Goal: Transaction & Acquisition: Purchase product/service

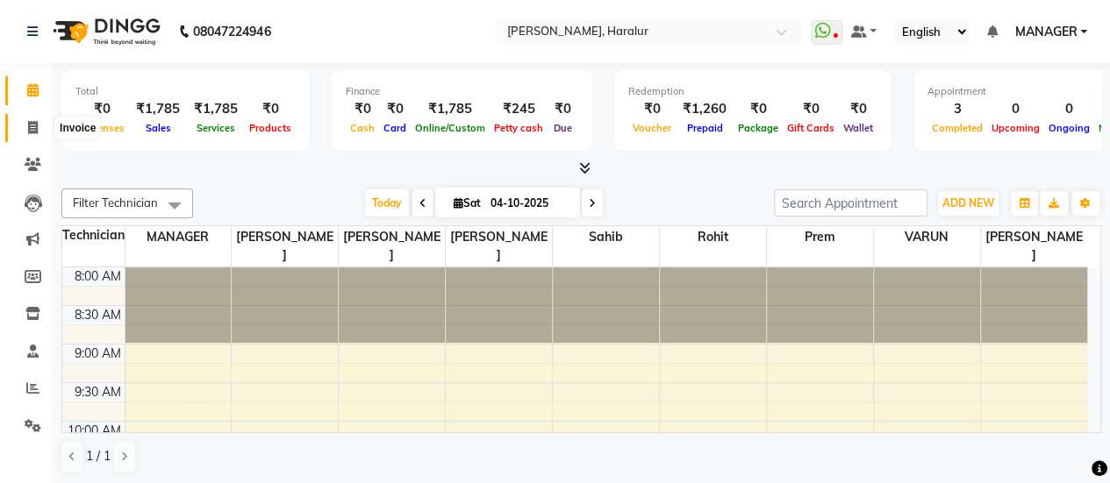
click at [35, 124] on icon at bounding box center [33, 127] width 10 height 13
select select "service"
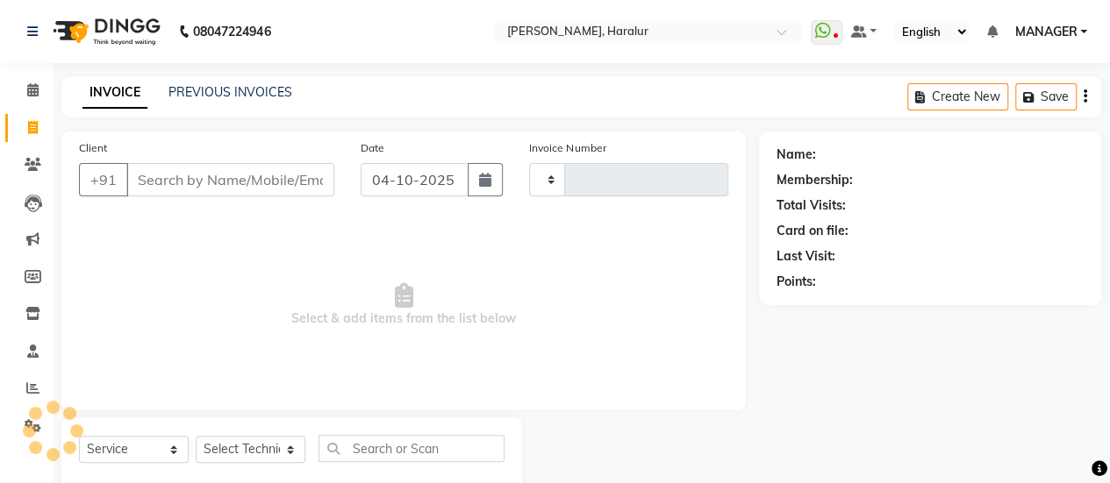
type input "0577"
select select "8259"
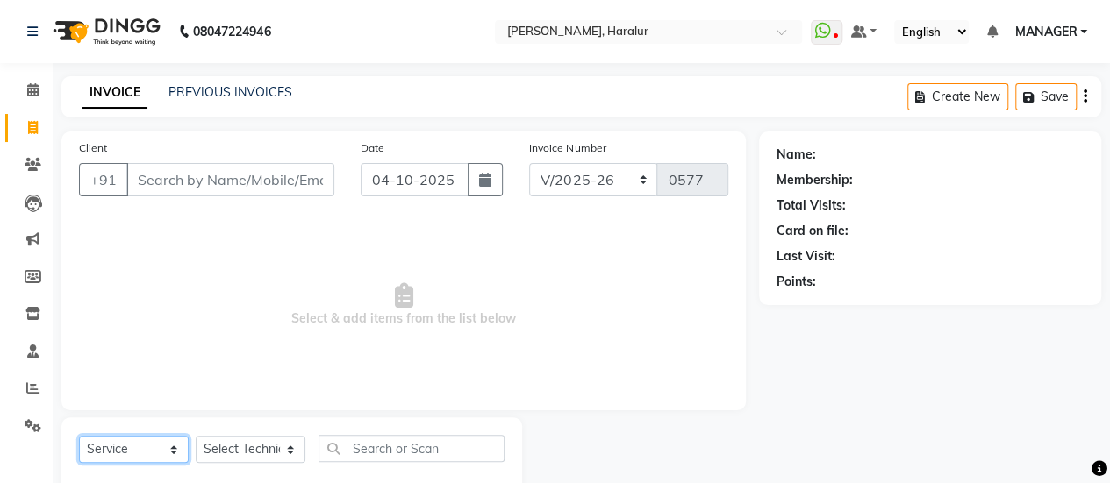
click at [150, 441] on select "Select Service Product Membership Package Voucher Prepaid Gift Card" at bounding box center [134, 449] width 110 height 27
select select "P"
click at [79, 436] on select "Select Service Product Membership Package Voucher Prepaid Gift Card" at bounding box center [134, 449] width 110 height 27
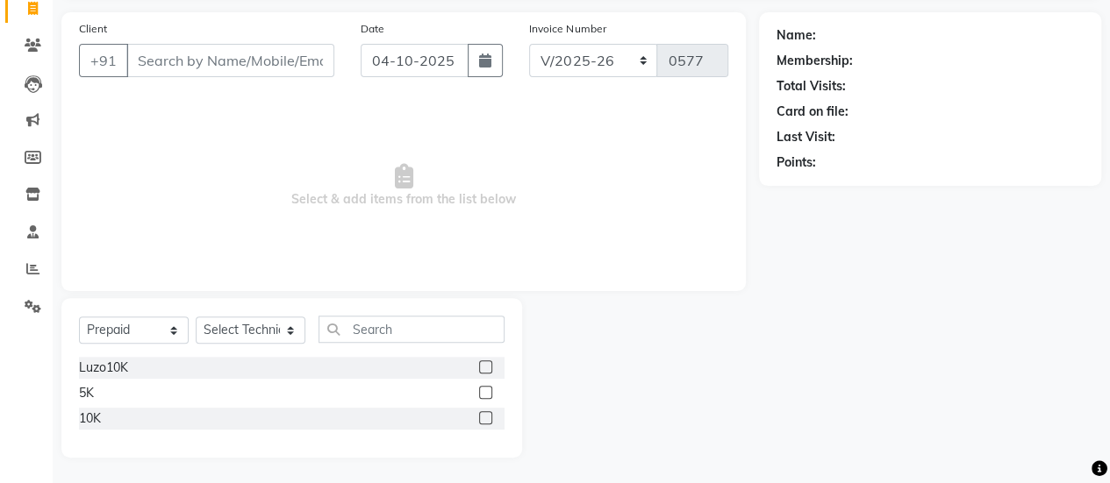
click at [484, 391] on label at bounding box center [485, 392] width 13 height 13
click at [484, 391] on input "checkbox" at bounding box center [484, 393] width 11 height 11
click at [484, 391] on label at bounding box center [485, 392] width 13 height 13
click at [484, 391] on input "checkbox" at bounding box center [484, 393] width 11 height 11
checkbox input "false"
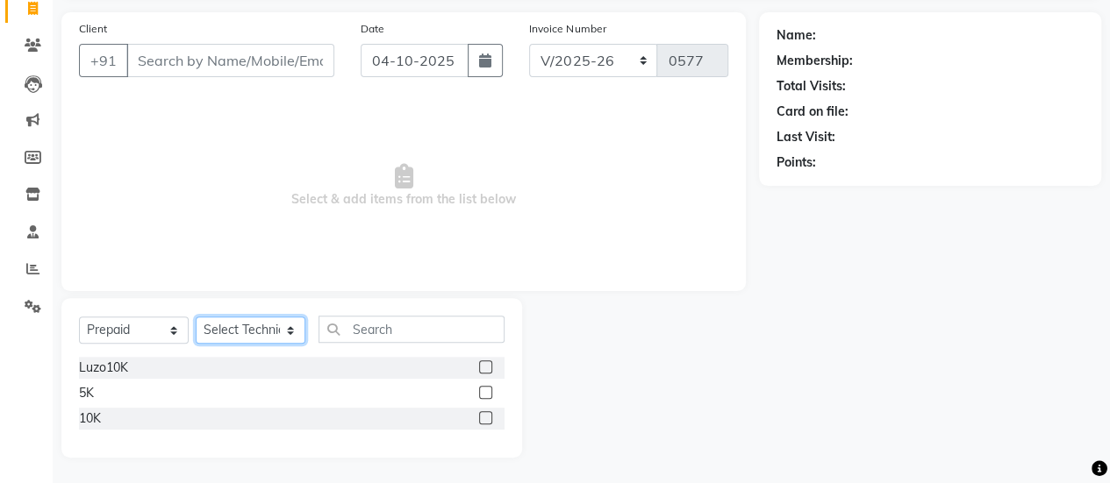
click at [261, 330] on select "Select Technician [PERSON_NAME] MANAGER Prem [PERSON_NAME]" at bounding box center [251, 330] width 110 height 27
select select "79358"
click at [196, 317] on select "Select Technician [PERSON_NAME] MANAGER Prem [PERSON_NAME]" at bounding box center [251, 330] width 110 height 27
click at [482, 395] on label at bounding box center [485, 392] width 13 height 13
click at [482, 395] on input "checkbox" at bounding box center [484, 393] width 11 height 11
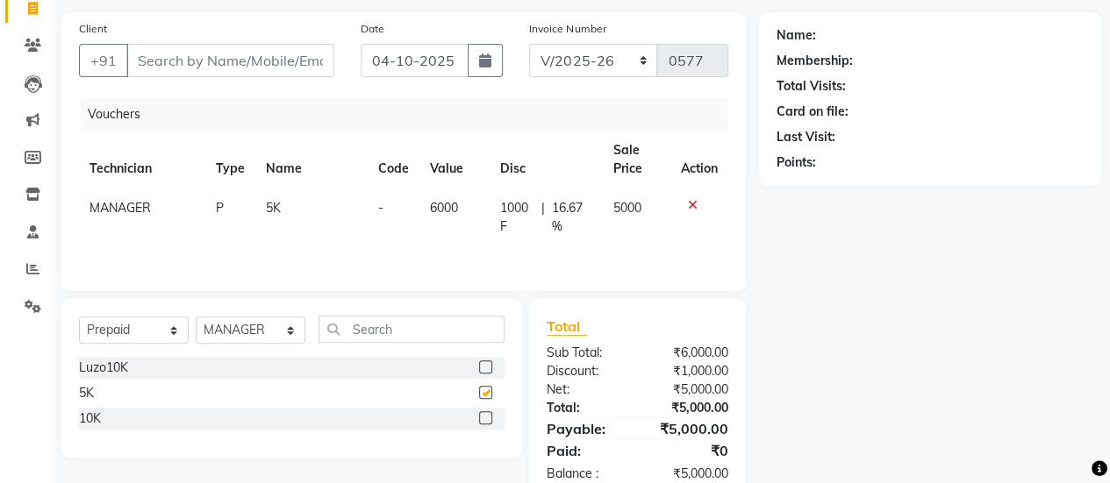
checkbox input "false"
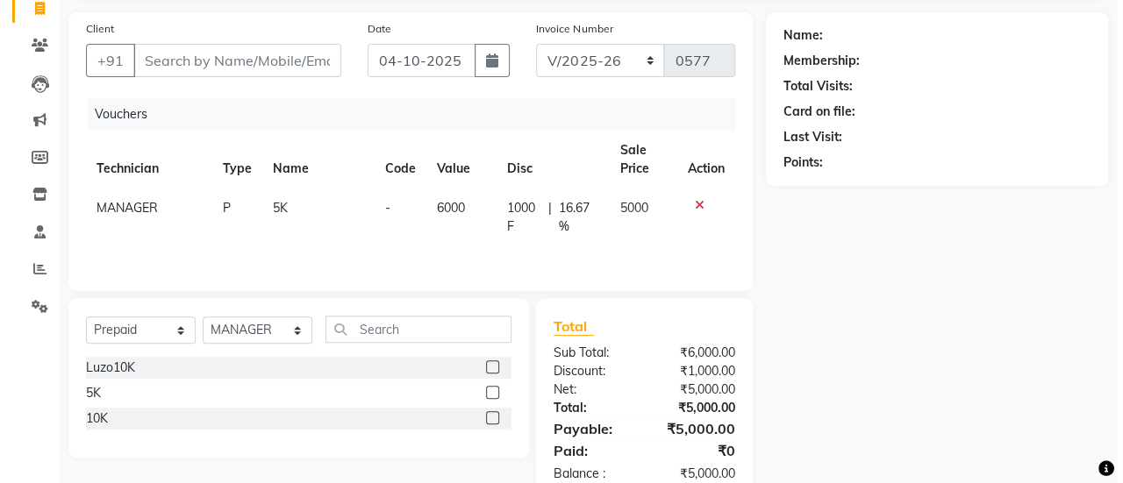
scroll to position [0, 0]
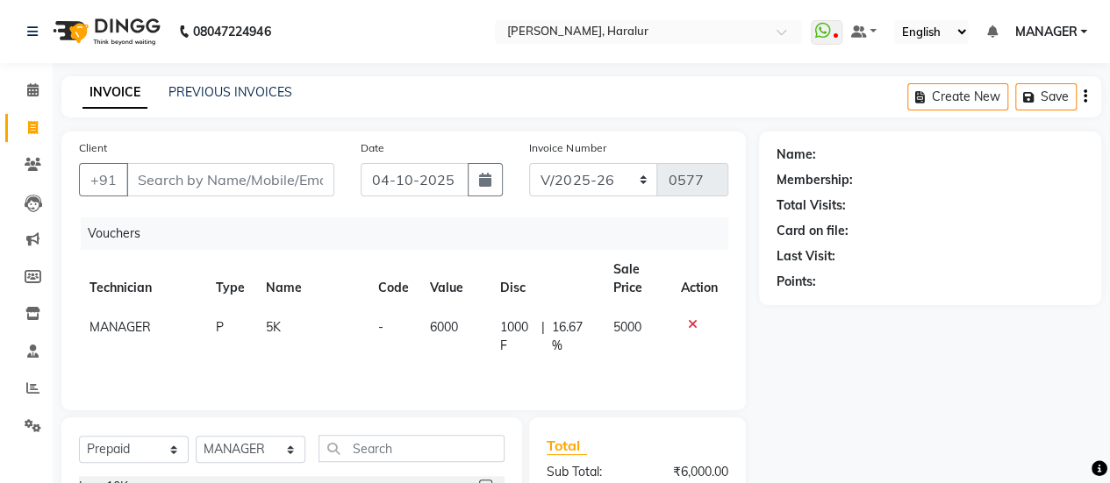
click at [173, 161] on div "Client +91" at bounding box center [207, 175] width 282 height 72
click at [157, 173] on input "Client" at bounding box center [230, 179] width 208 height 33
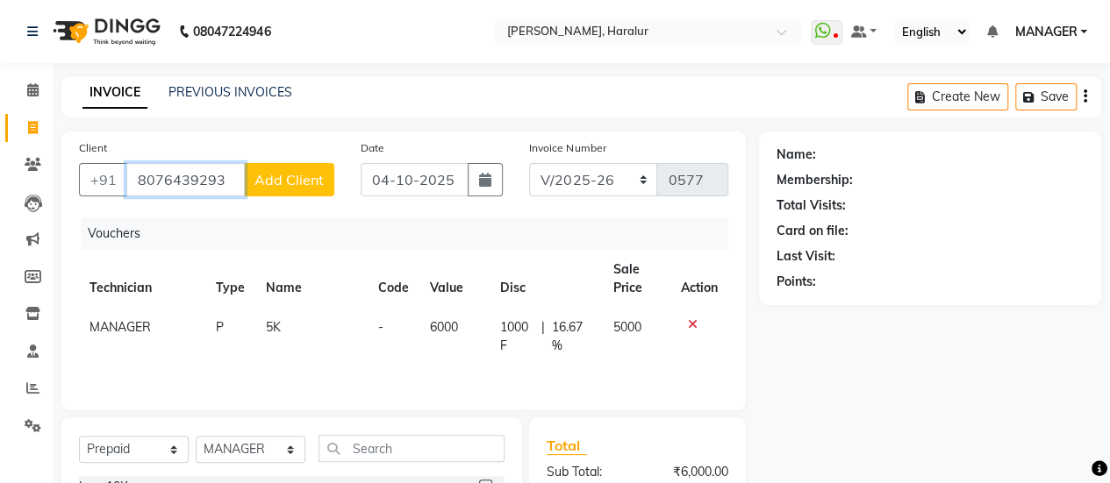
type input "8076439293"
click at [272, 179] on span "Add Client" at bounding box center [288, 180] width 69 height 18
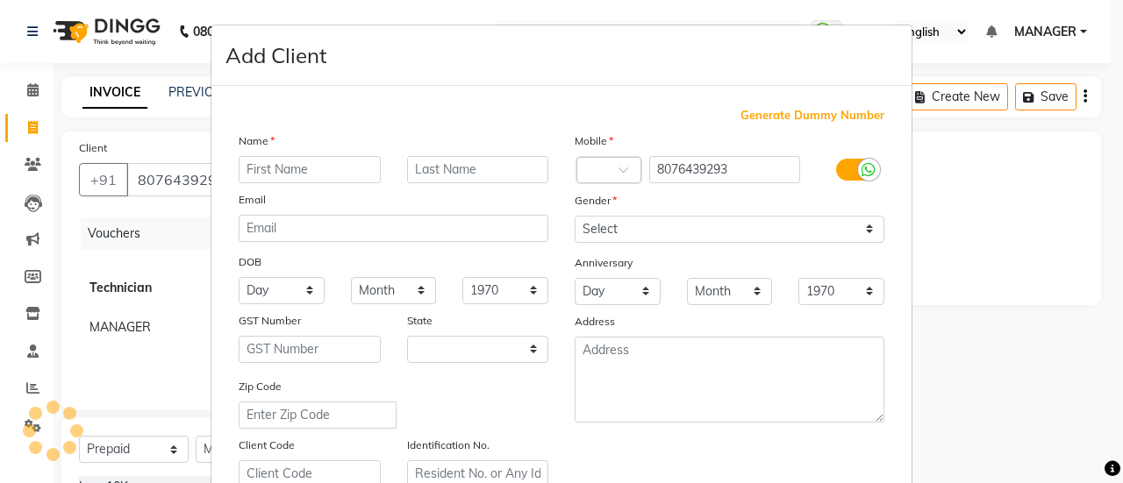
select select "21"
type input "akansha"
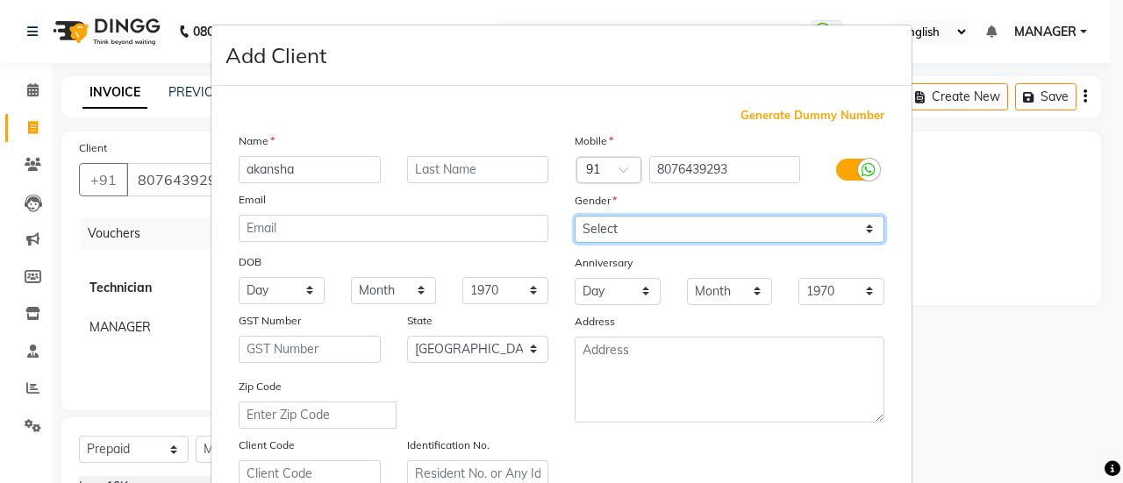
click at [779, 232] on select "Select [DEMOGRAPHIC_DATA] [DEMOGRAPHIC_DATA] Other Prefer Not To Say" at bounding box center [730, 229] width 310 height 27
select select "[DEMOGRAPHIC_DATA]"
click at [575, 216] on select "Select [DEMOGRAPHIC_DATA] [DEMOGRAPHIC_DATA] Other Prefer Not To Say" at bounding box center [730, 229] width 310 height 27
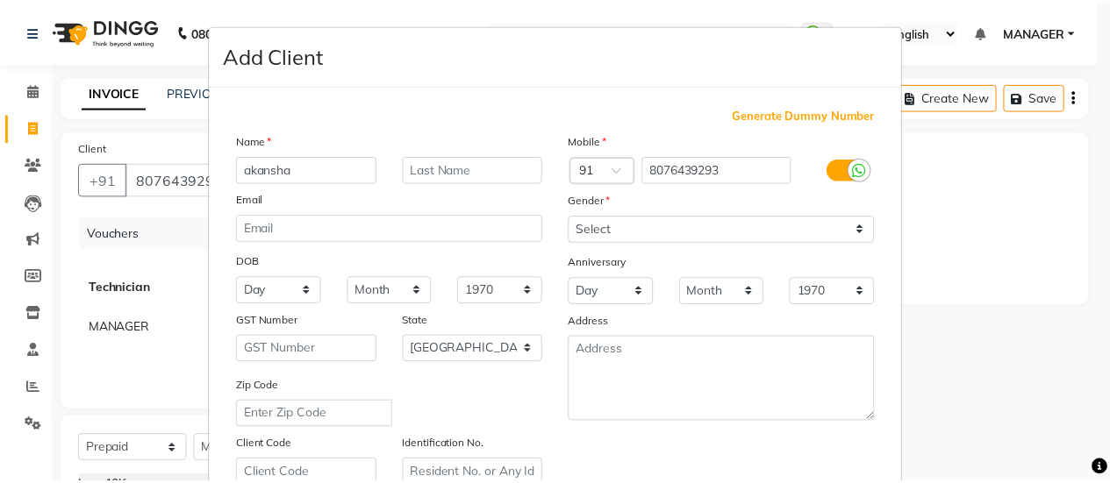
scroll to position [323, 0]
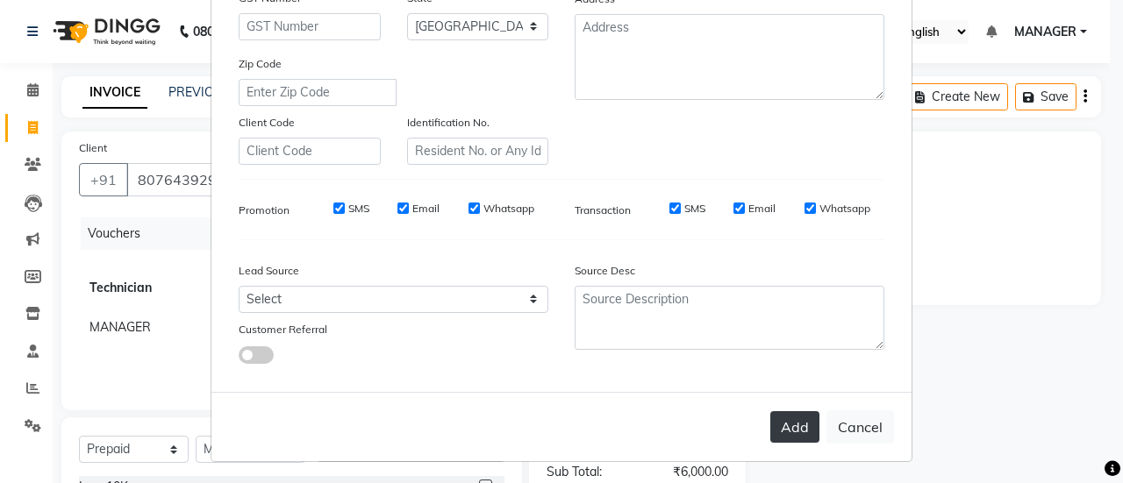
click at [779, 415] on button "Add" at bounding box center [794, 427] width 49 height 32
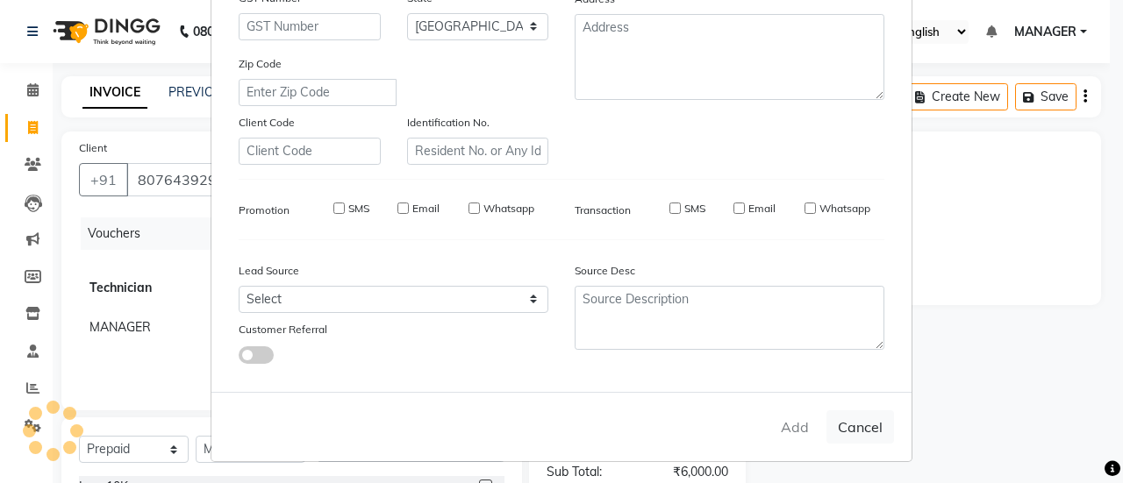
type input "80******93"
select select
select select "null"
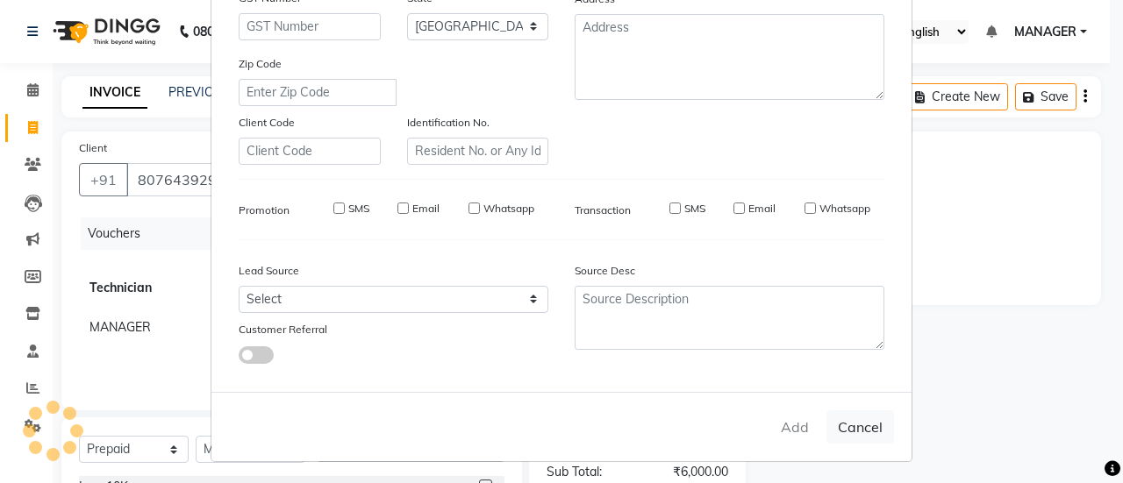
select select
checkbox input "false"
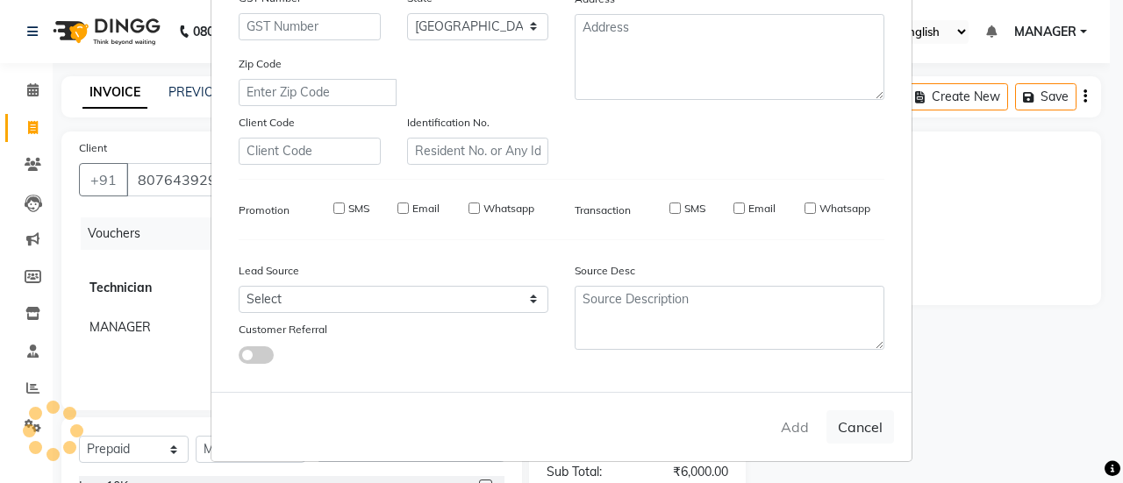
checkbox input "false"
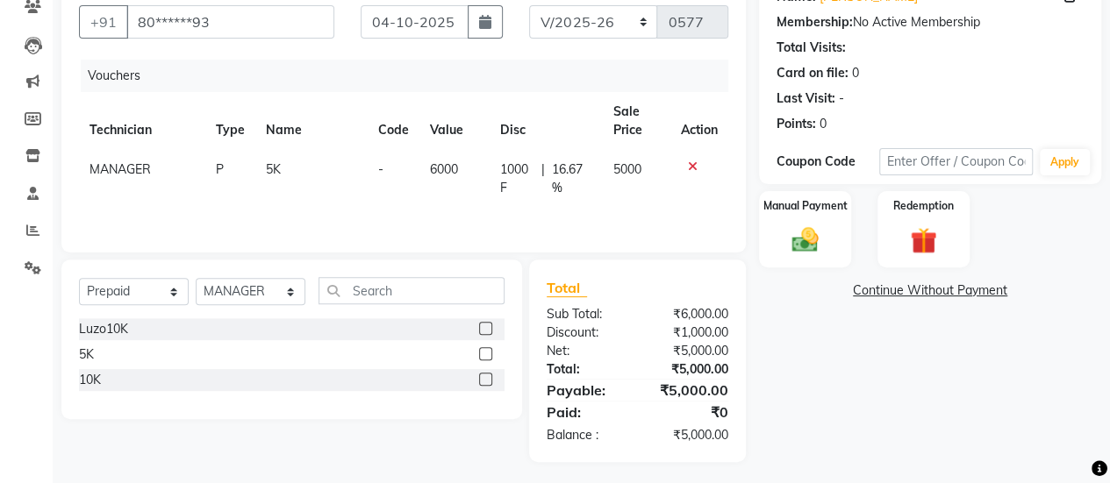
scroll to position [161, 0]
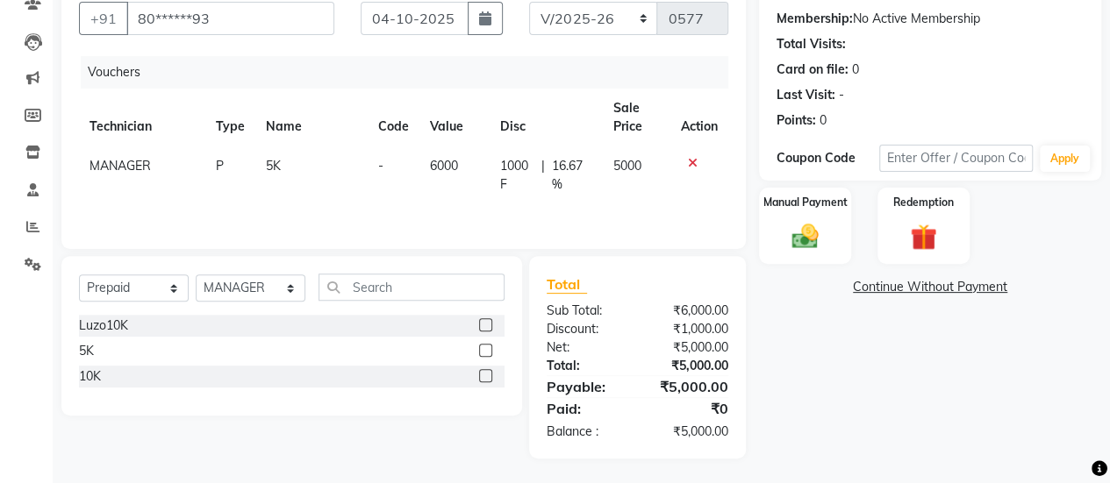
click at [861, 289] on link "Continue Without Payment" at bounding box center [929, 287] width 335 height 18
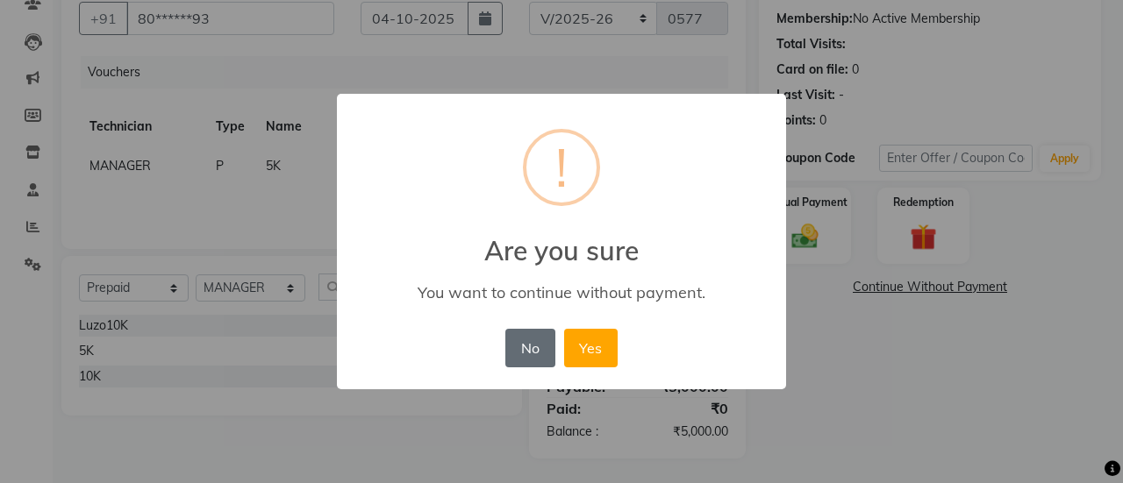
click at [511, 360] on button "No" at bounding box center [529, 348] width 49 height 39
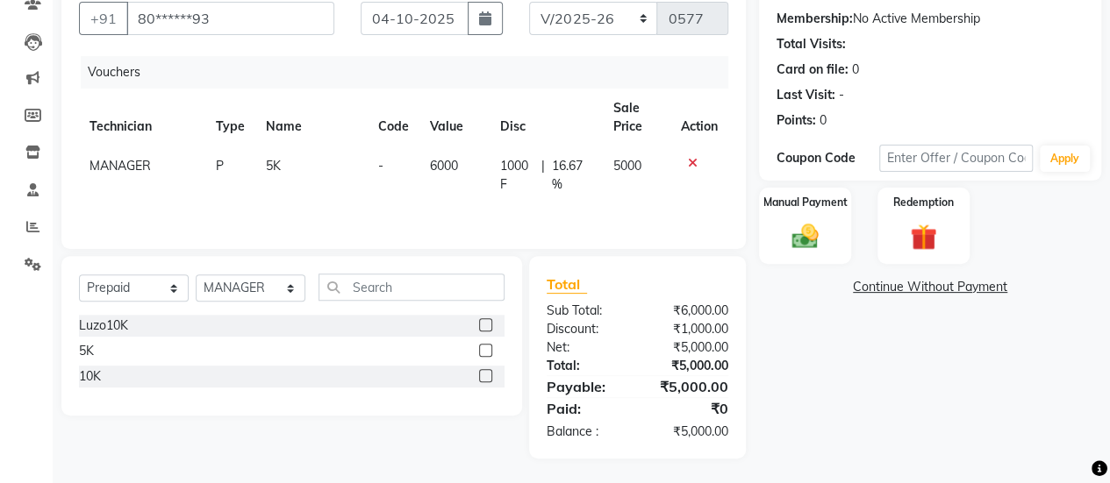
click at [511, 360] on div "Select Service Product Membership Package Voucher Prepaid Gift Card Select Tech…" at bounding box center [291, 336] width 461 height 160
click at [809, 226] on img at bounding box center [804, 237] width 45 height 32
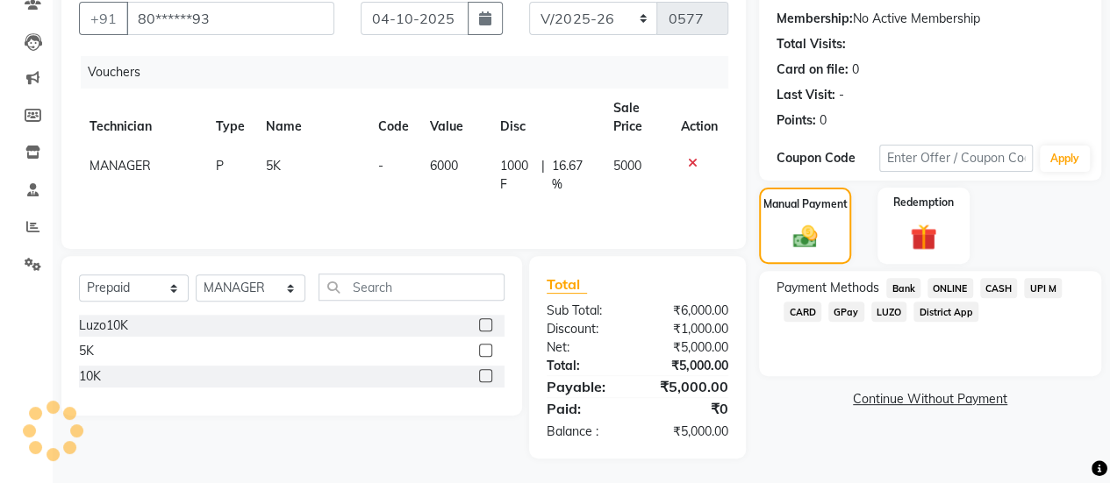
click at [949, 292] on span "ONLINE" at bounding box center [950, 288] width 46 height 20
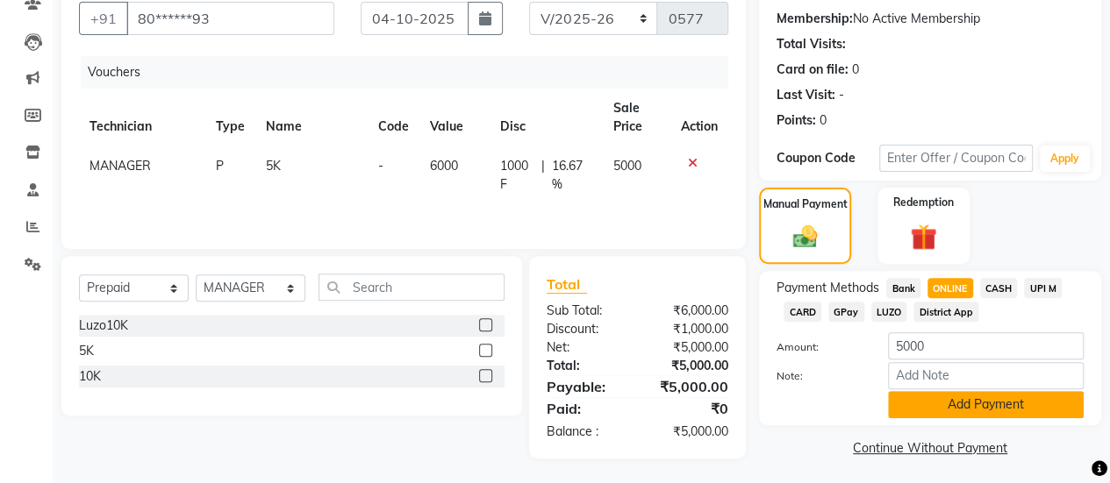
click at [970, 399] on button "Add Payment" at bounding box center [986, 404] width 196 height 27
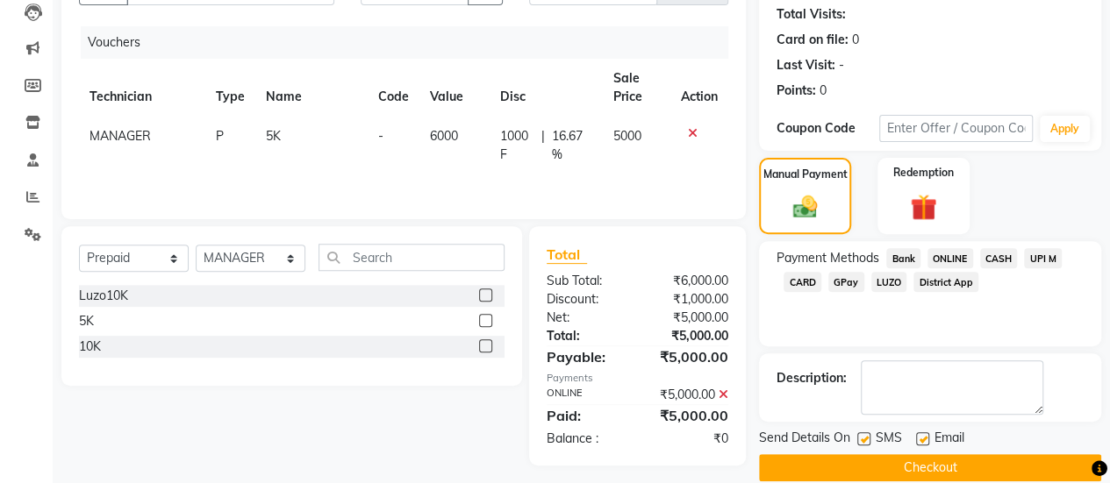
scroll to position [214, 0]
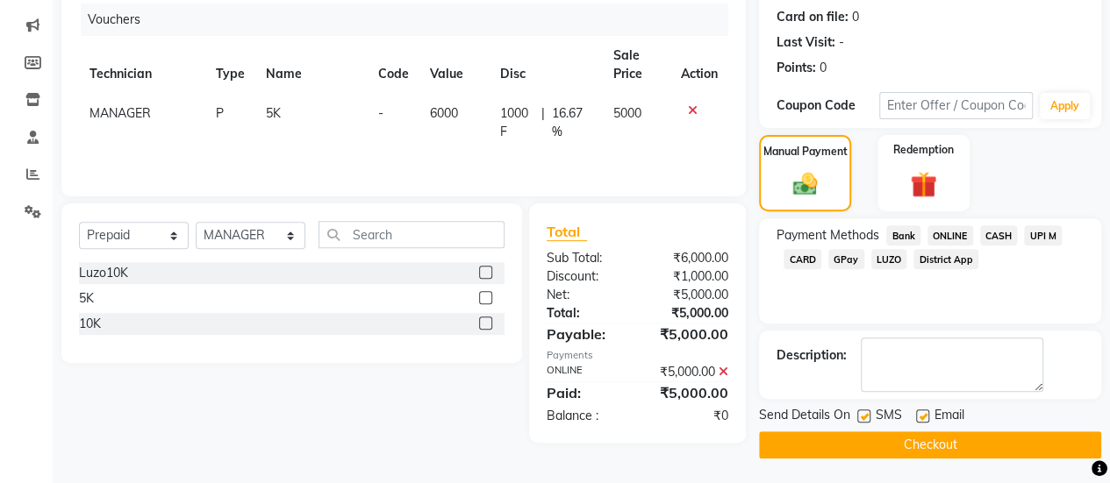
click at [971, 448] on button "Checkout" at bounding box center [930, 445] width 342 height 27
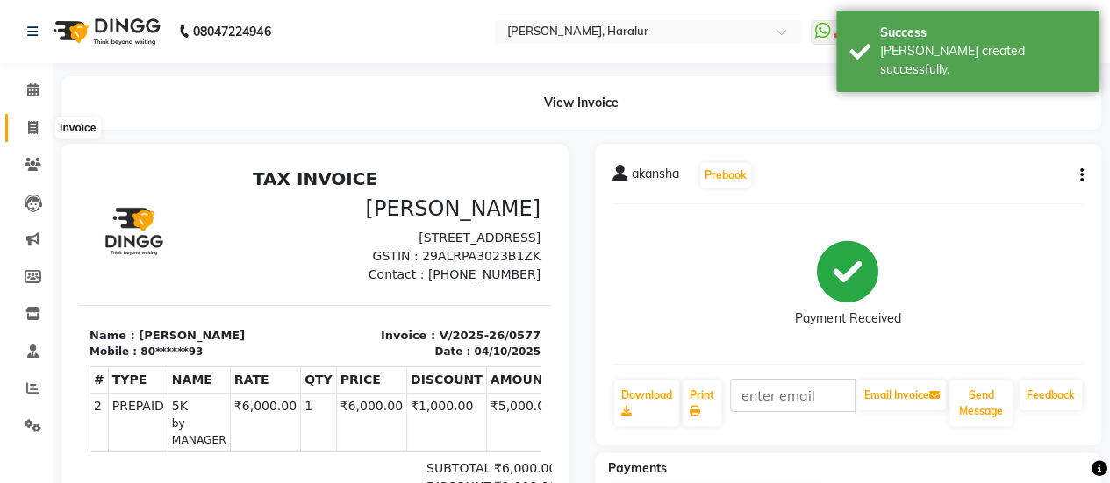
click at [32, 126] on icon at bounding box center [33, 127] width 10 height 13
select select "service"
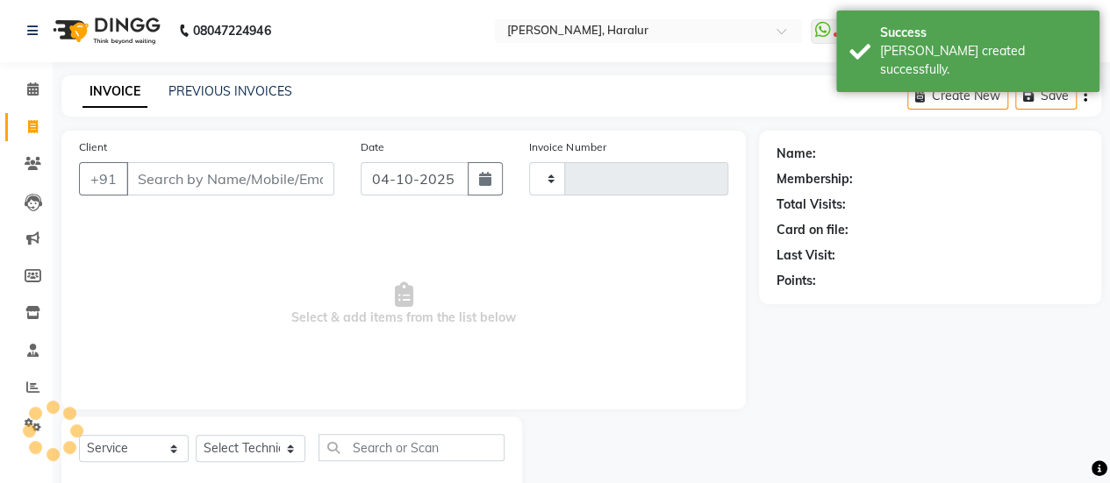
scroll to position [43, 0]
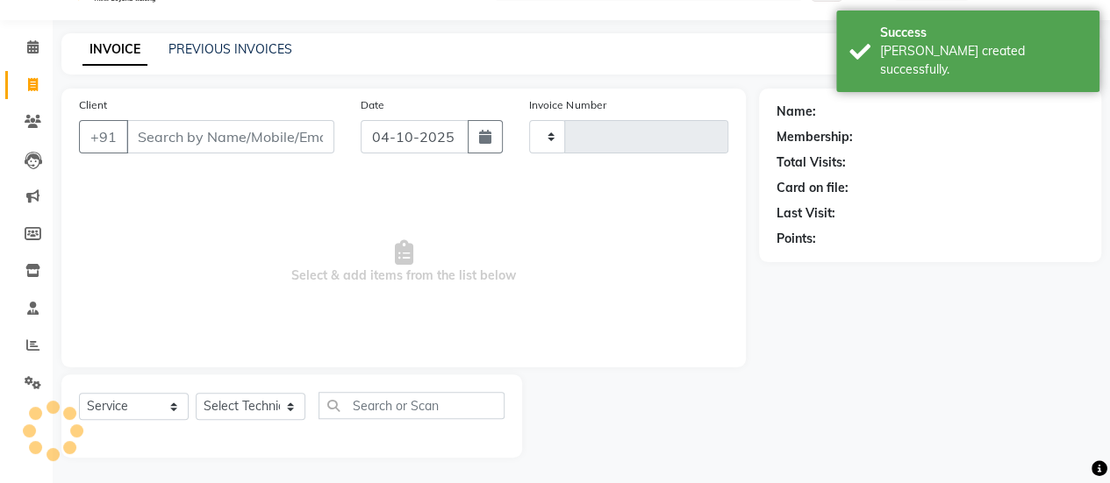
type input "0578"
select select "8259"
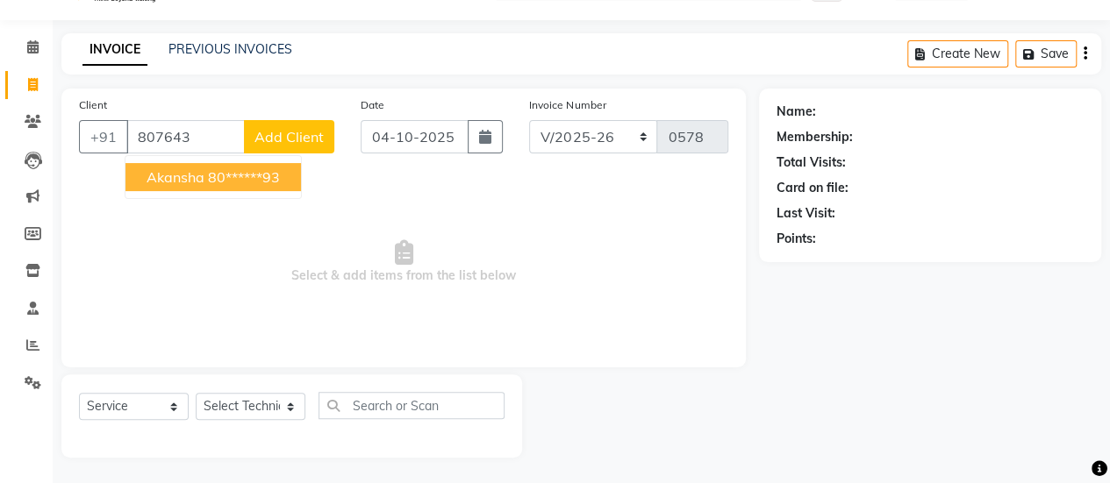
click at [232, 176] on ngb-highlight "80******93" at bounding box center [244, 177] width 72 height 18
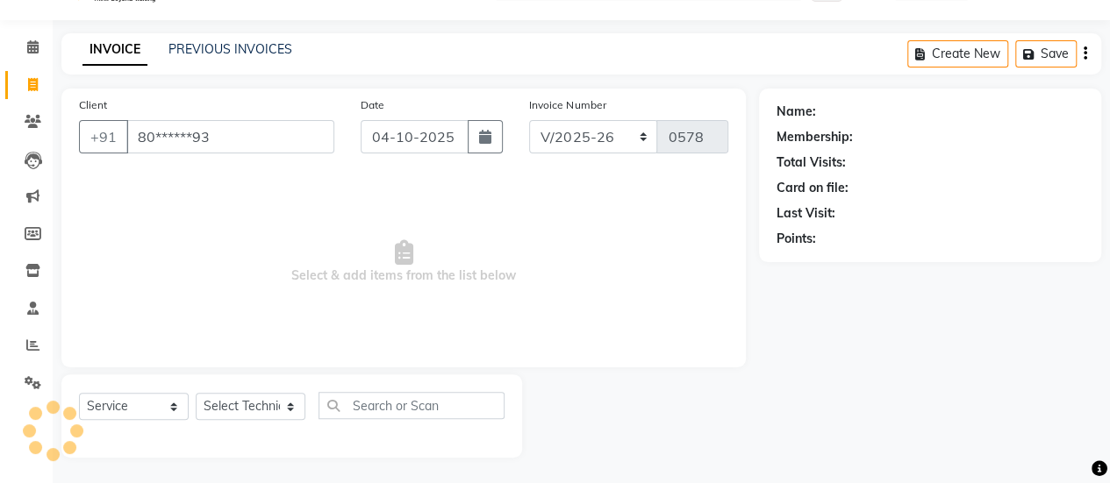
type input "80******93"
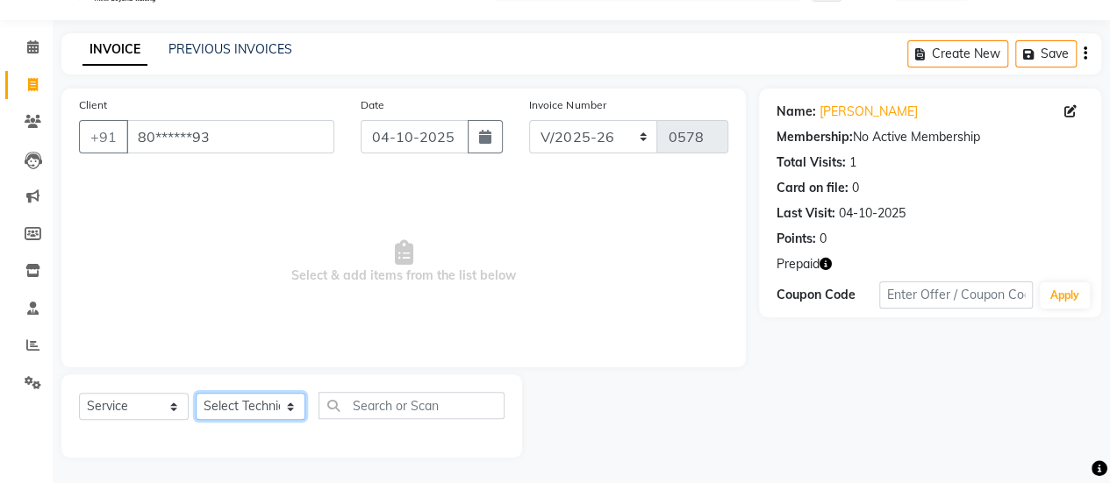
click at [242, 411] on select "Select Technician [PERSON_NAME] MANAGER Prem [PERSON_NAME]" at bounding box center [251, 406] width 110 height 27
select select "91309"
click at [196, 393] on select "Select Technician [PERSON_NAME] MANAGER Prem [PERSON_NAME]" at bounding box center [251, 406] width 110 height 27
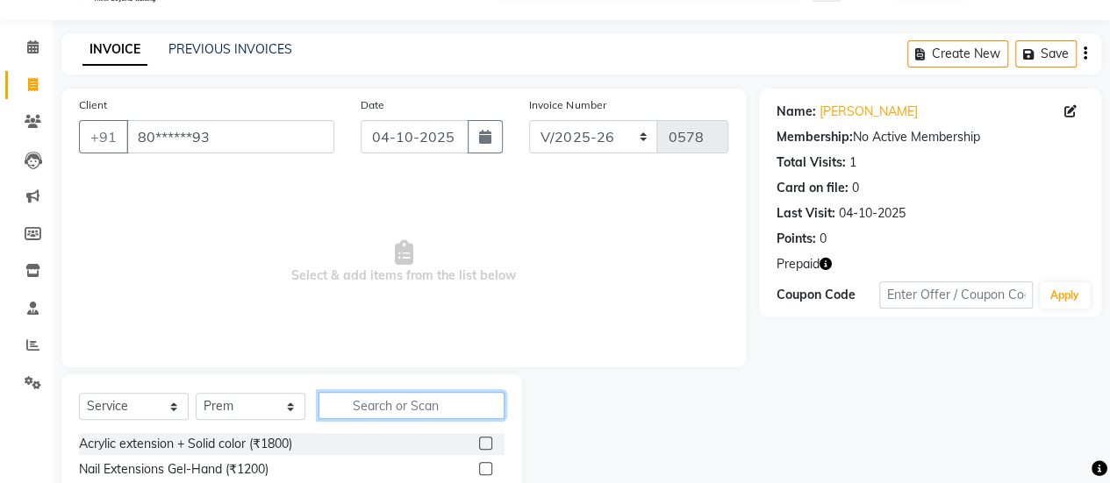
click at [372, 403] on input "text" at bounding box center [411, 405] width 186 height 27
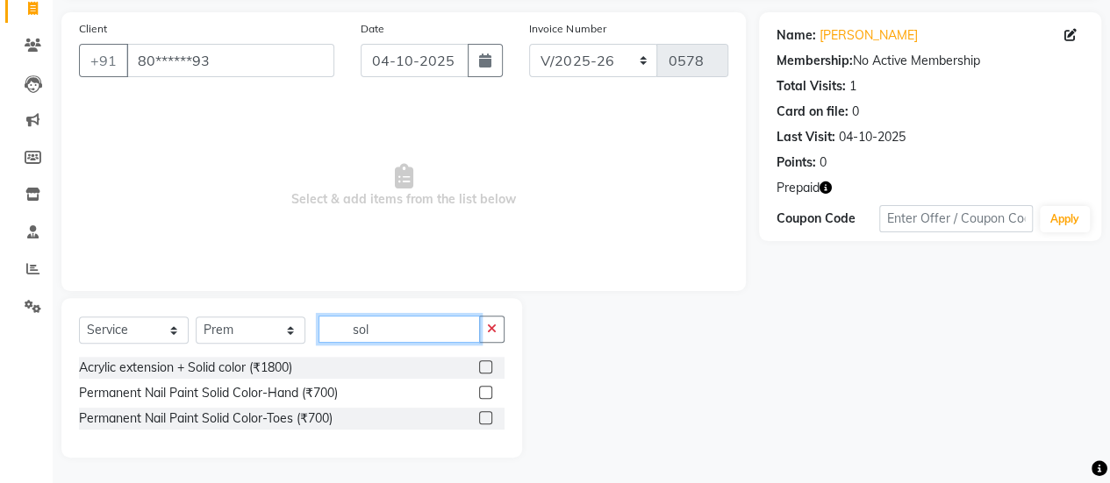
type input "sol"
click at [483, 415] on label at bounding box center [485, 417] width 13 height 13
click at [483, 415] on input "checkbox" at bounding box center [484, 418] width 11 height 11
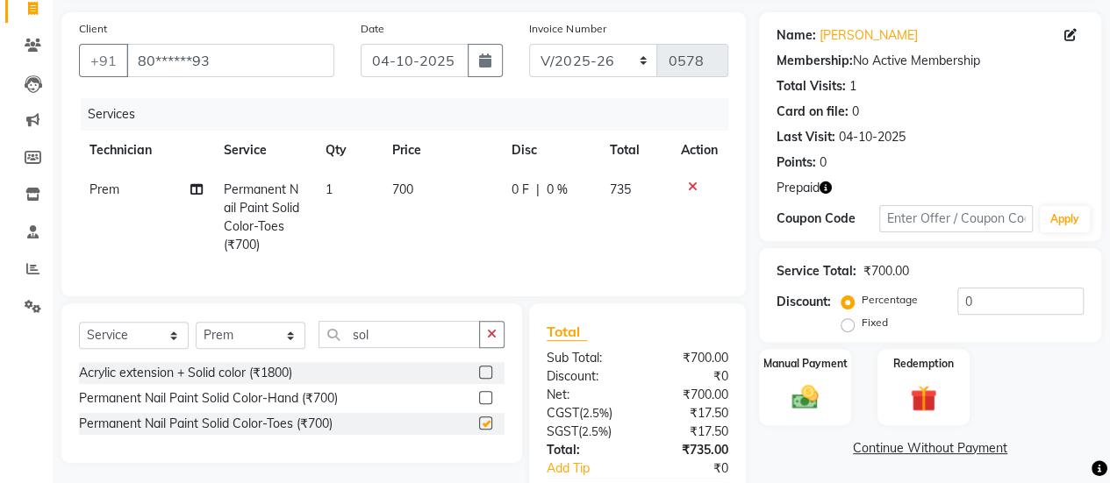
checkbox input "false"
click at [228, 344] on select "Select Technician [PERSON_NAME] MANAGER Prem [PERSON_NAME]" at bounding box center [251, 335] width 110 height 27
select select "82346"
click at [196, 335] on select "Select Technician [PERSON_NAME] MANAGER Prem [PERSON_NAME]" at bounding box center [251, 335] width 110 height 27
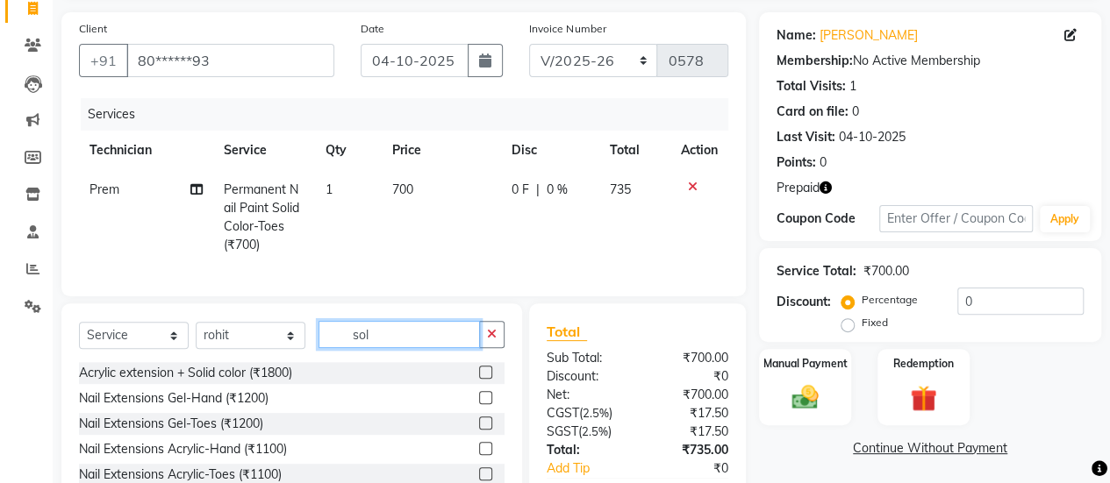
click at [396, 347] on input "sol" at bounding box center [398, 334] width 161 height 27
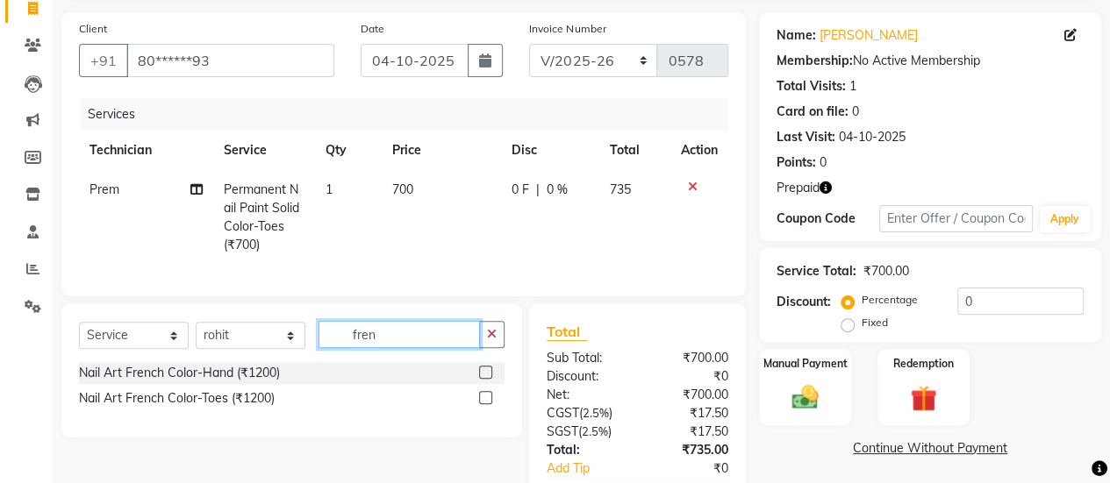
type input "fren"
click at [489, 379] on label at bounding box center [485, 372] width 13 height 13
click at [489, 379] on input "checkbox" at bounding box center [484, 373] width 11 height 11
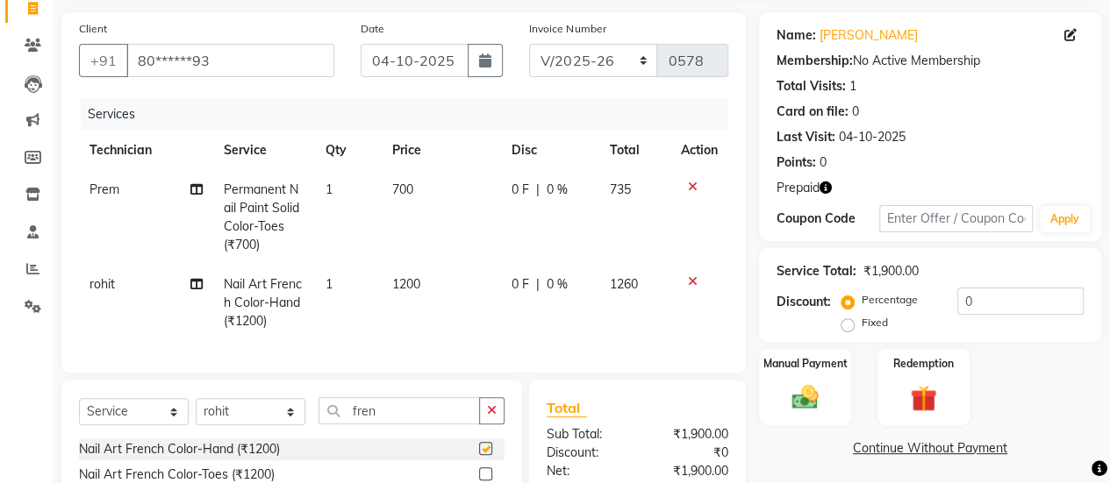
checkbox input "false"
click at [912, 379] on div "Redemption" at bounding box center [923, 387] width 96 height 80
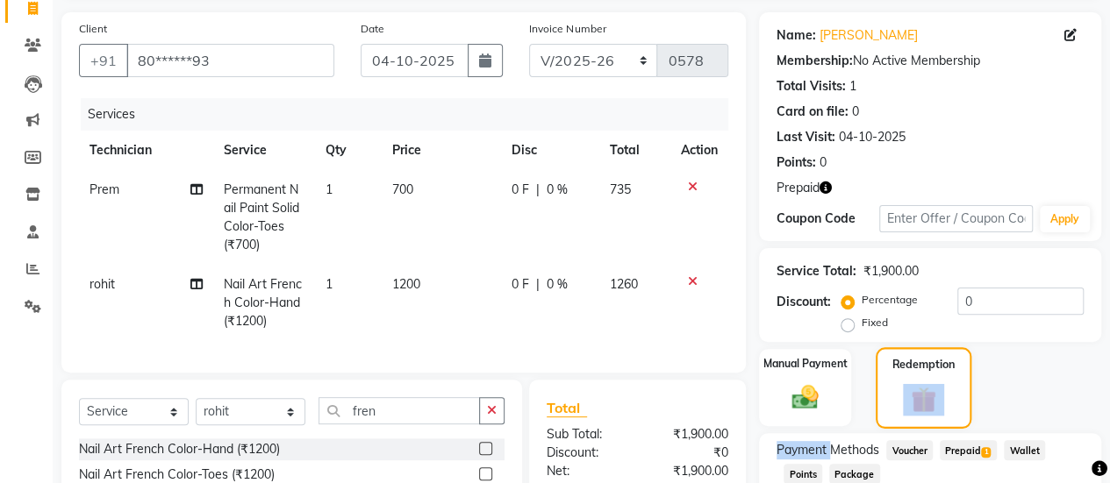
click at [912, 379] on div "Redemption" at bounding box center [923, 388] width 96 height 82
click at [967, 446] on span "Prepaid 1" at bounding box center [967, 450] width 57 height 20
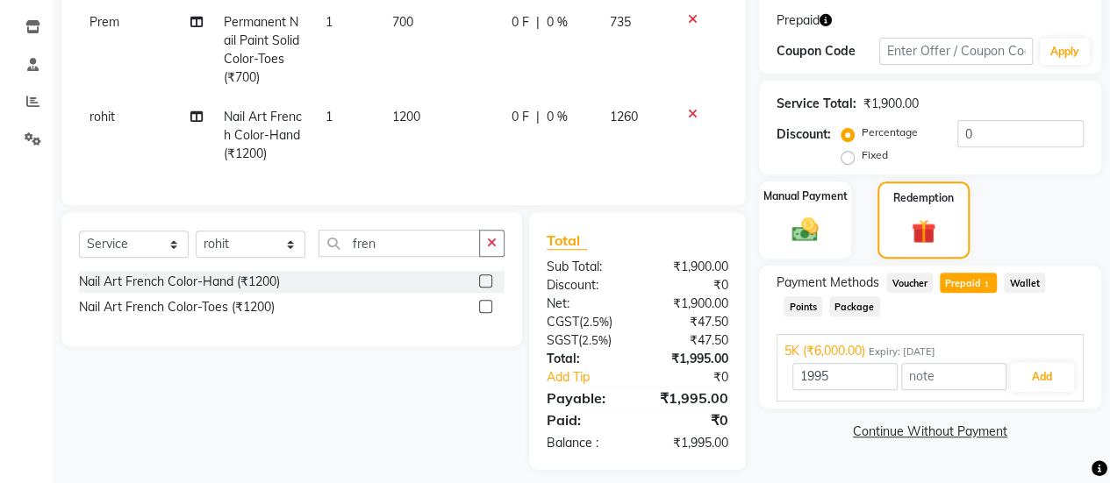
scroll to position [312, 0]
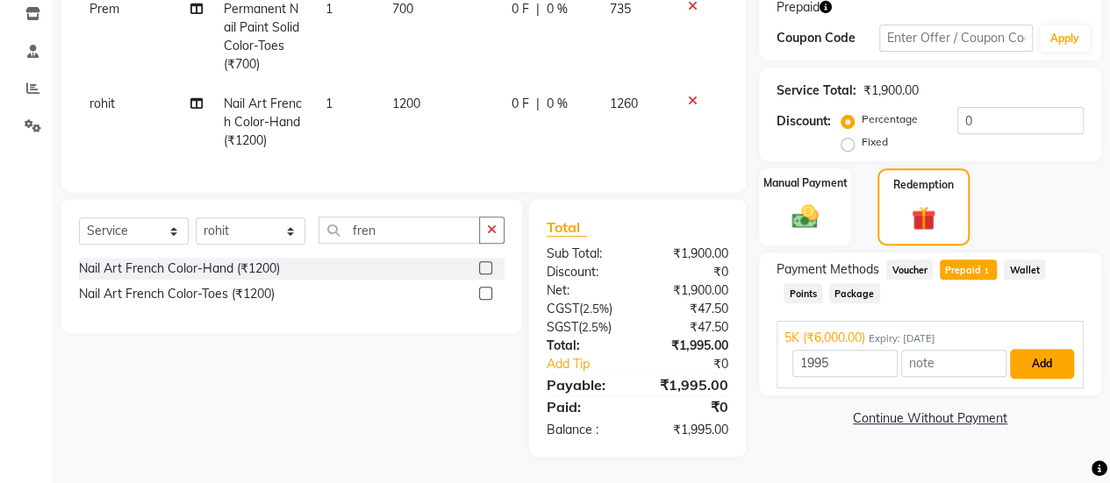
click at [1035, 356] on button "Add" at bounding box center [1042, 364] width 64 height 30
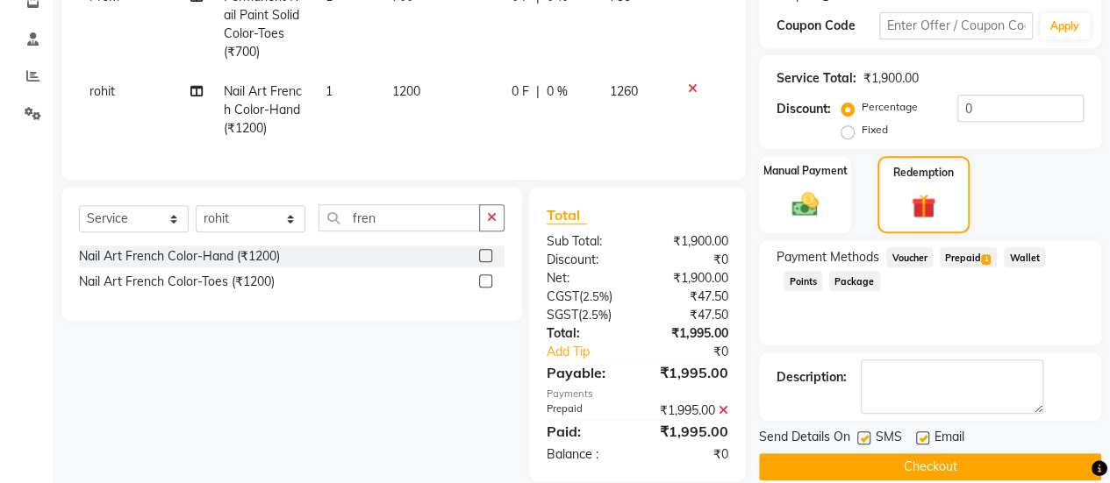
click at [907, 462] on button "Checkout" at bounding box center [930, 466] width 342 height 27
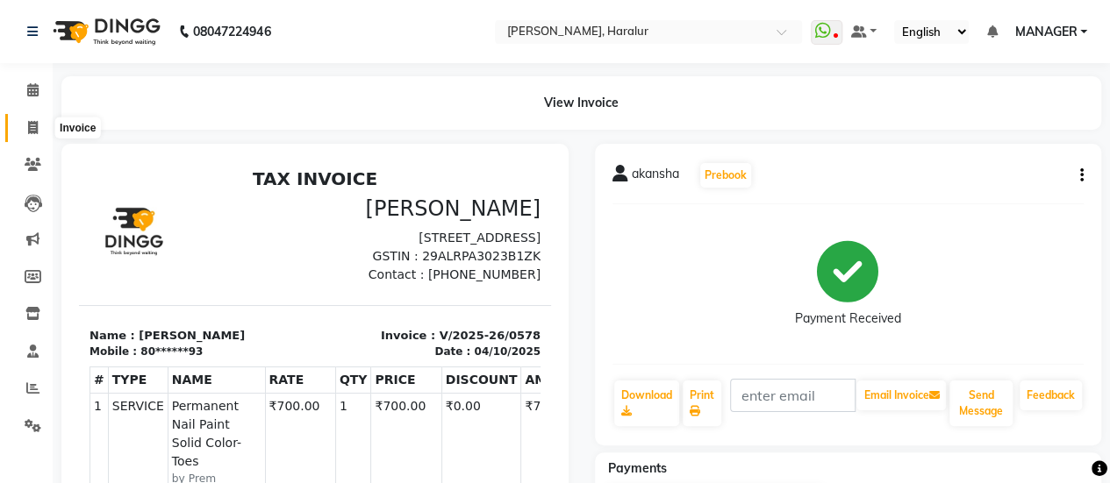
click at [28, 129] on icon at bounding box center [33, 127] width 10 height 13
select select "service"
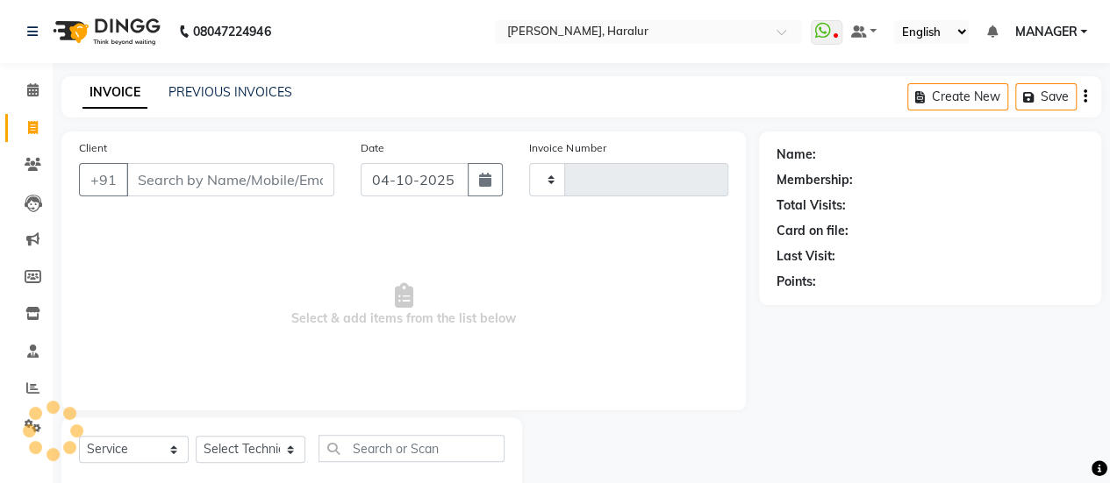
scroll to position [43, 0]
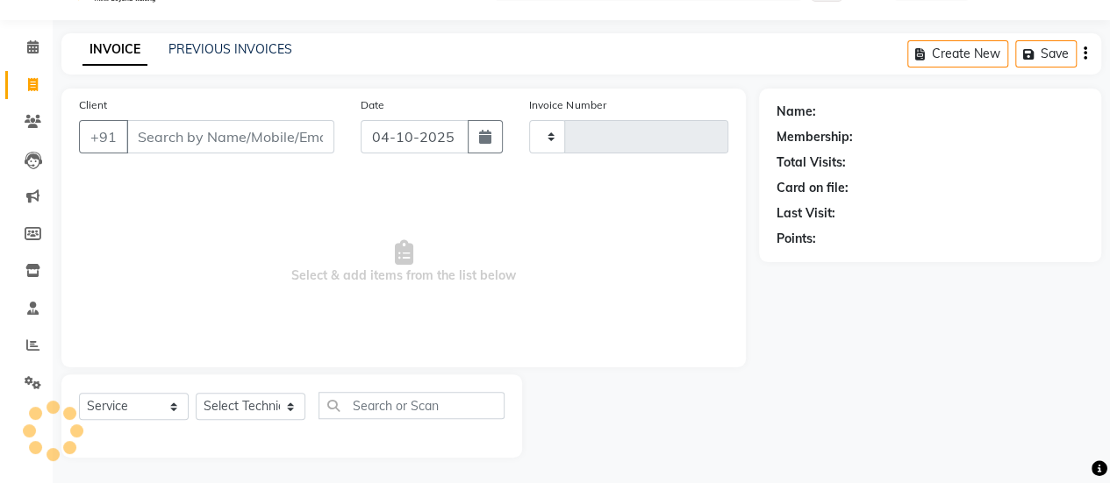
type input "0579"
select select "8259"
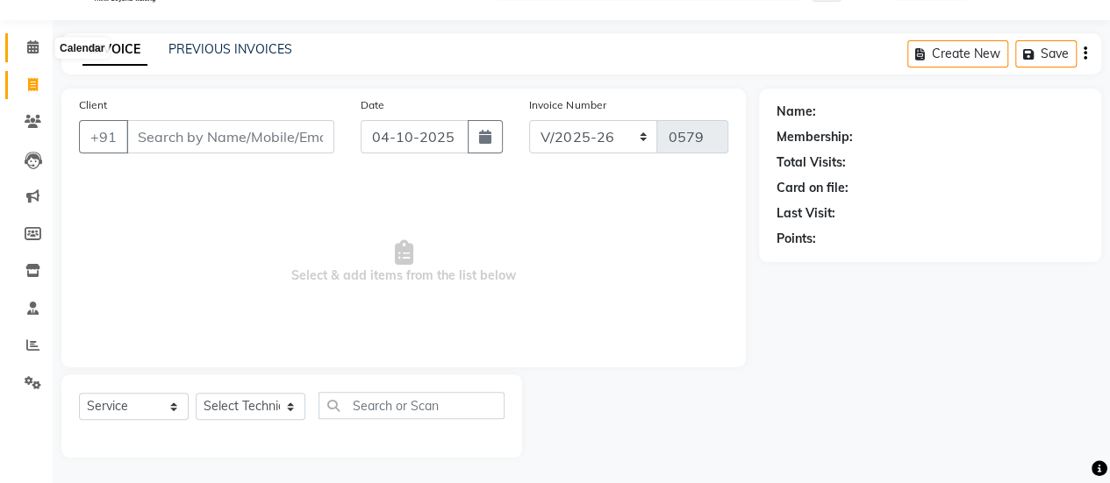
click at [39, 49] on span at bounding box center [33, 48] width 31 height 20
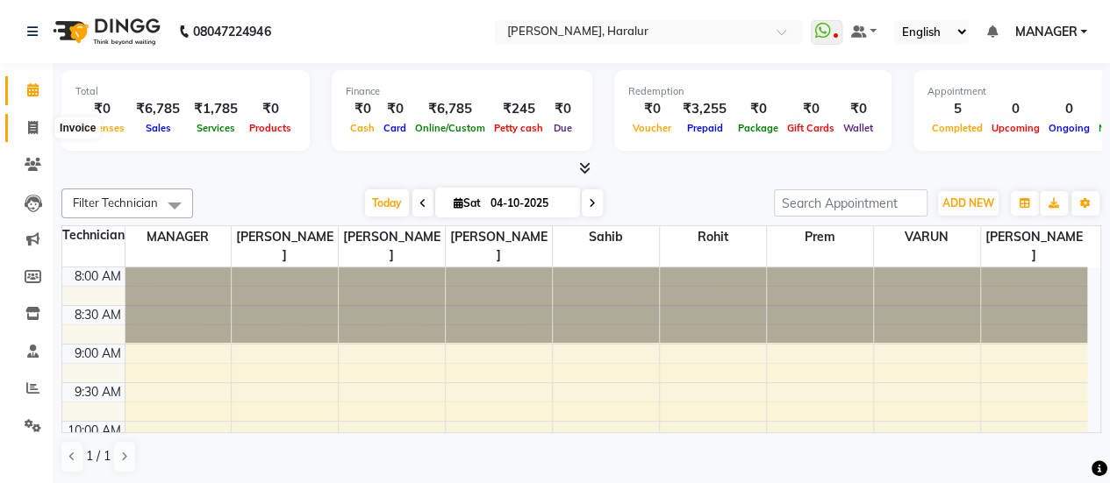
click at [35, 123] on icon at bounding box center [33, 127] width 10 height 13
select select "service"
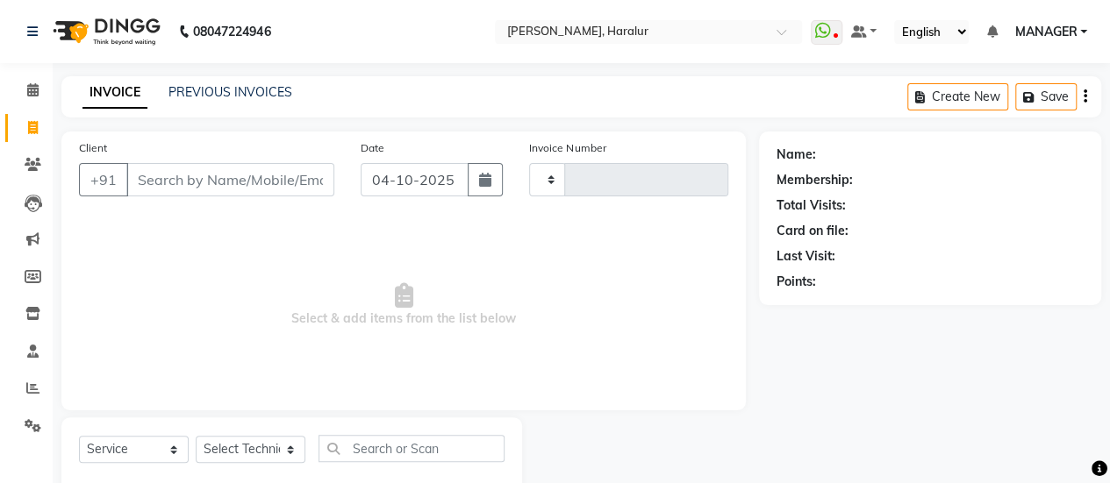
type input "0579"
select select "8259"
click at [28, 81] on span at bounding box center [33, 91] width 31 height 20
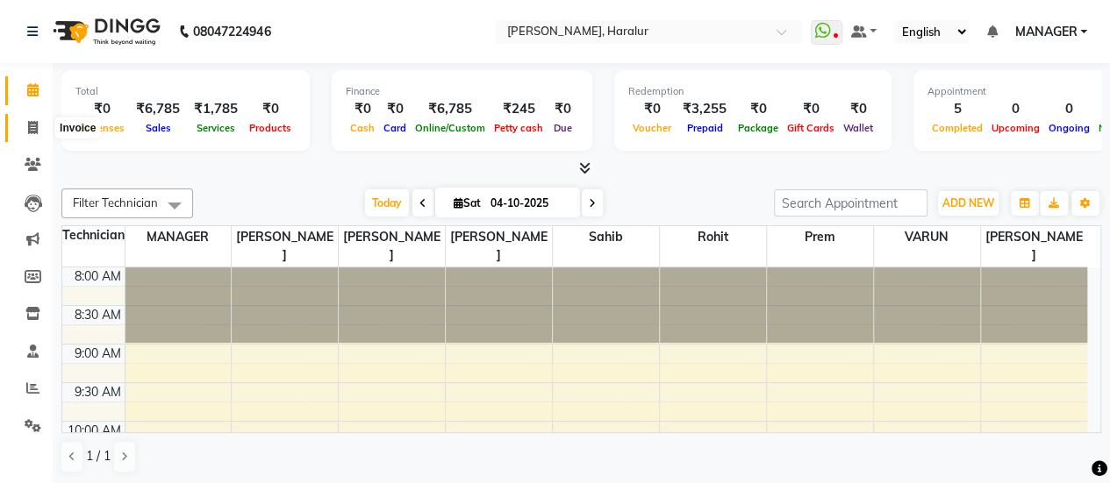
click at [26, 129] on span at bounding box center [33, 128] width 31 height 20
select select "service"
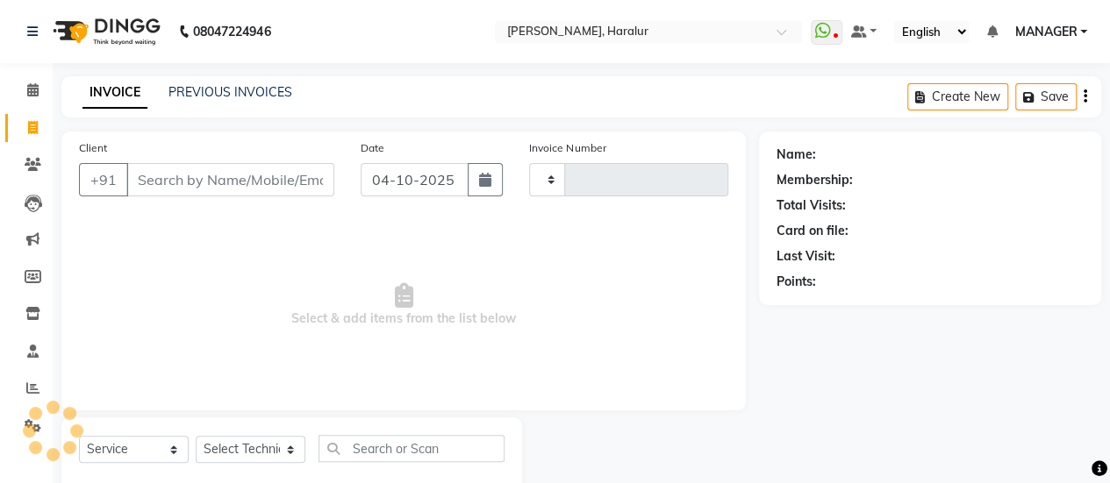
type input "0579"
select select "8259"
click at [260, 168] on input "Client" at bounding box center [230, 179] width 208 height 33
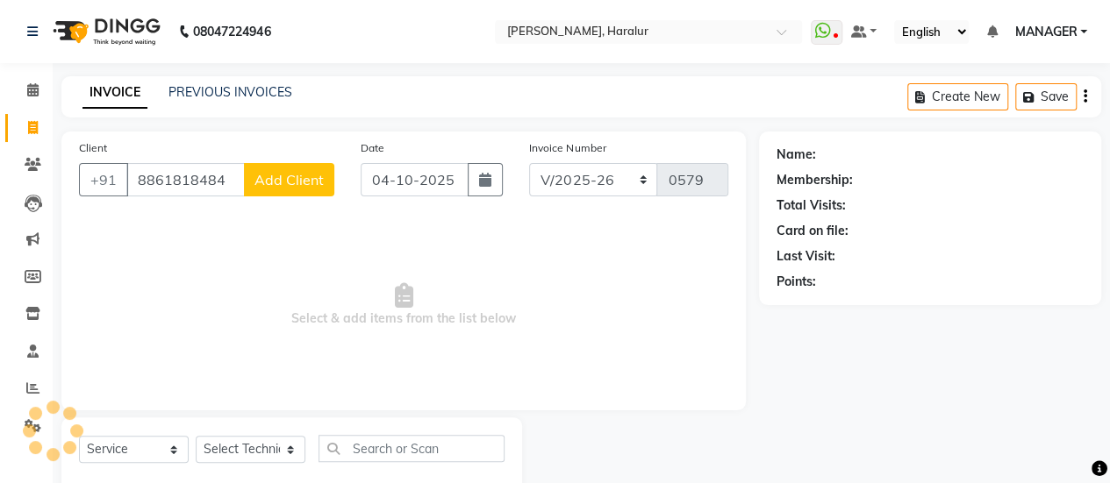
type input "8861818484"
click at [260, 168] on button "Add Client" at bounding box center [289, 179] width 90 height 33
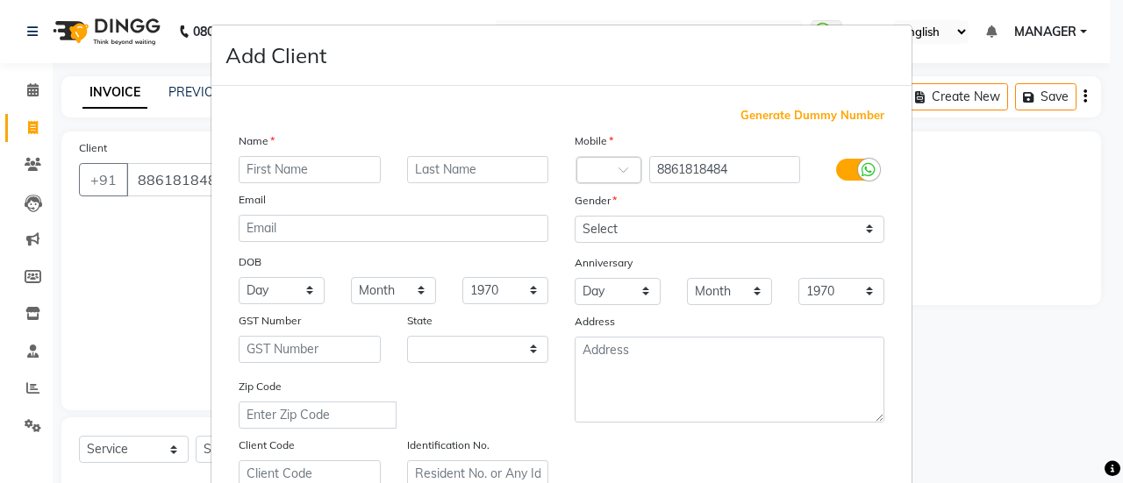
select select "21"
type input "[PERSON_NAME]"
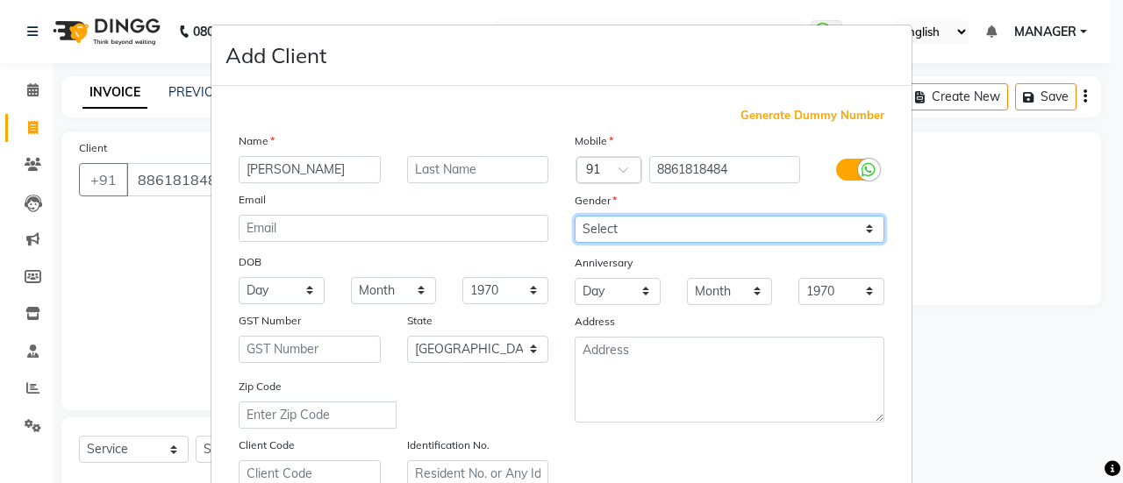
drag, startPoint x: 742, startPoint y: 227, endPoint x: 591, endPoint y: 296, distance: 165.7
click at [591, 296] on div "Mobile Country Code × 91 8861818484 Gender Select [DEMOGRAPHIC_DATA] [DEMOGRAPH…" at bounding box center [729, 310] width 336 height 356
select select "[DEMOGRAPHIC_DATA]"
click at [575, 216] on select "Select [DEMOGRAPHIC_DATA] [DEMOGRAPHIC_DATA] Other Prefer Not To Say" at bounding box center [730, 229] width 310 height 27
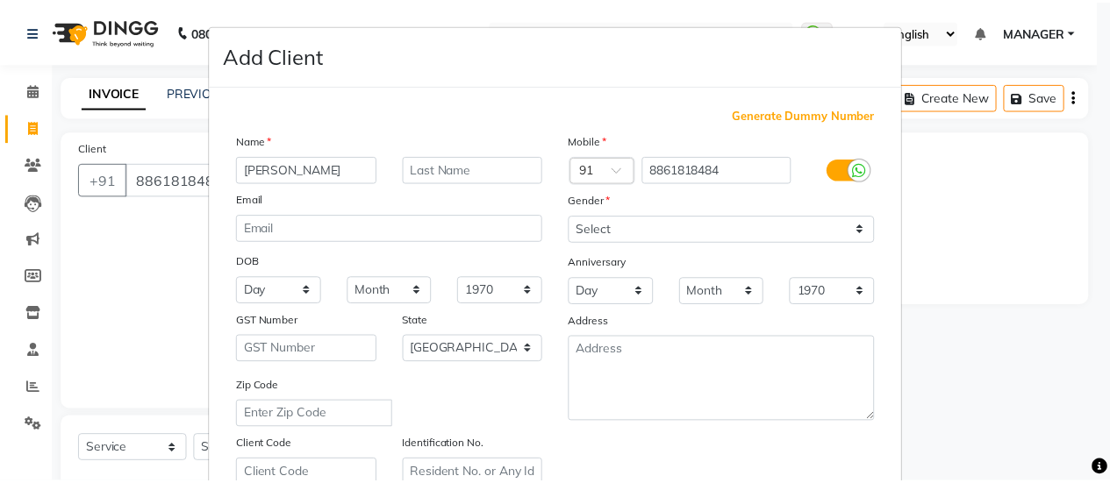
scroll to position [323, 0]
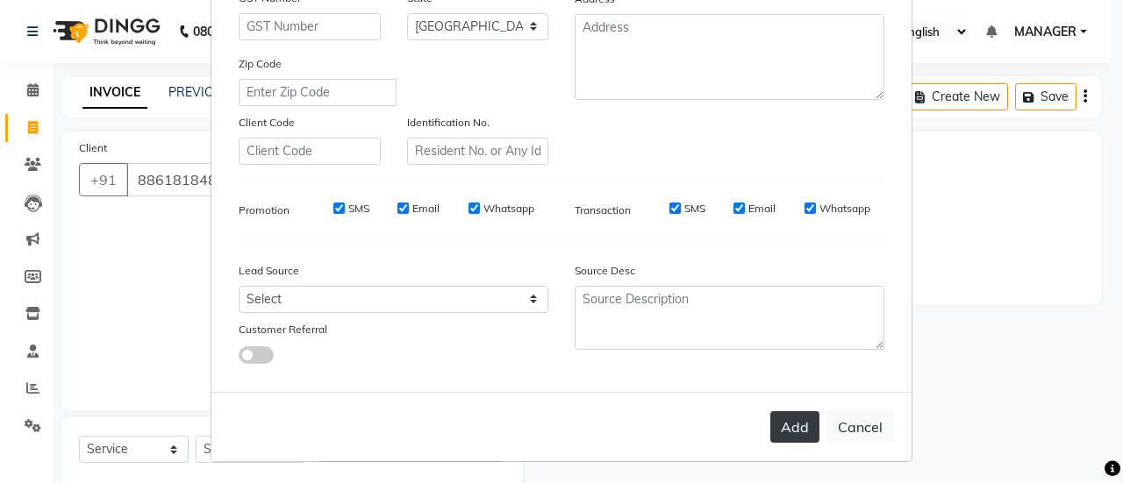
click at [790, 427] on button "Add" at bounding box center [794, 427] width 49 height 32
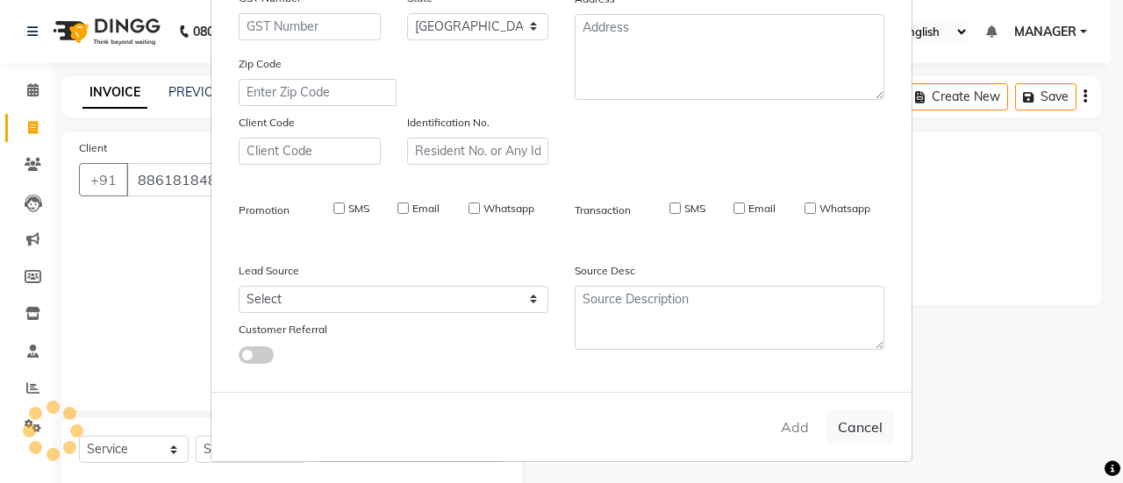
type input "88******84"
select select
select select "null"
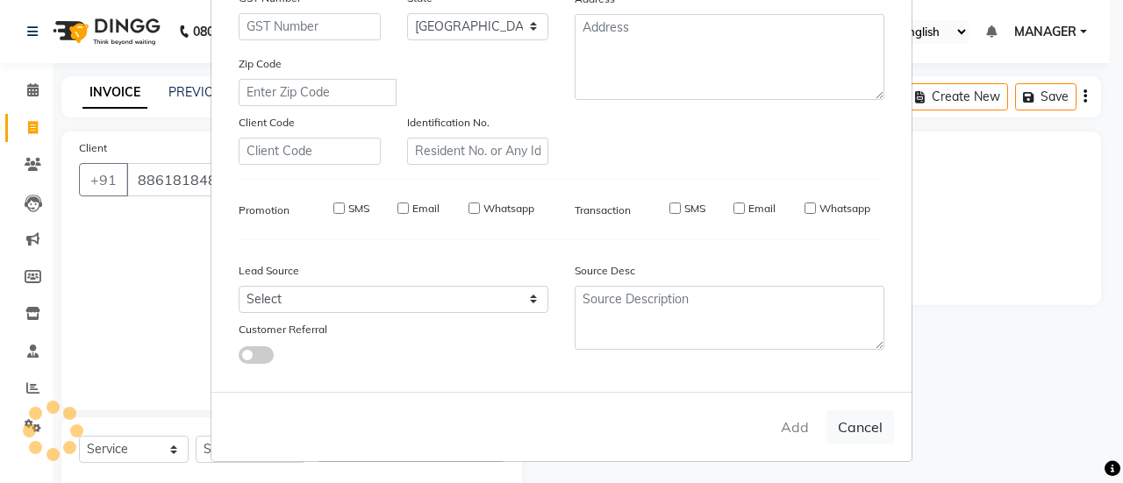
select select
checkbox input "false"
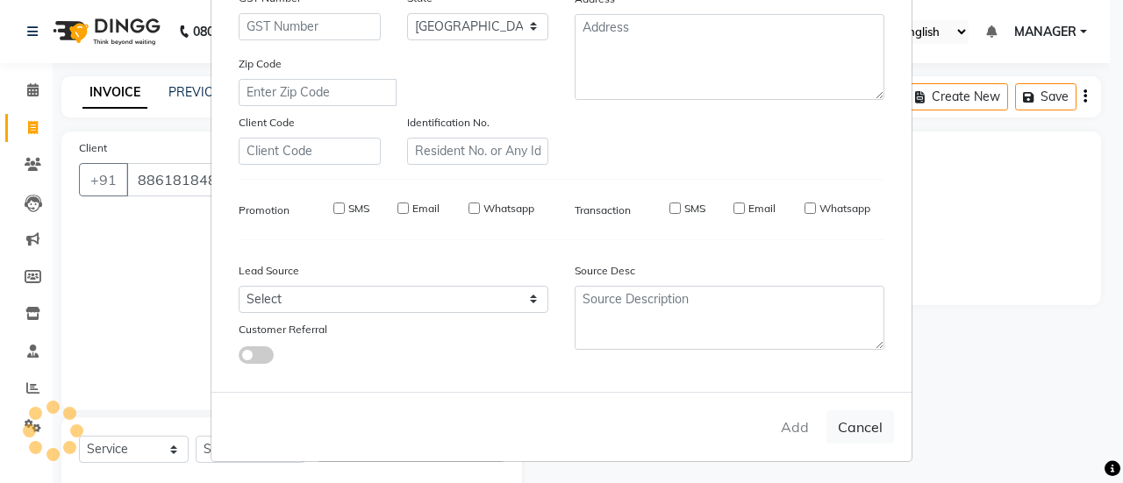
checkbox input "false"
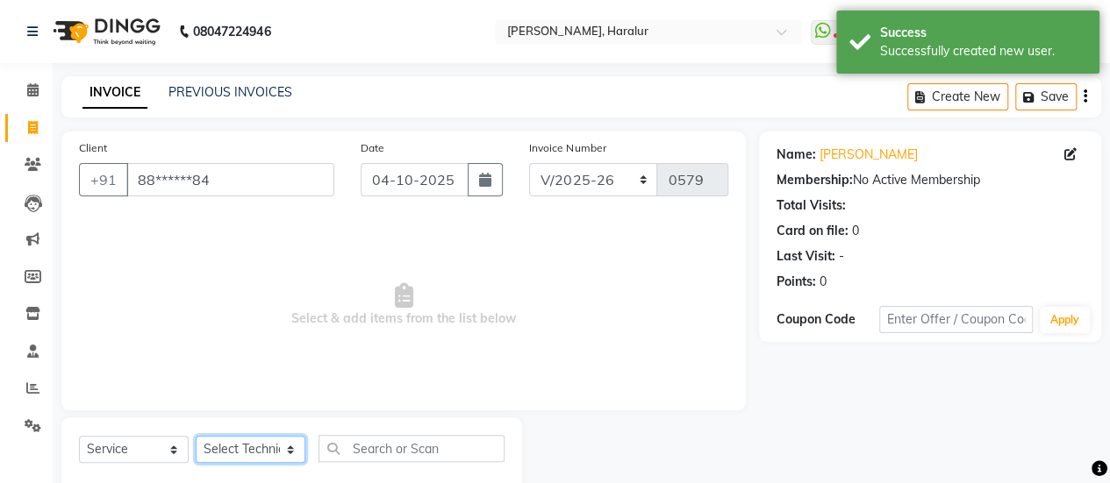
click at [223, 455] on select "Select Technician [PERSON_NAME] MANAGER Prem [PERSON_NAME]" at bounding box center [251, 449] width 110 height 27
select select "79360"
click at [196, 436] on select "Select Technician [PERSON_NAME] MANAGER Prem [PERSON_NAME]" at bounding box center [251, 449] width 110 height 27
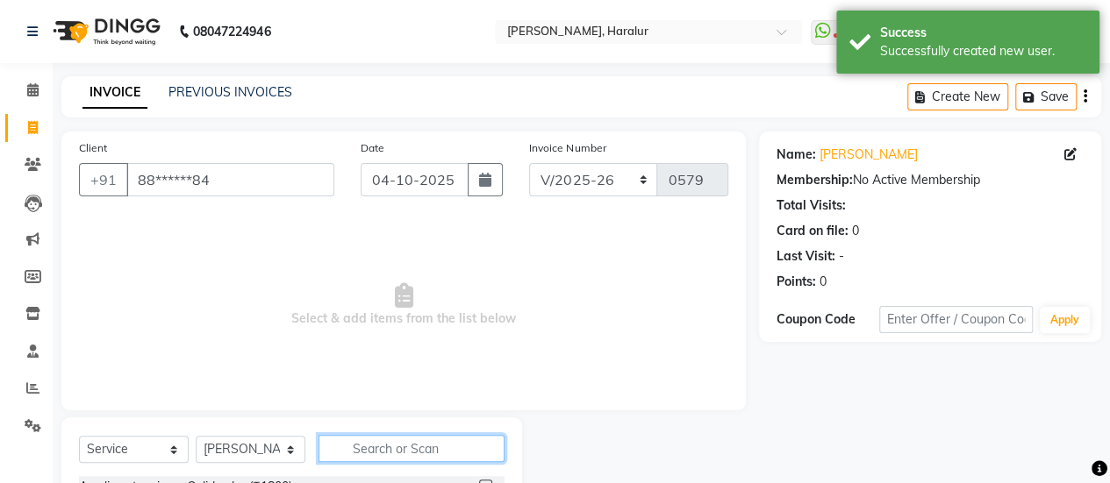
click at [390, 452] on input "text" at bounding box center [411, 448] width 186 height 27
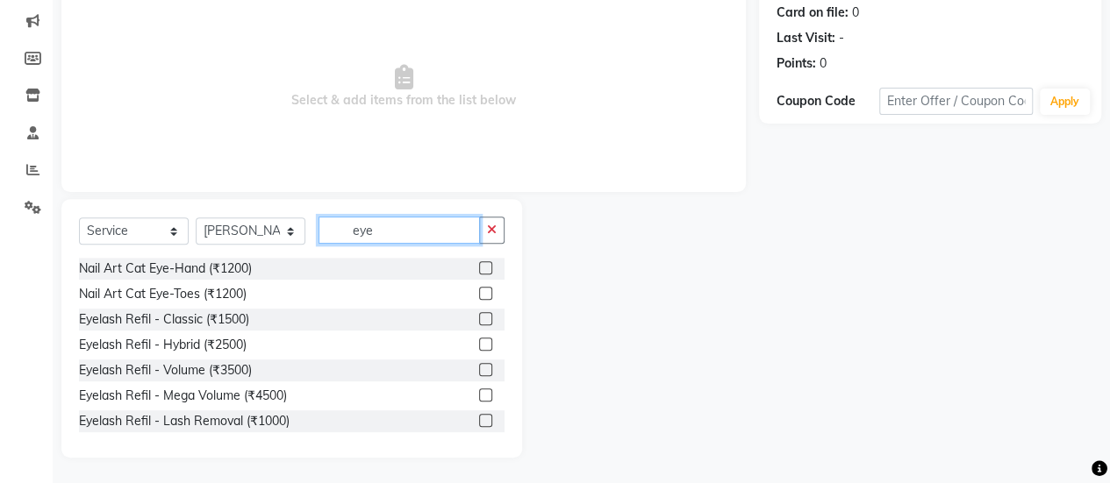
type input "eye"
click at [479, 318] on label at bounding box center [485, 318] width 13 height 13
click at [479, 318] on input "checkbox" at bounding box center [484, 319] width 11 height 11
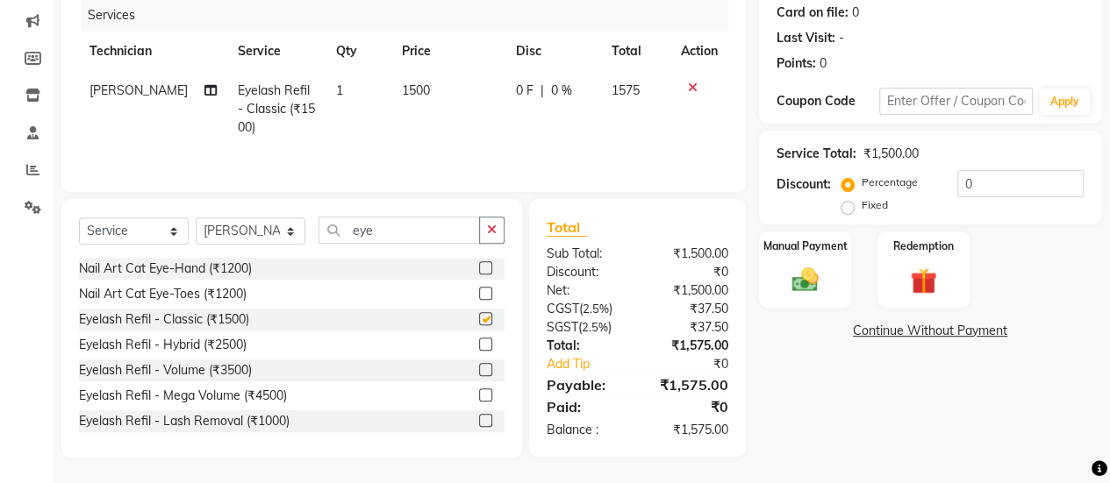
checkbox input "false"
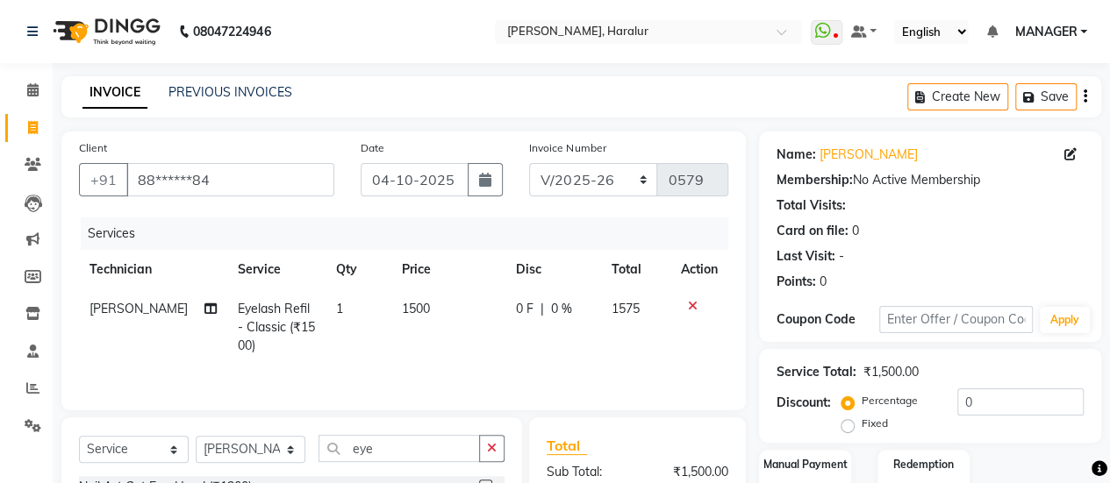
click at [423, 305] on td "1500" at bounding box center [448, 327] width 114 height 76
select select "79360"
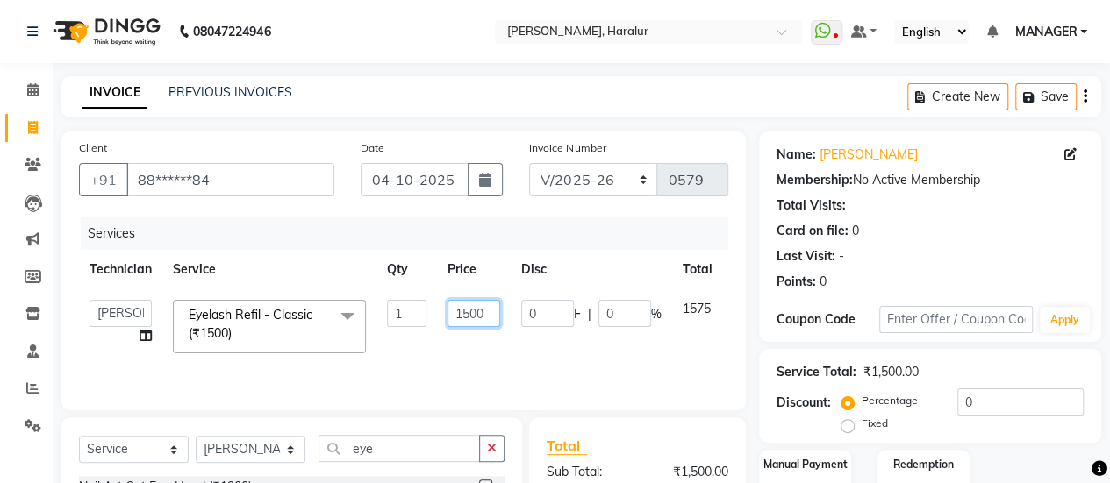
click at [491, 303] on input "1500" at bounding box center [473, 313] width 53 height 27
type input "1"
type input "2500"
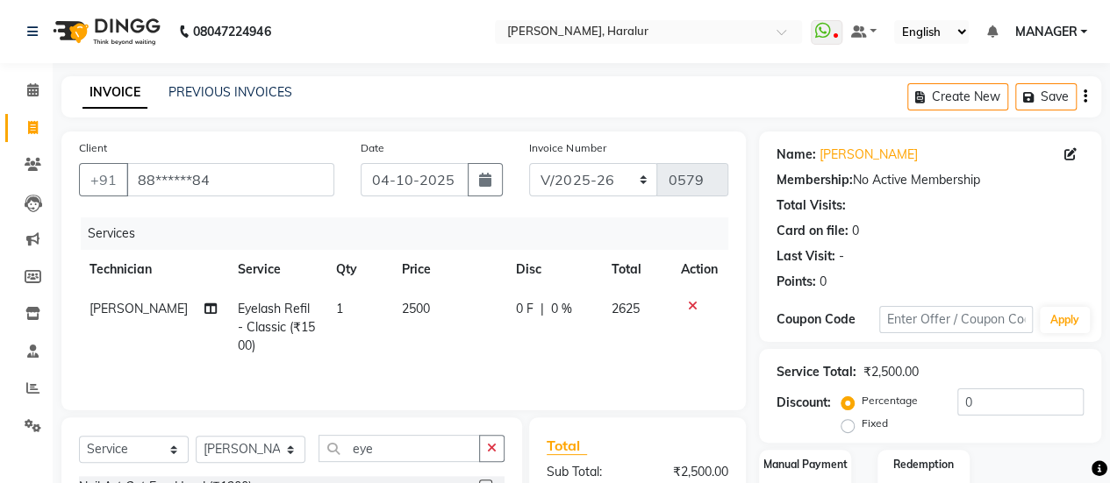
click at [534, 339] on td "0 F | 0 %" at bounding box center [552, 327] width 95 height 76
select select "79360"
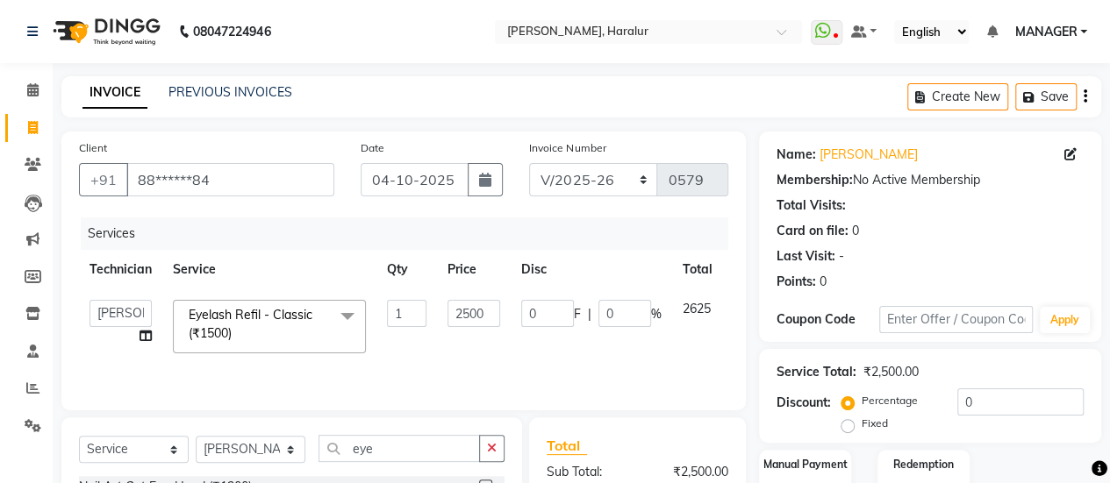
scroll to position [218, 0]
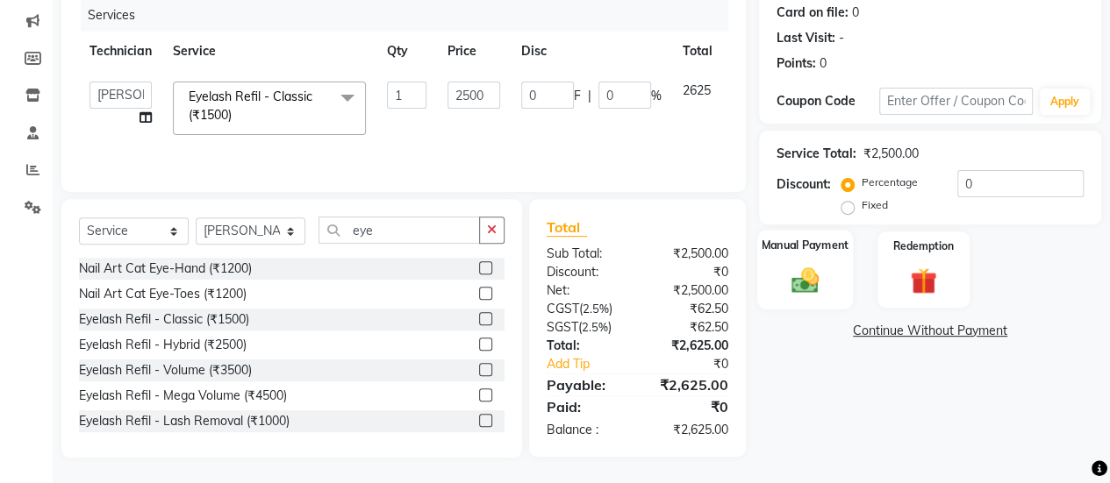
click at [829, 266] on div "Manual Payment" at bounding box center [805, 270] width 96 height 80
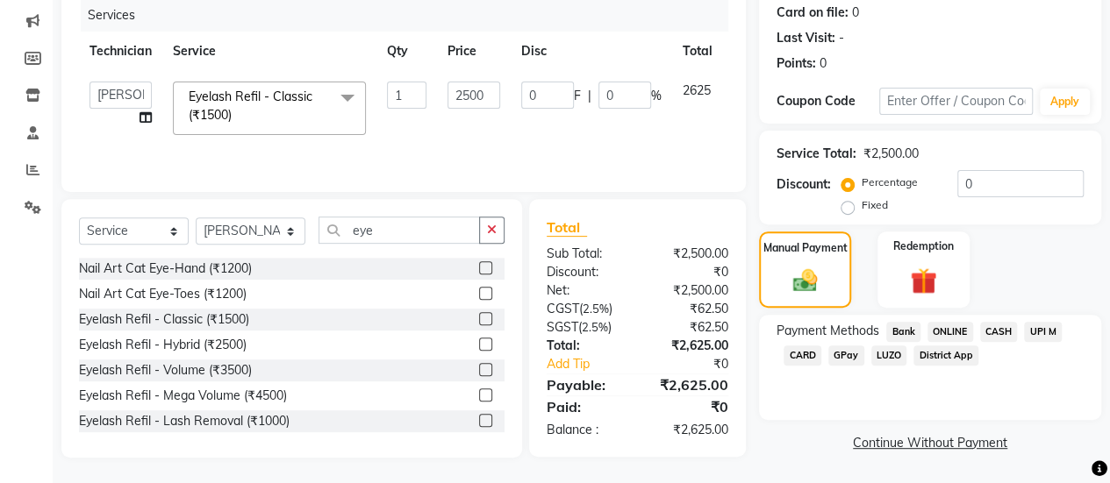
click at [997, 328] on span "CASH" at bounding box center [999, 332] width 38 height 20
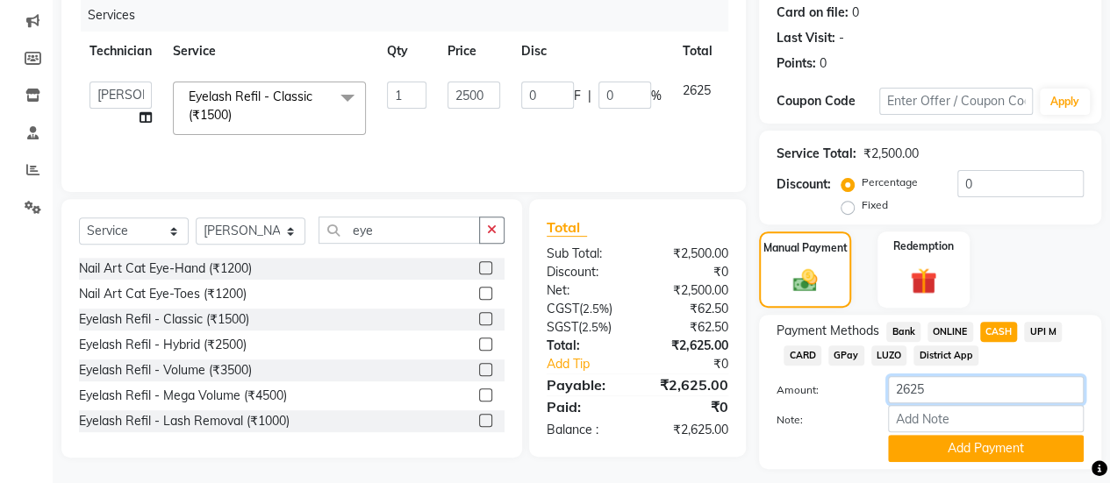
click at [930, 382] on input "2625" at bounding box center [986, 389] width 196 height 27
type input "1800"
click at [930, 448] on button "Add Payment" at bounding box center [986, 448] width 196 height 27
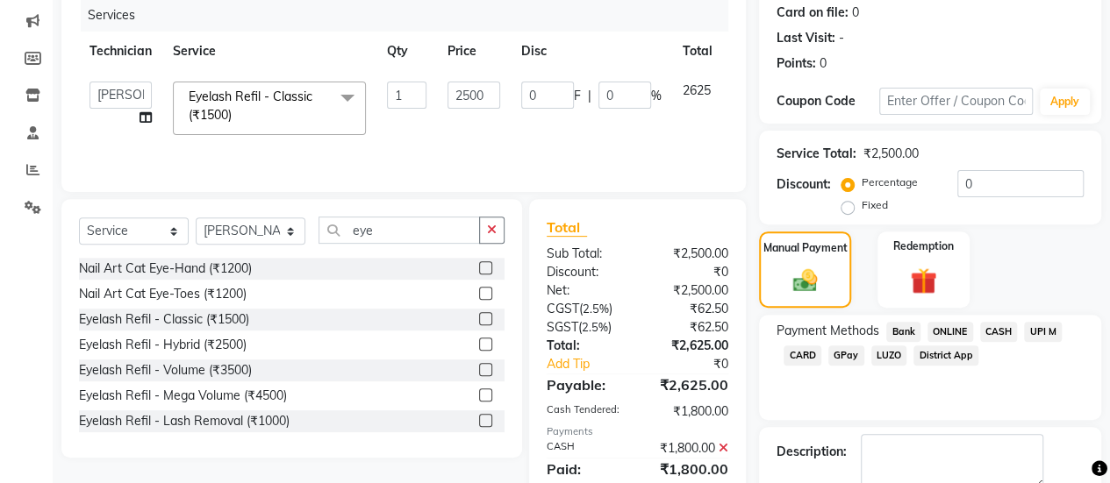
scroll to position [314, 0]
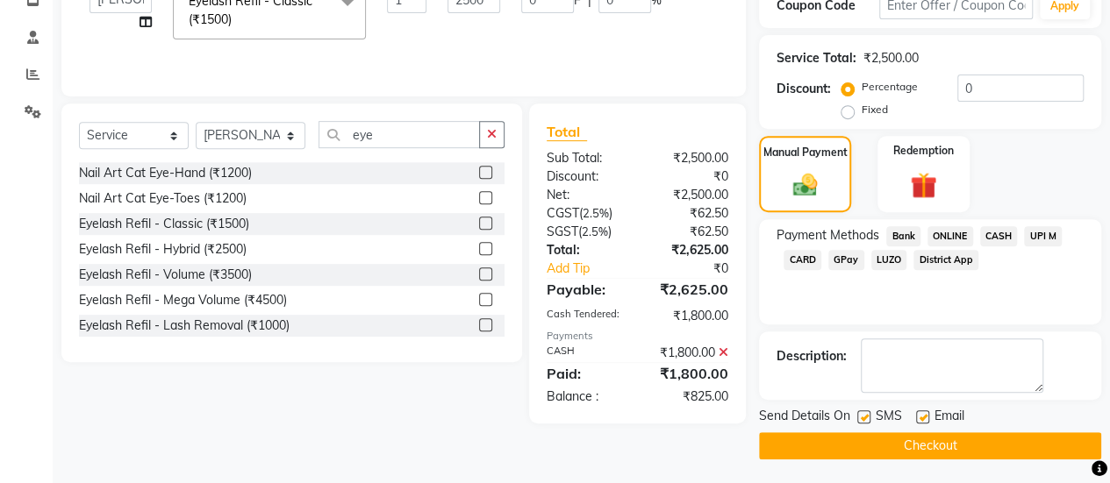
click at [952, 235] on span "ONLINE" at bounding box center [950, 236] width 46 height 20
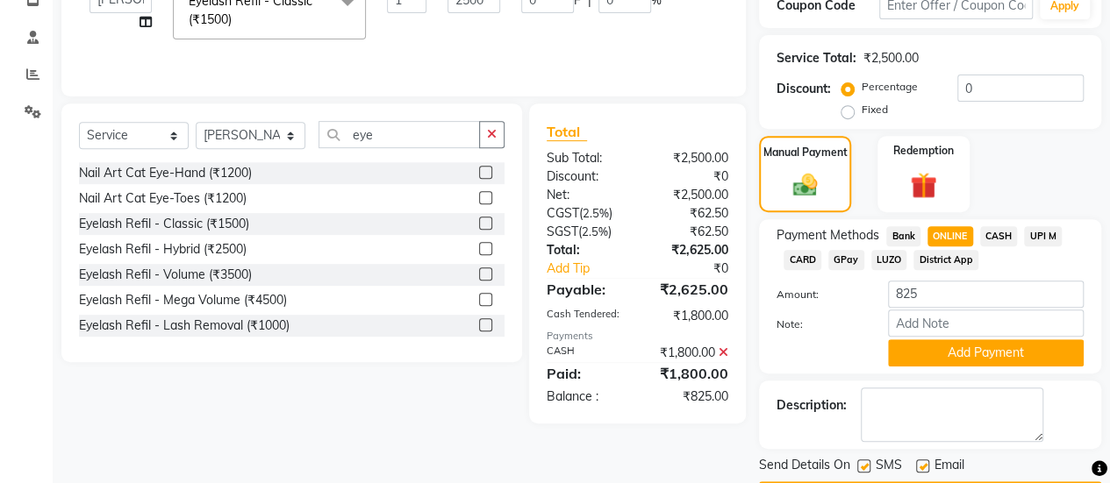
click at [952, 366] on div "Payment Methods Bank ONLINE CASH UPI M CARD GPay LUZO District App Amount: 825 …" at bounding box center [930, 296] width 342 height 154
click at [944, 349] on button "Add Payment" at bounding box center [986, 352] width 196 height 27
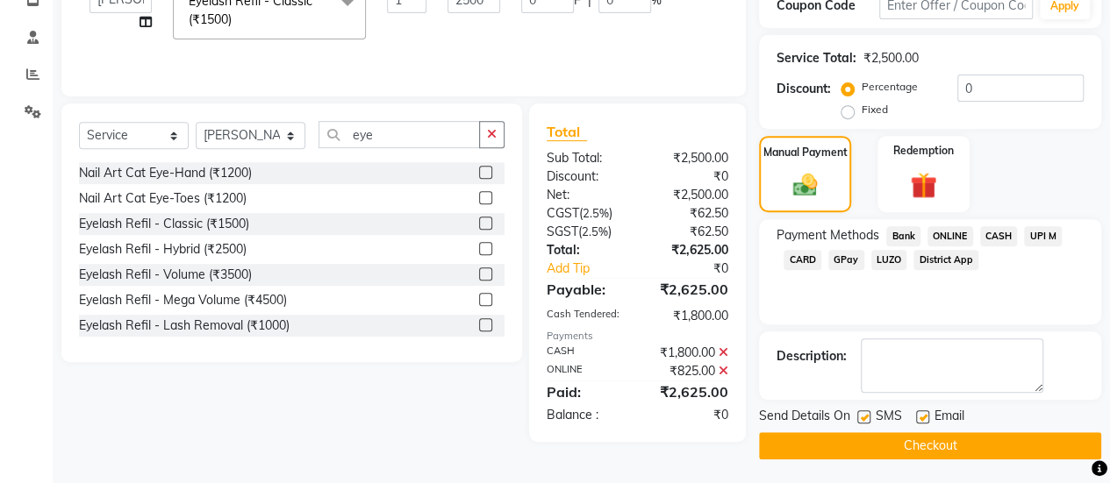
click at [888, 442] on button "Checkout" at bounding box center [930, 445] width 342 height 27
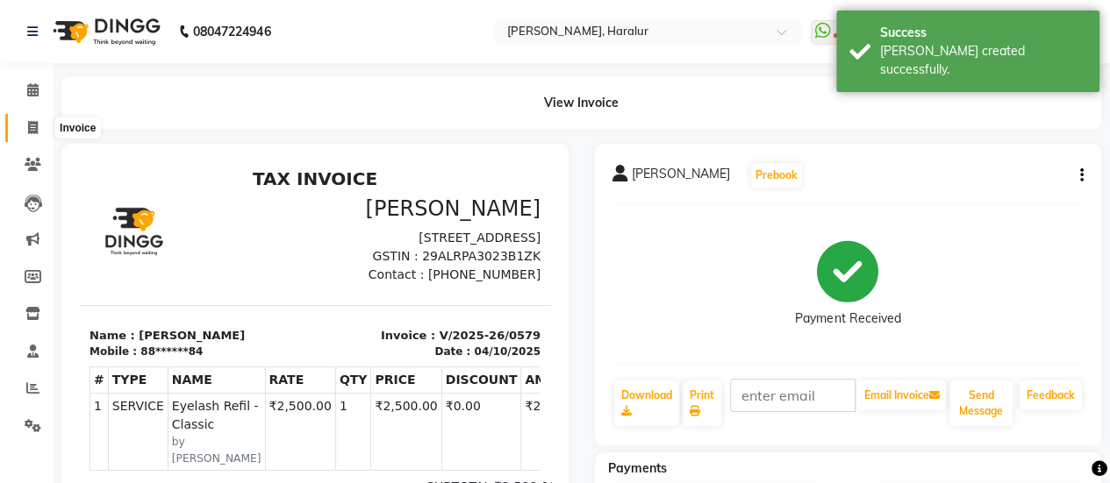
click at [39, 136] on span at bounding box center [33, 128] width 31 height 20
select select "service"
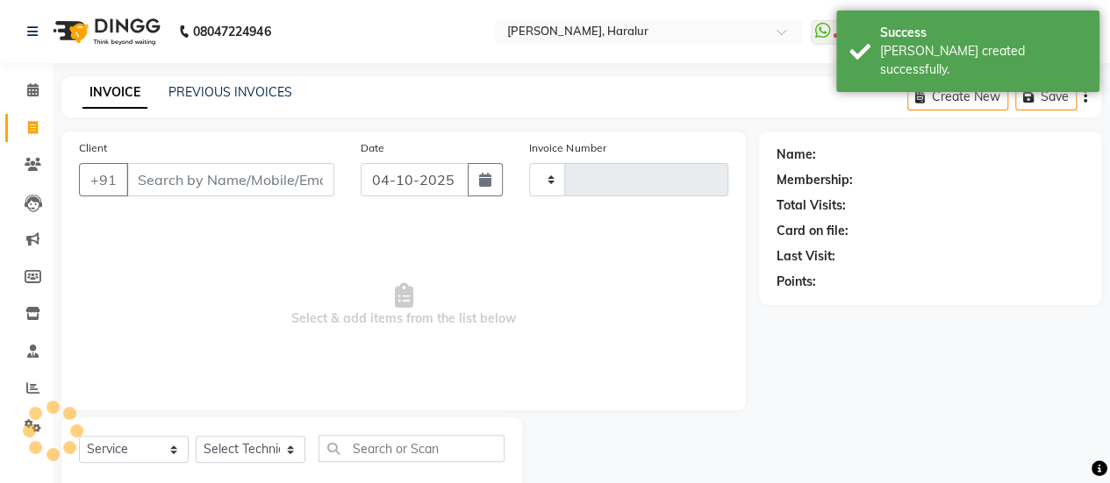
scroll to position [43, 0]
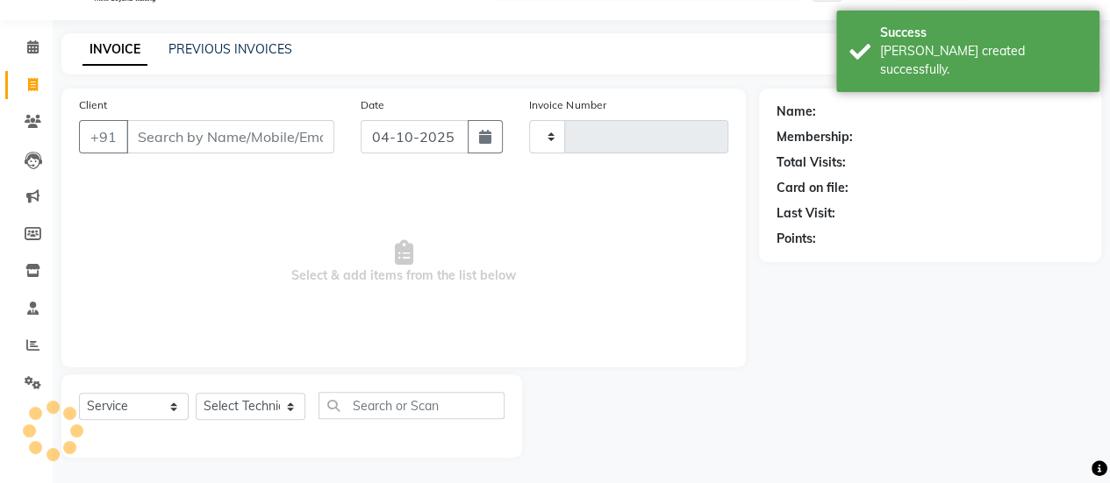
type input "0580"
select select "8259"
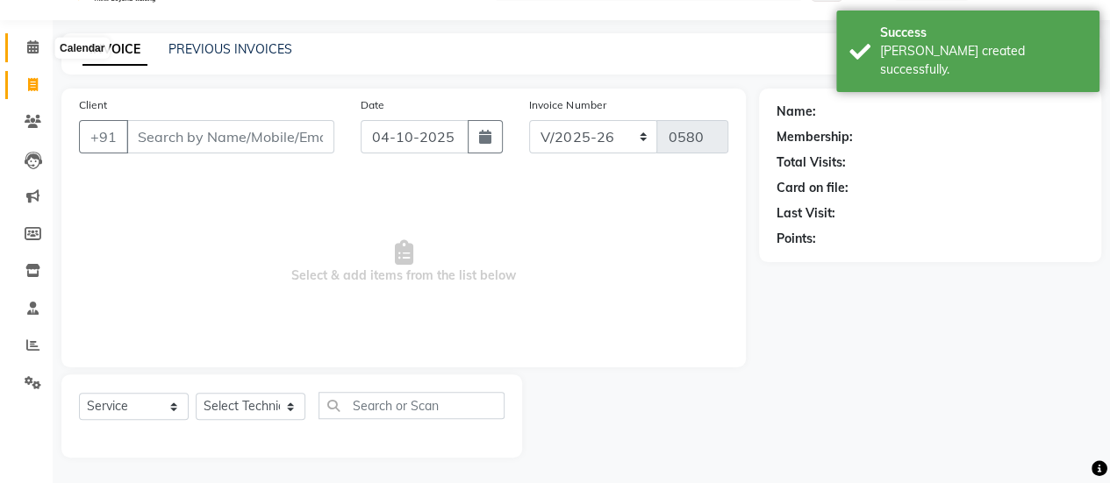
click at [19, 48] on span at bounding box center [33, 48] width 31 height 20
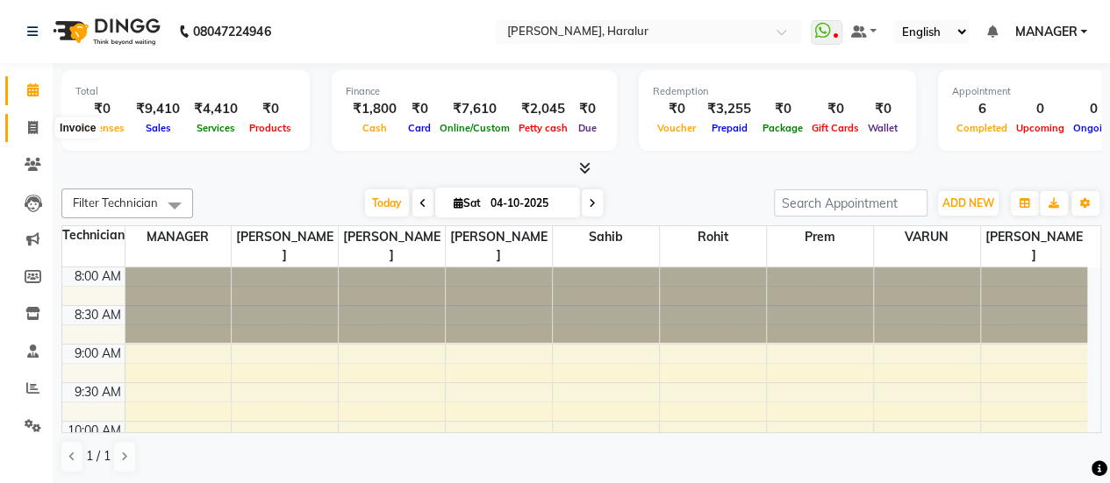
click at [46, 128] on span at bounding box center [33, 128] width 31 height 20
select select "service"
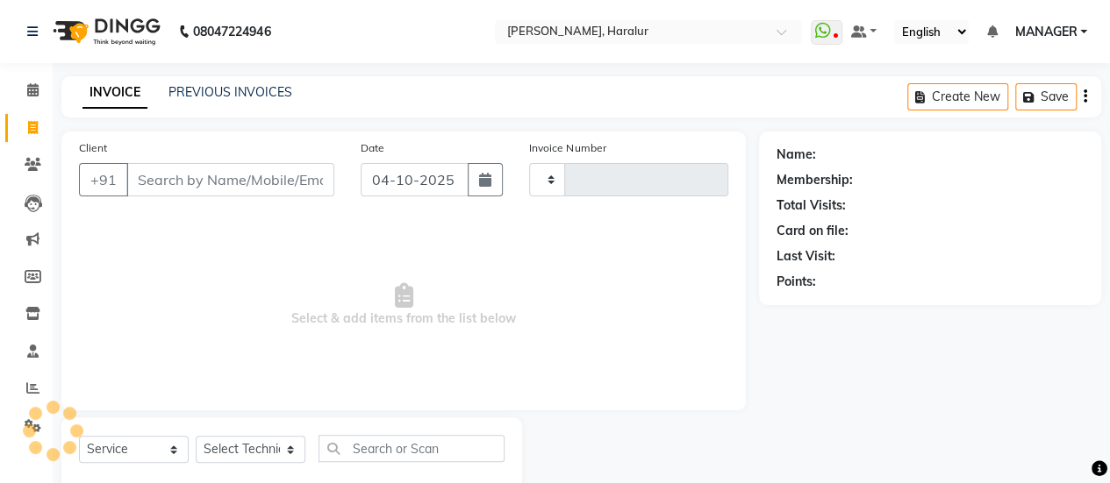
type input "0580"
select select "8259"
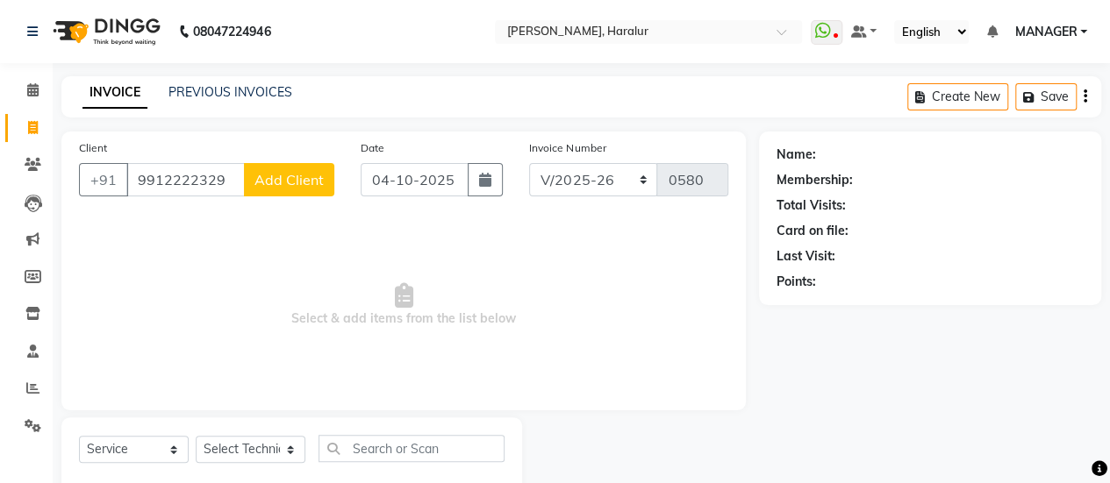
type input "9912222329"
click at [276, 180] on span "Add Client" at bounding box center [288, 180] width 69 height 18
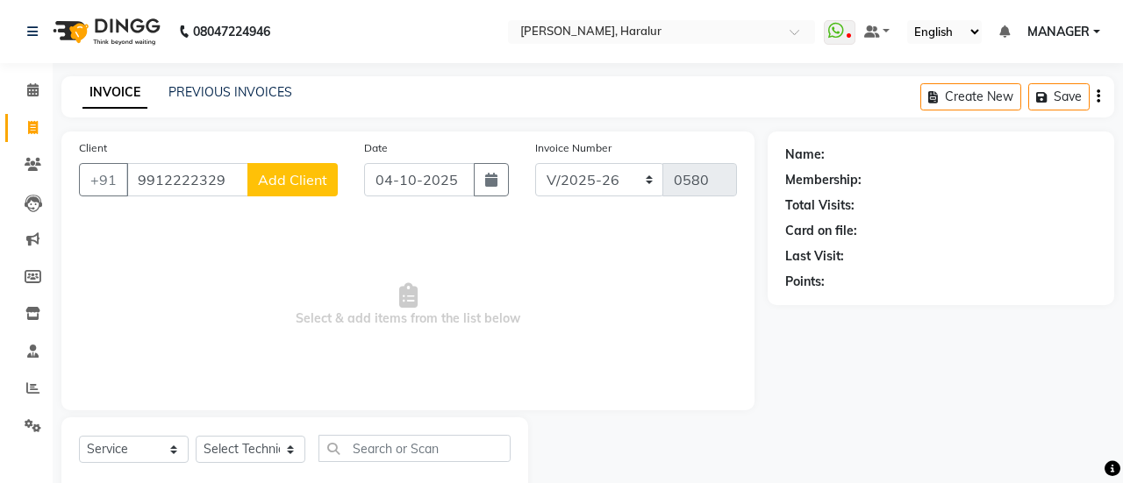
select select
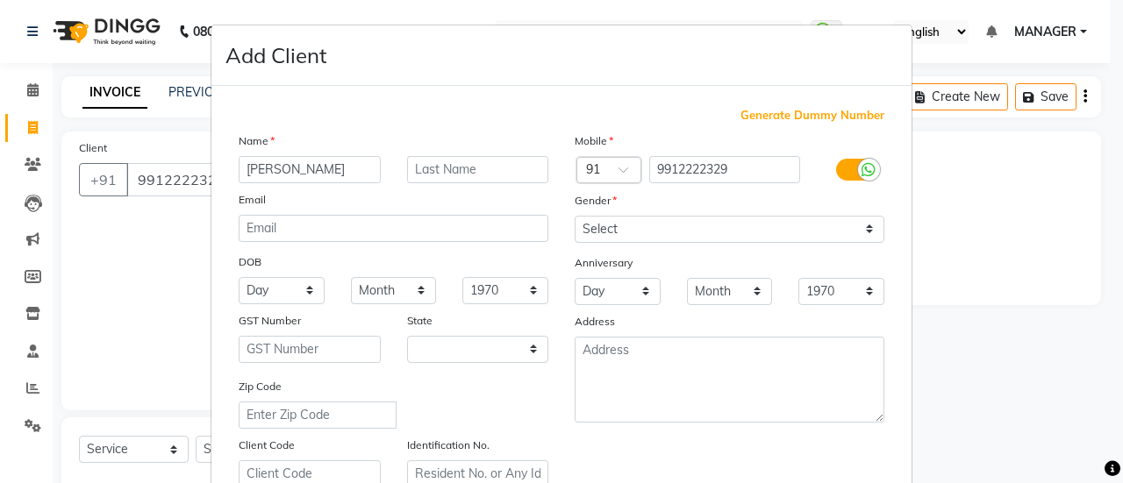
type input "[PERSON_NAME]"
click at [644, 230] on select "Select [DEMOGRAPHIC_DATA] [DEMOGRAPHIC_DATA] Other Prefer Not To Say" at bounding box center [730, 229] width 310 height 27
select select "[DEMOGRAPHIC_DATA]"
click at [575, 216] on select "Select [DEMOGRAPHIC_DATA] [DEMOGRAPHIC_DATA] Other Prefer Not To Say" at bounding box center [730, 229] width 310 height 27
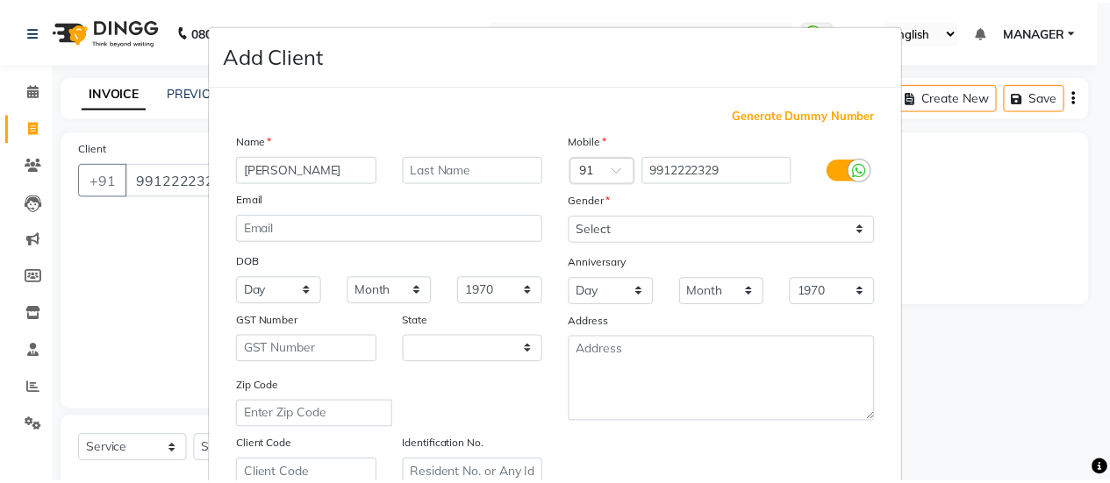
scroll to position [323, 0]
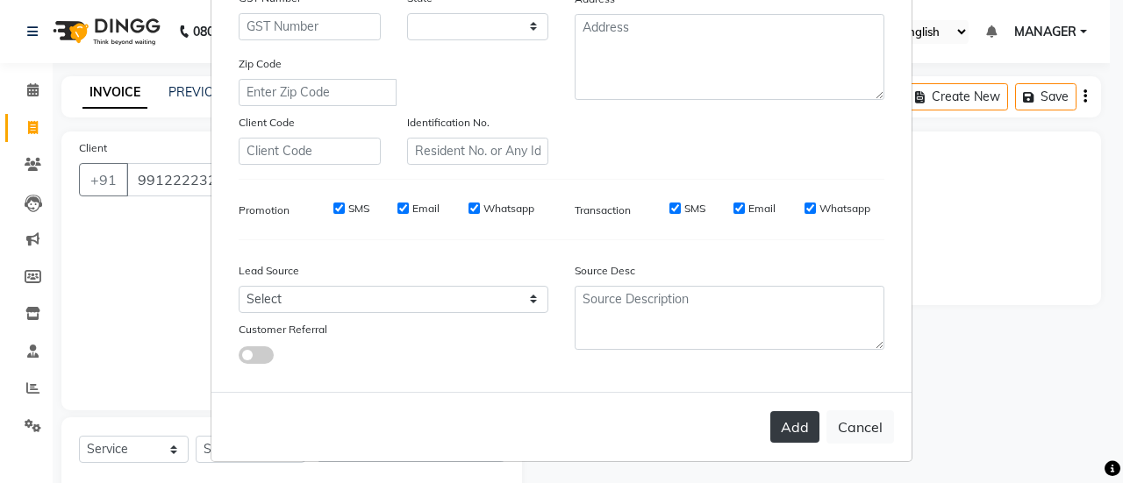
click at [793, 426] on button "Add" at bounding box center [794, 427] width 49 height 32
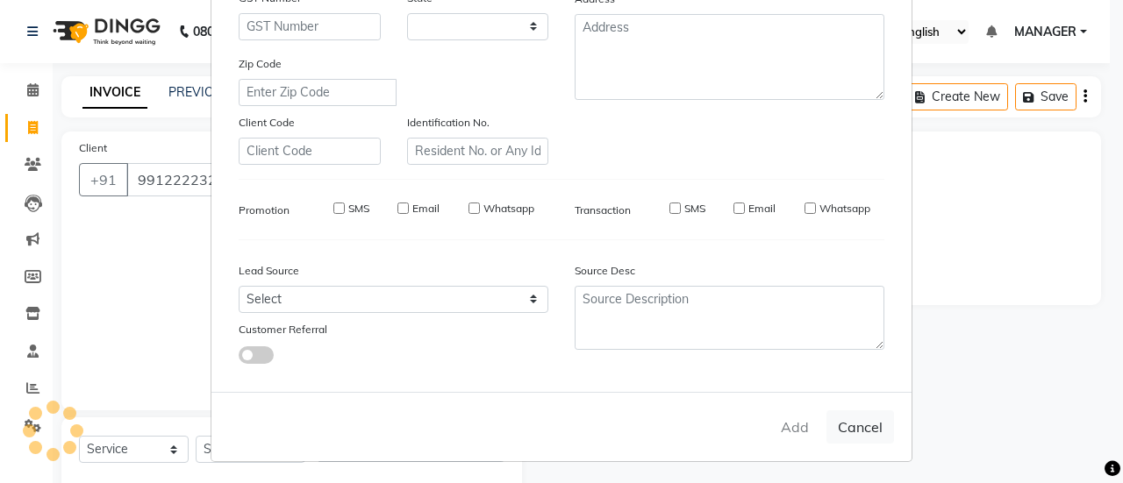
type input "99******29"
select select
select select "null"
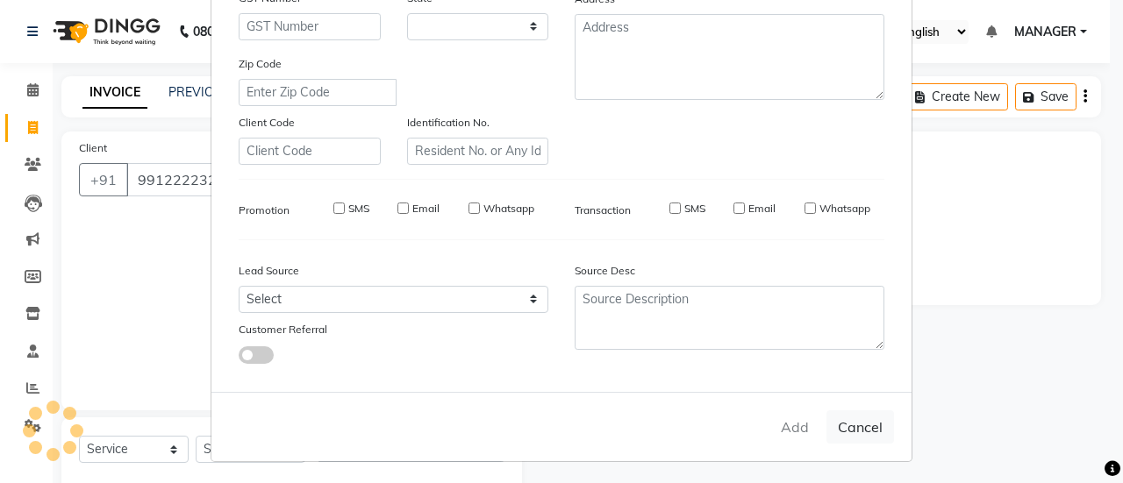
select select
checkbox input "false"
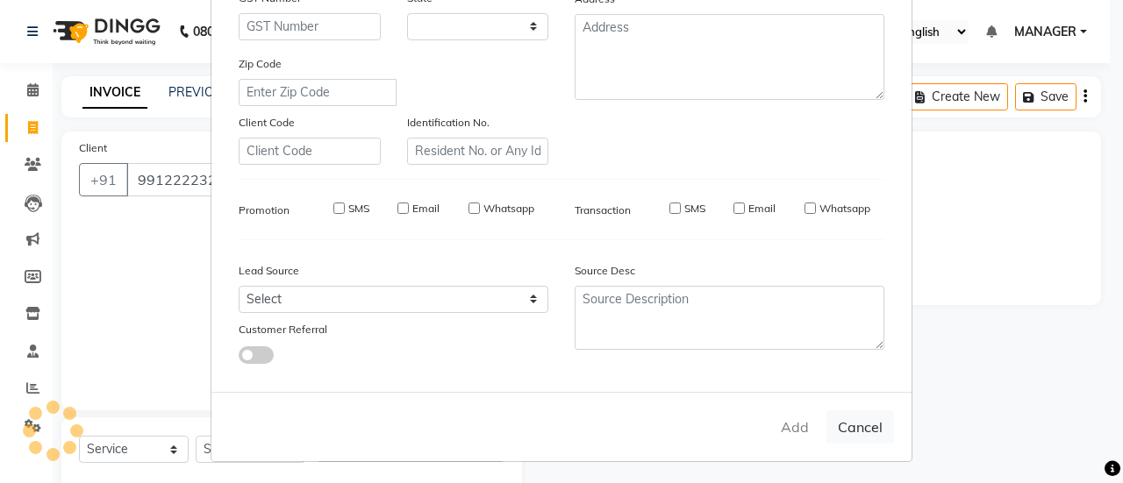
checkbox input "false"
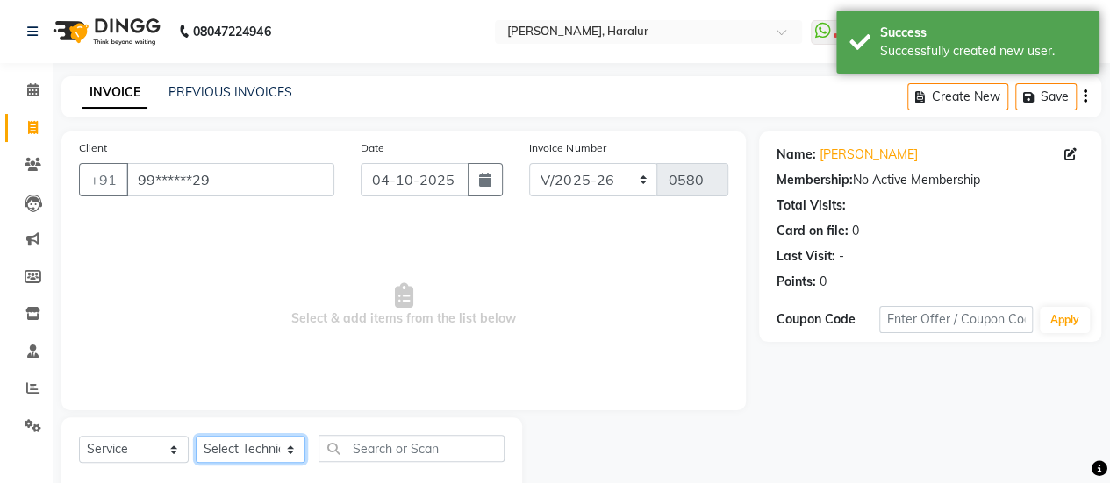
click at [244, 452] on select "Select Technician [PERSON_NAME] MANAGER Prem [PERSON_NAME]" at bounding box center [251, 449] width 110 height 27
select select "82346"
click at [196, 436] on select "Select Technician [PERSON_NAME] MANAGER Prem [PERSON_NAME]" at bounding box center [251, 449] width 110 height 27
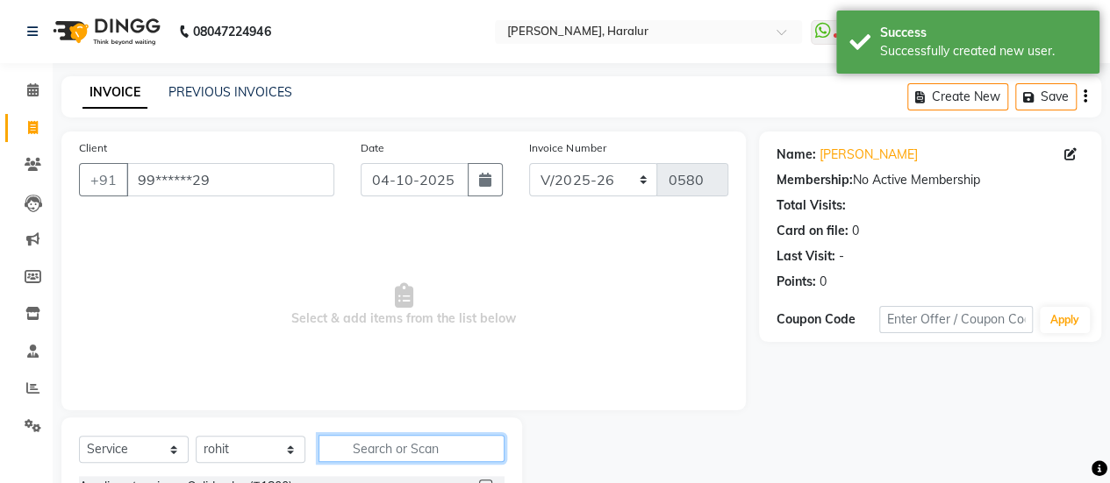
click at [391, 440] on input "text" at bounding box center [411, 448] width 186 height 27
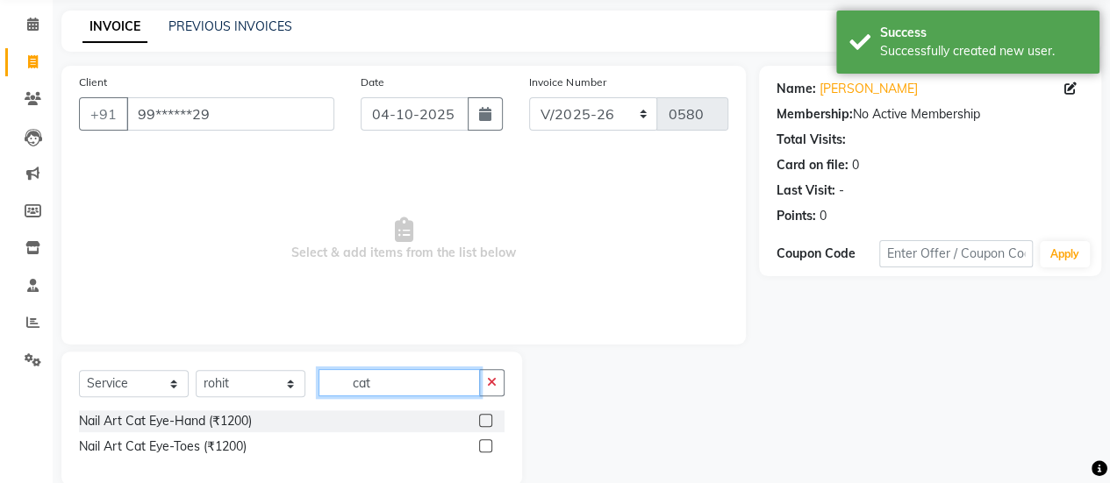
scroll to position [94, 0]
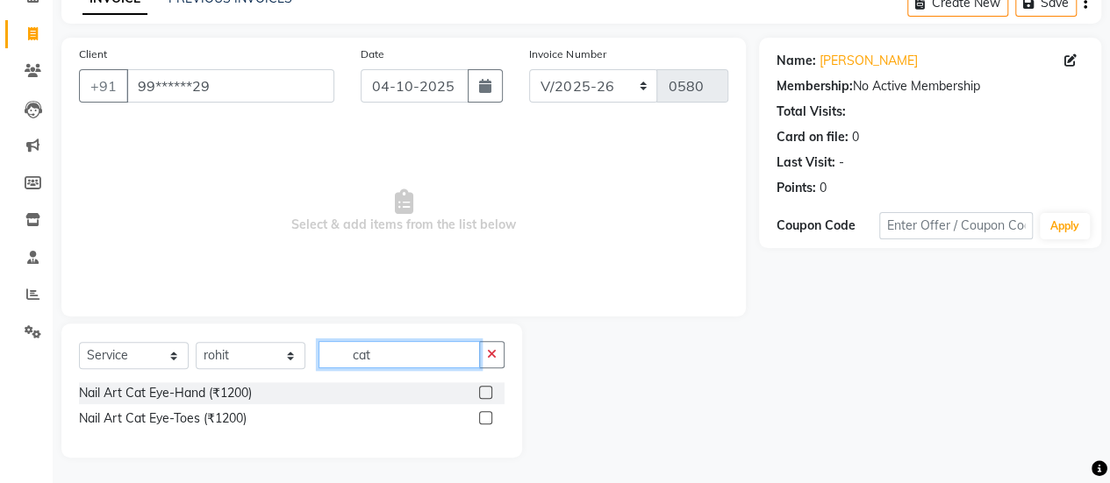
type input "cat"
click at [482, 388] on label at bounding box center [485, 392] width 13 height 13
click at [482, 388] on input "checkbox" at bounding box center [484, 393] width 11 height 11
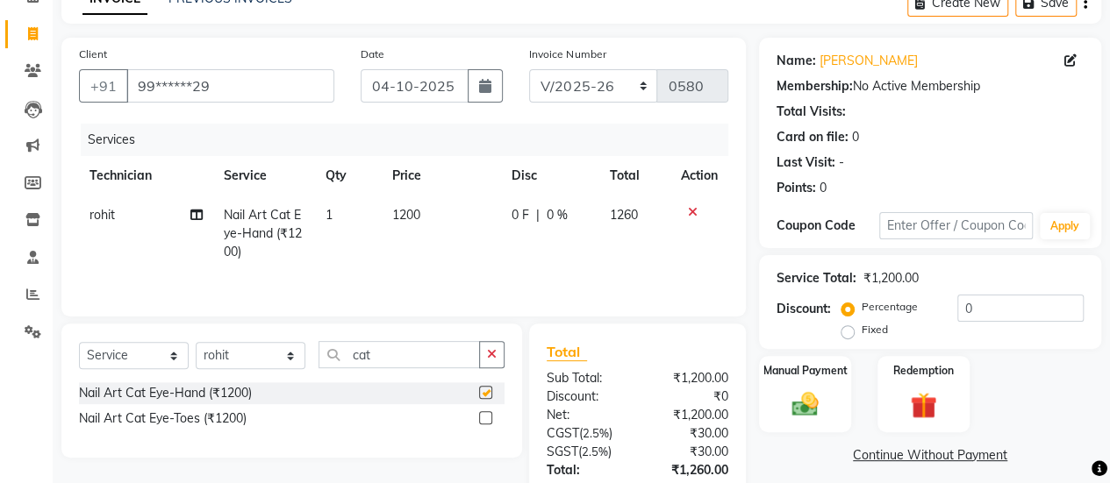
checkbox input "false"
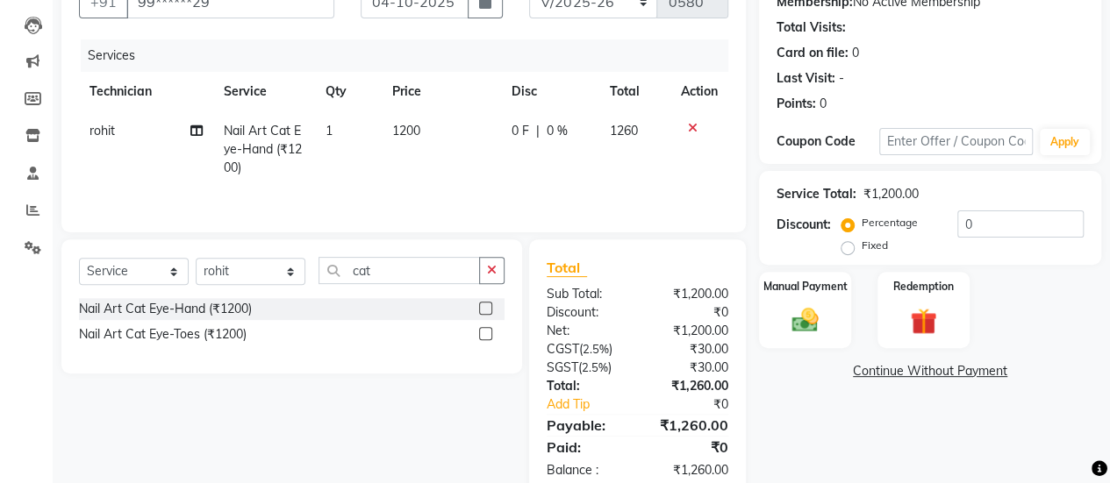
scroll to position [218, 0]
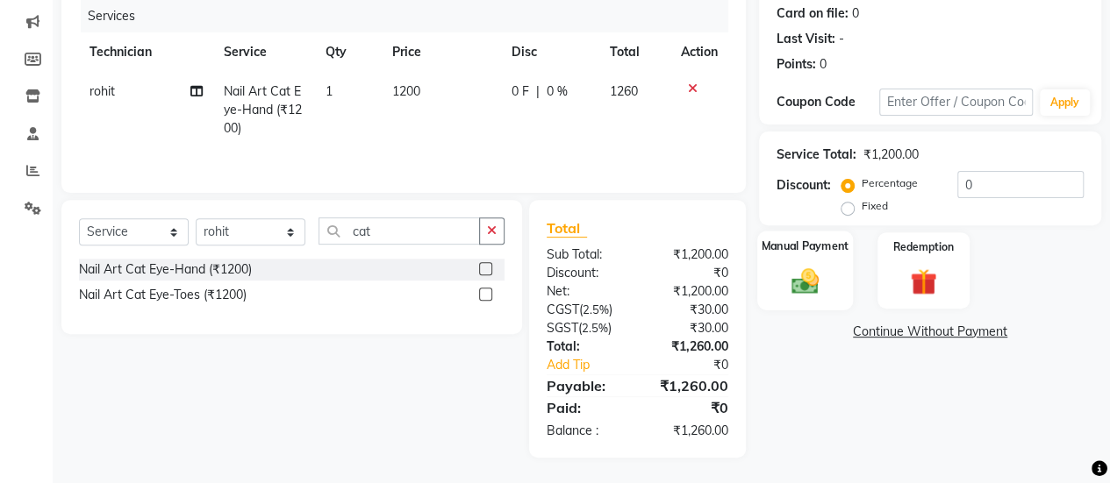
click at [798, 279] on img at bounding box center [804, 281] width 45 height 32
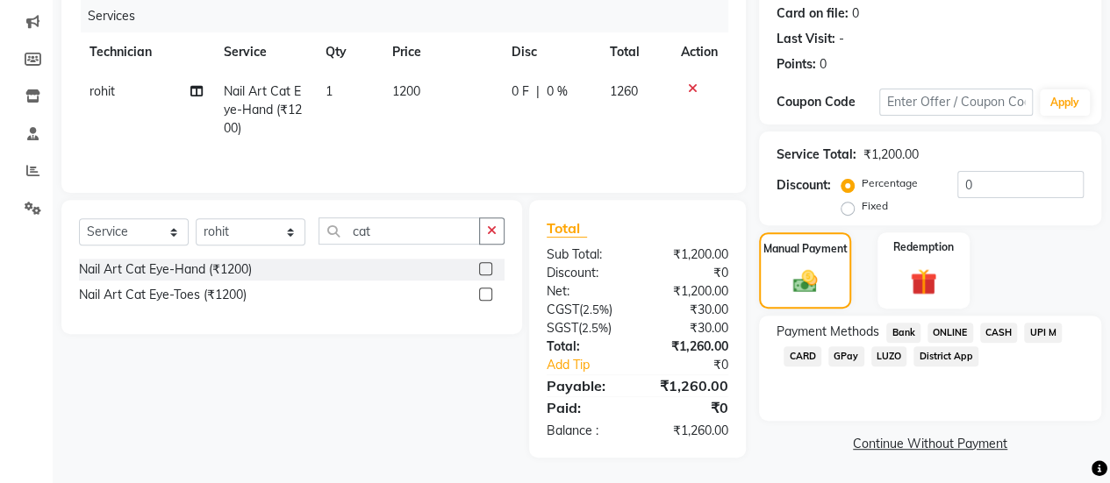
click at [956, 333] on span "ONLINE" at bounding box center [950, 333] width 46 height 20
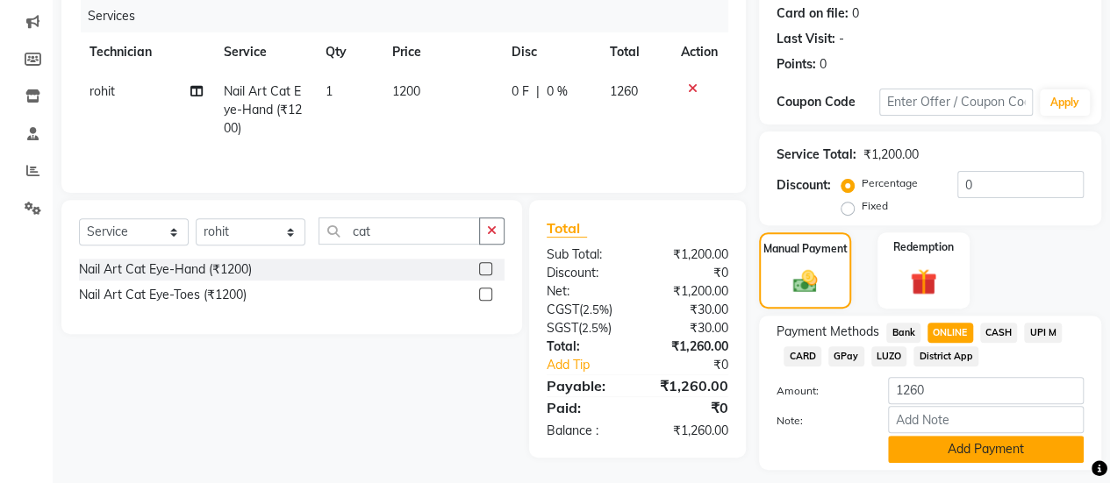
click at [995, 444] on button "Add Payment" at bounding box center [986, 449] width 196 height 27
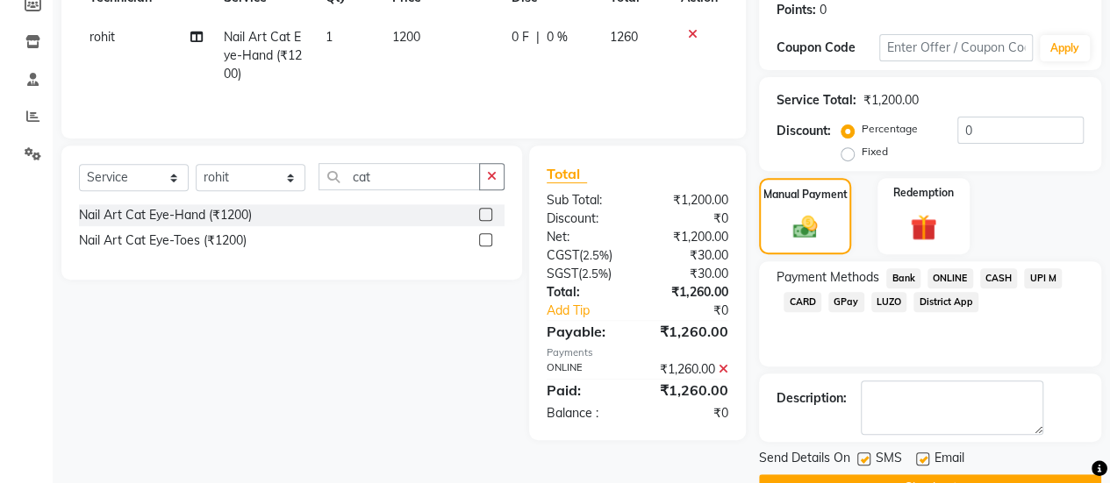
scroll to position [314, 0]
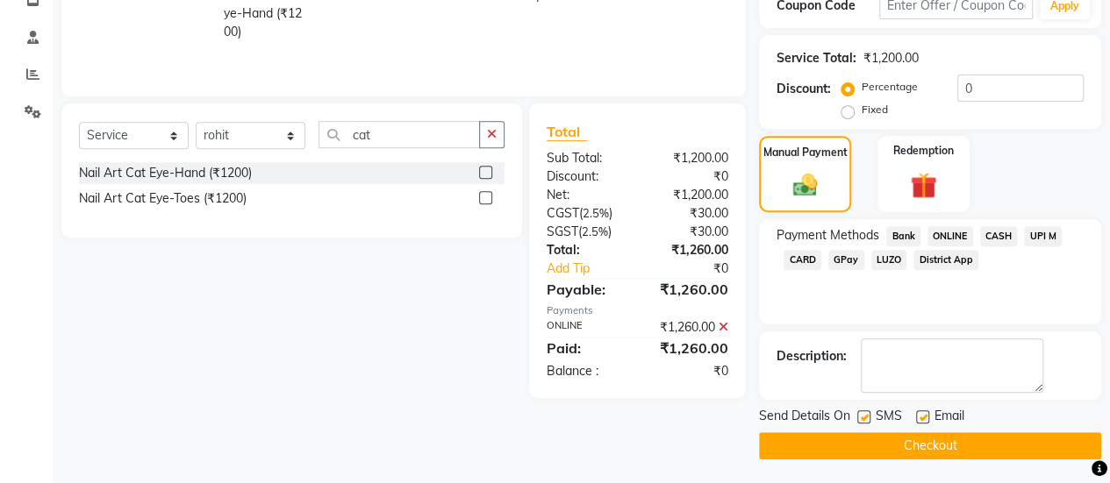
click at [923, 443] on button "Checkout" at bounding box center [930, 445] width 342 height 27
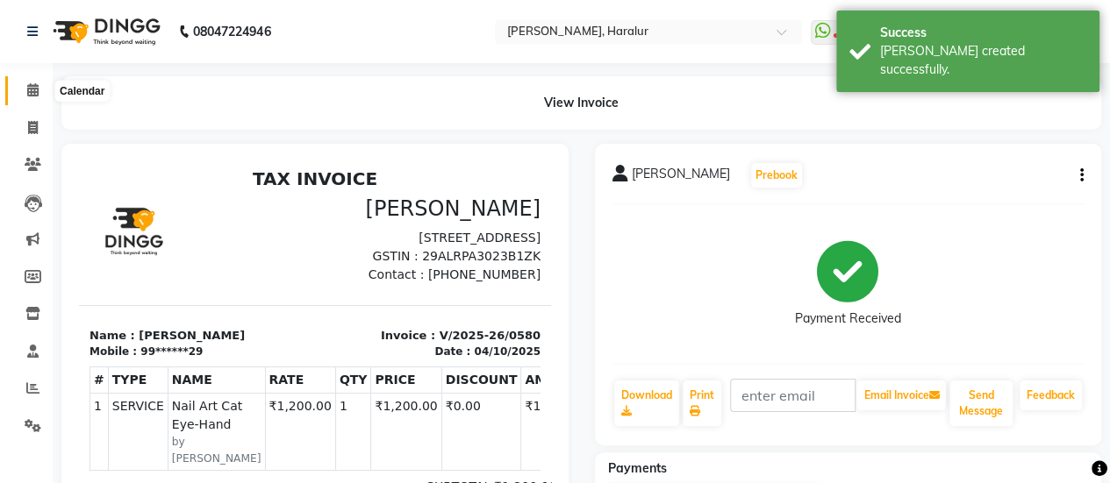
click at [37, 90] on icon at bounding box center [32, 89] width 11 height 13
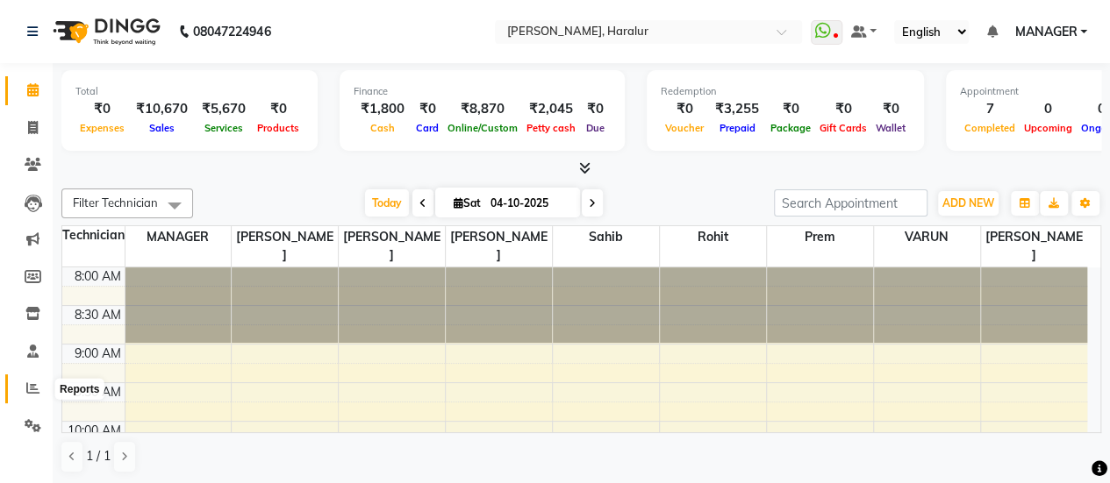
click at [20, 383] on span at bounding box center [33, 389] width 31 height 20
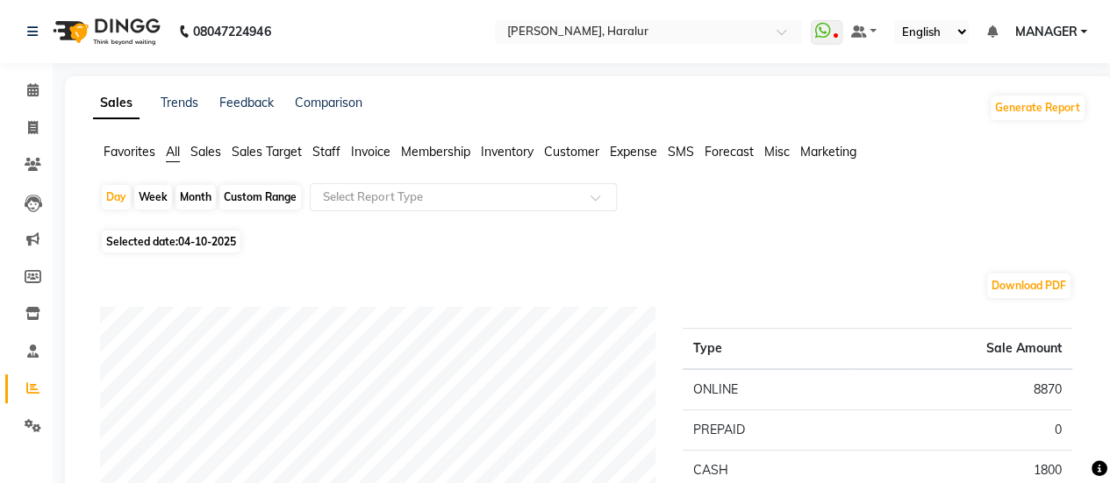
click at [194, 192] on div "Month" at bounding box center [195, 197] width 40 height 25
select select "10"
select select "2025"
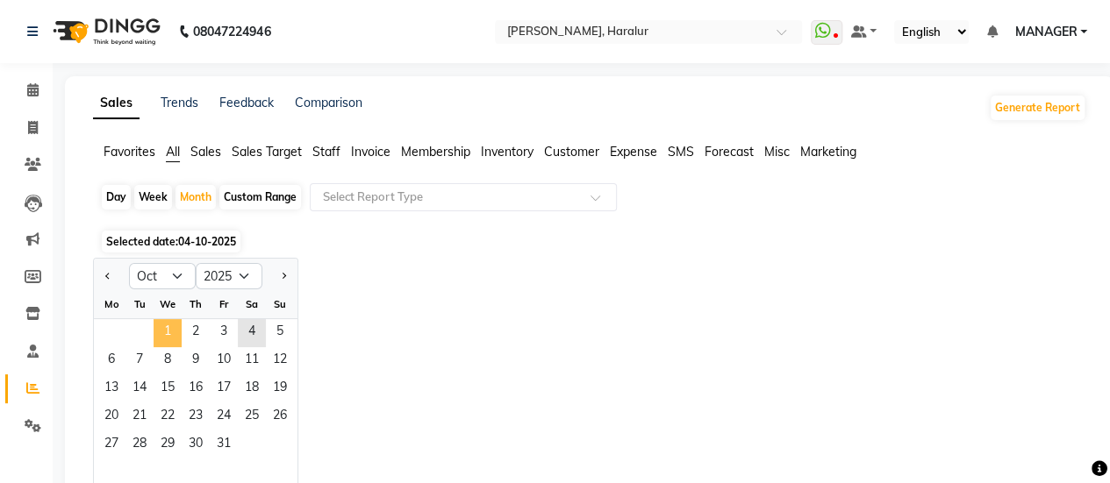
click at [172, 332] on span "1" at bounding box center [168, 333] width 28 height 28
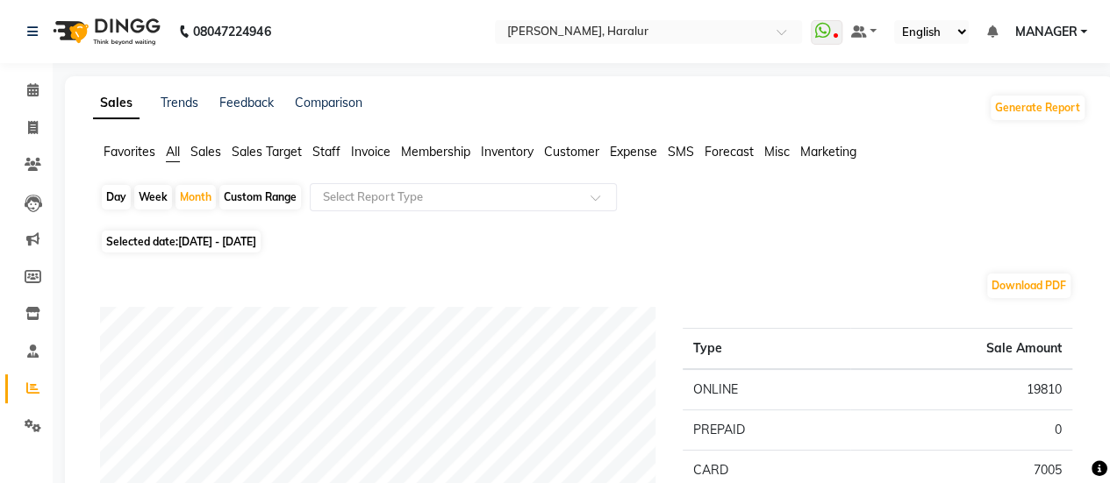
click at [325, 150] on span "Staff" at bounding box center [326, 152] width 28 height 16
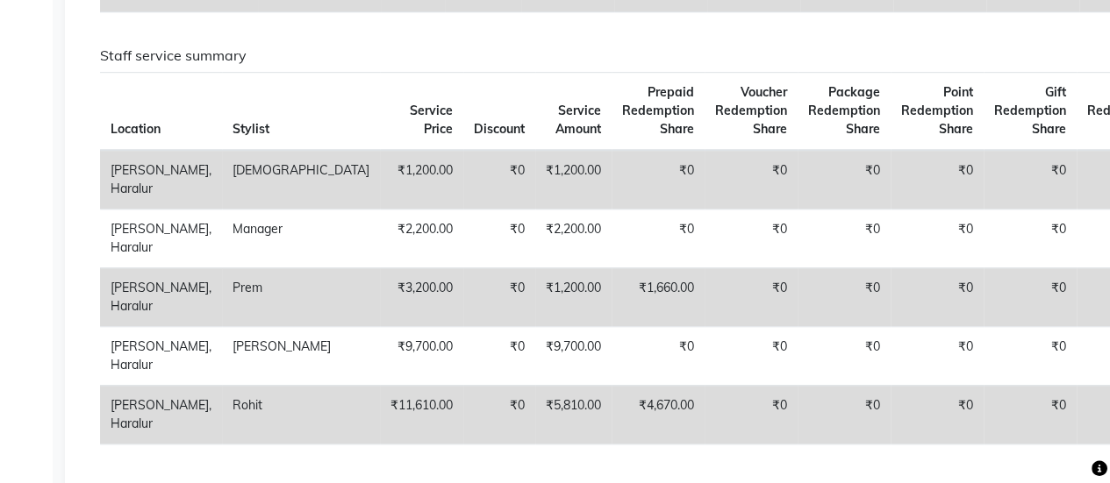
scroll to position [152, 0]
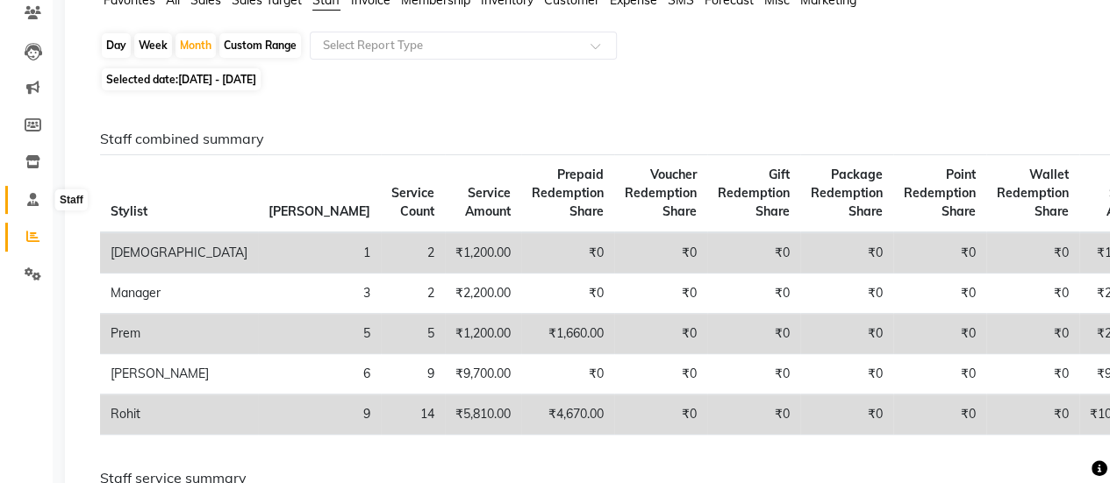
click at [31, 204] on icon at bounding box center [32, 199] width 11 height 13
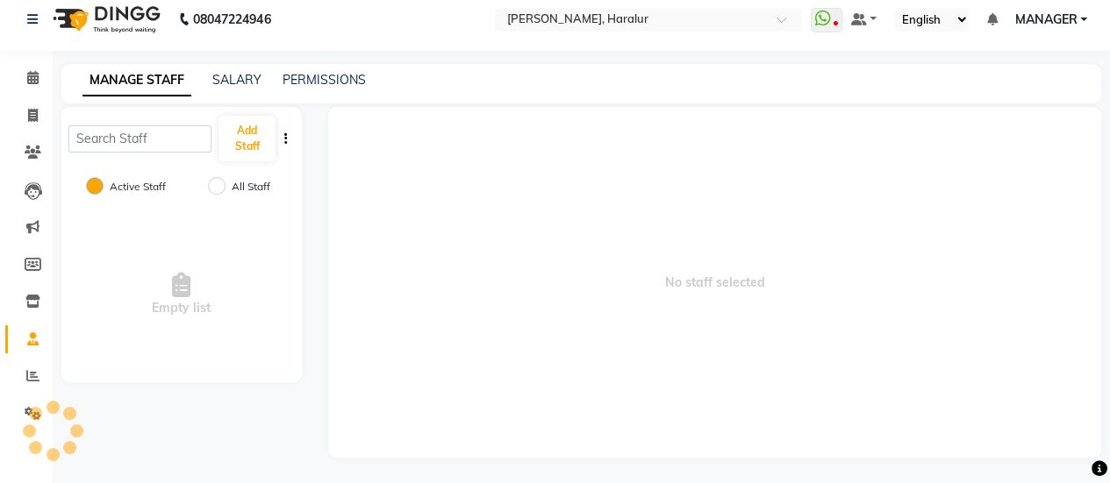
scroll to position [105, 0]
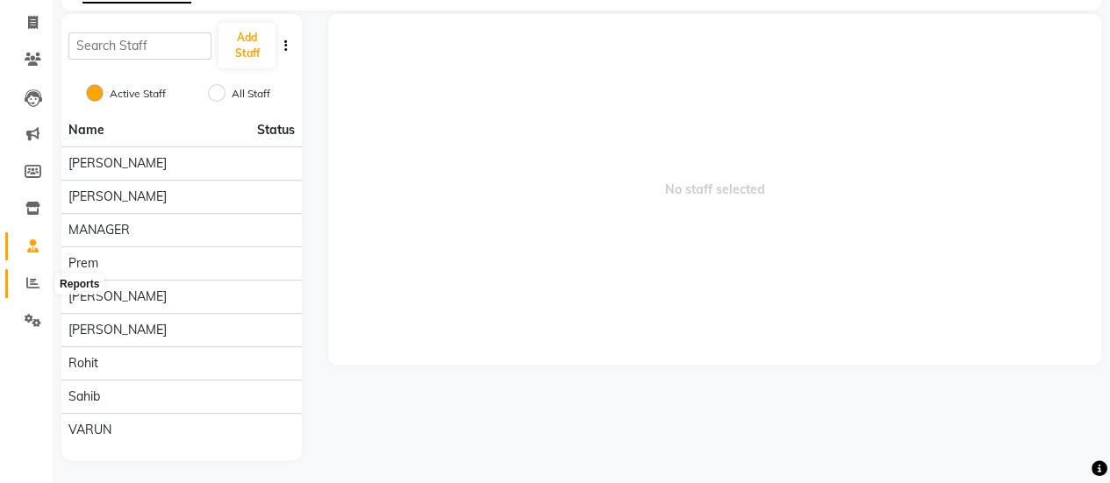
click at [32, 282] on icon at bounding box center [32, 282] width 13 height 13
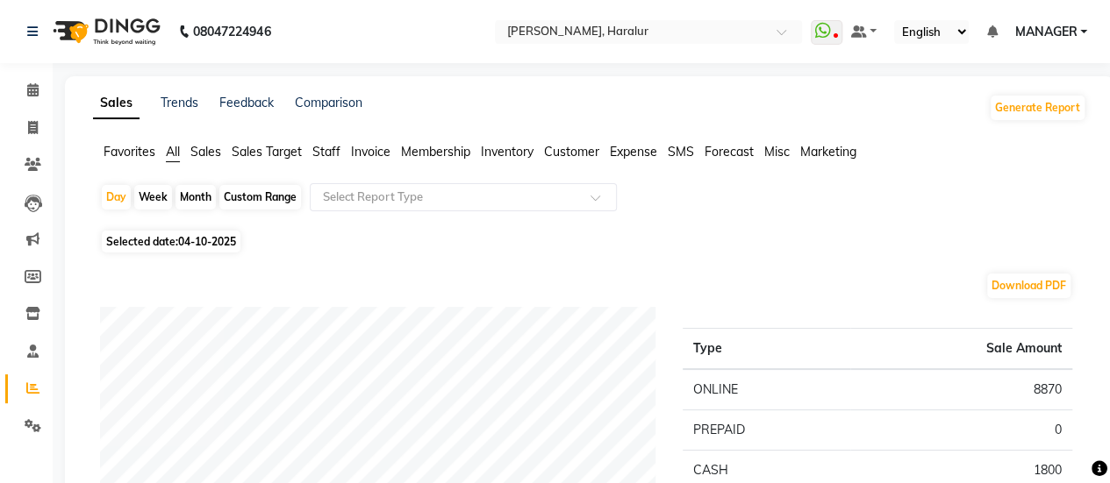
click at [321, 145] on span "Staff" at bounding box center [326, 152] width 28 height 16
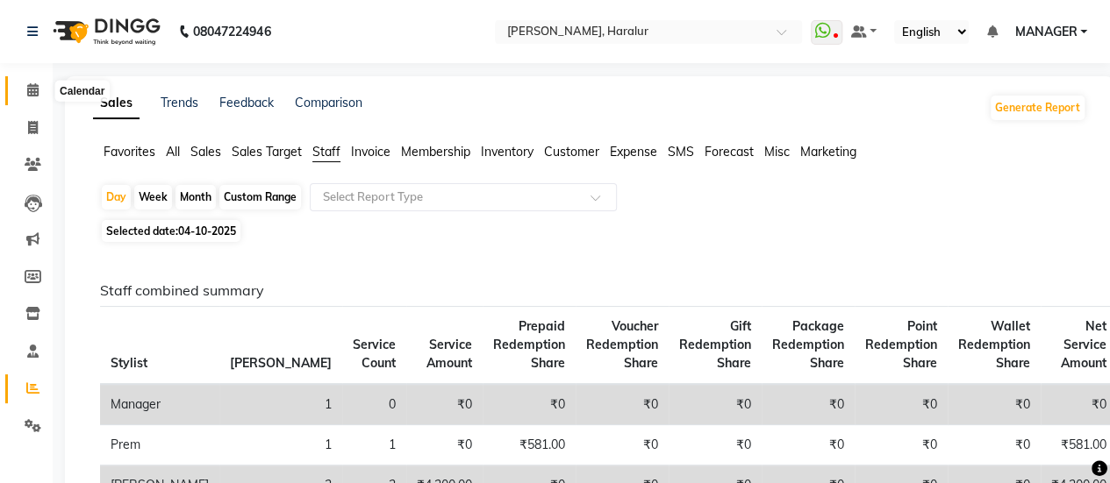
click at [28, 92] on icon at bounding box center [32, 89] width 11 height 13
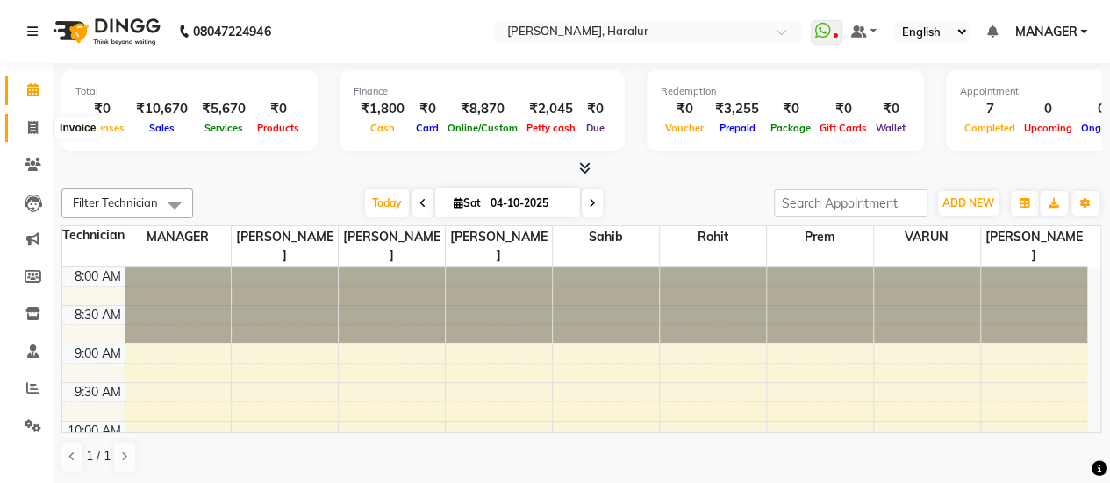
click at [37, 125] on icon at bounding box center [33, 127] width 10 height 13
select select "service"
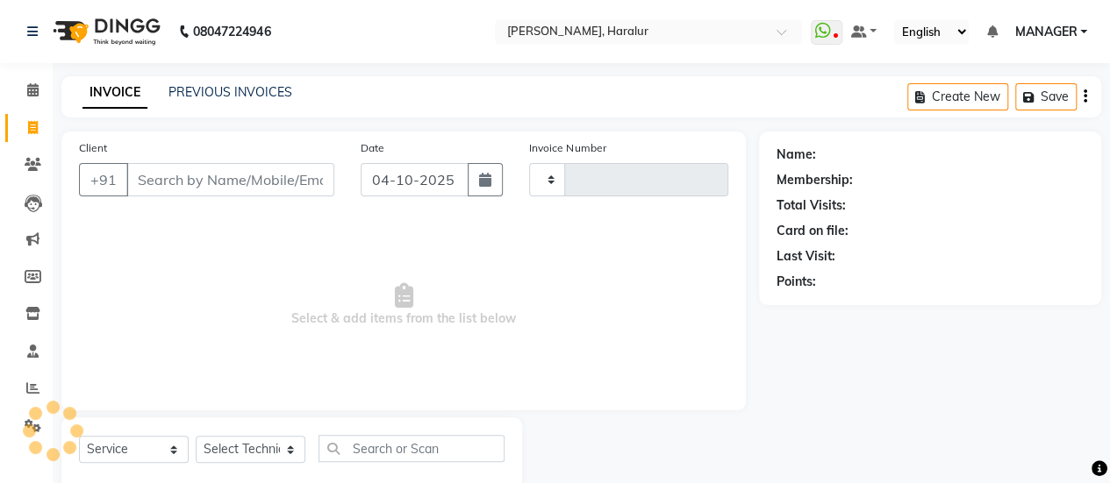
type input "0581"
select select "8259"
click at [197, 175] on input "Client" at bounding box center [230, 179] width 208 height 33
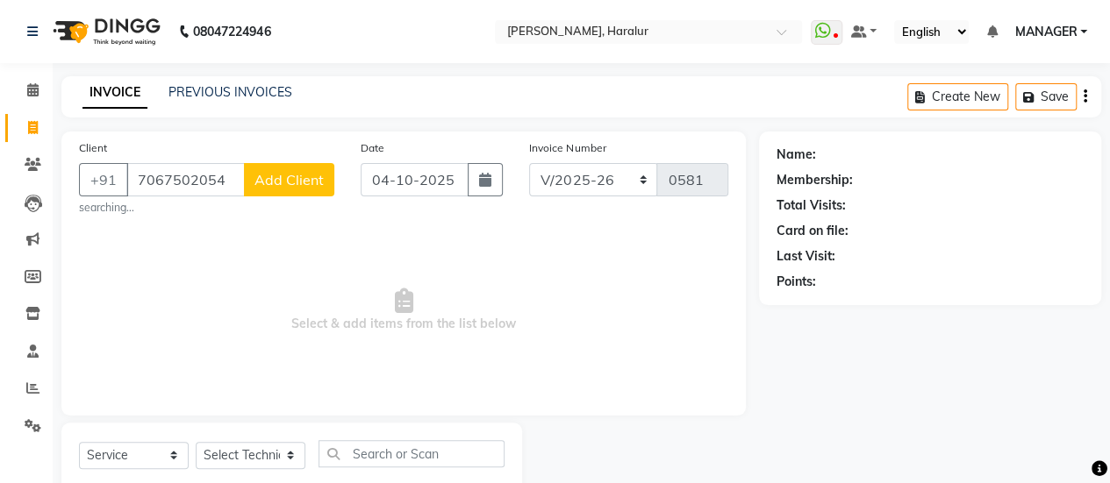
type input "7067502054"
click at [298, 188] on span "Add Client" at bounding box center [288, 180] width 69 height 18
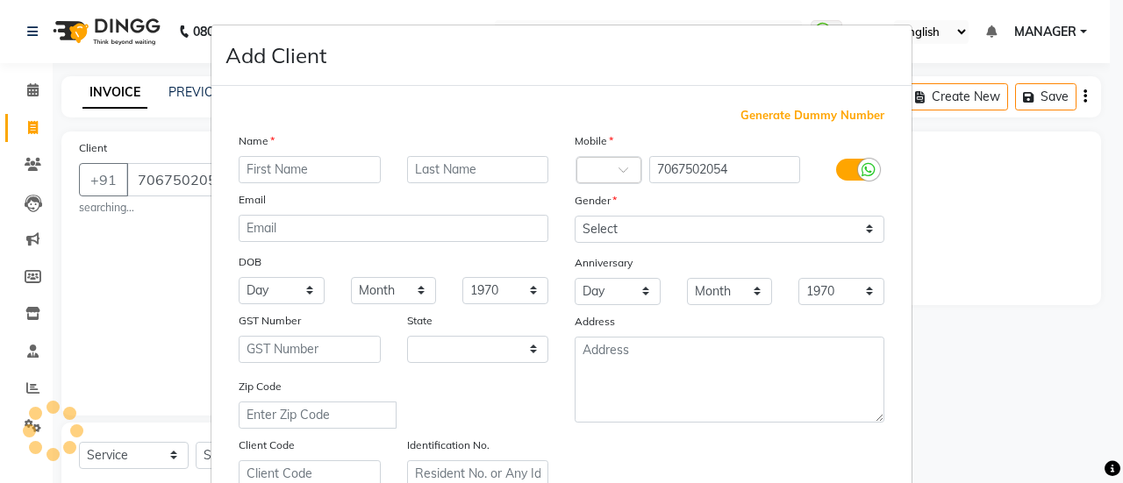
select select "21"
click at [298, 178] on input "text" at bounding box center [310, 169] width 142 height 27
type input "chery"
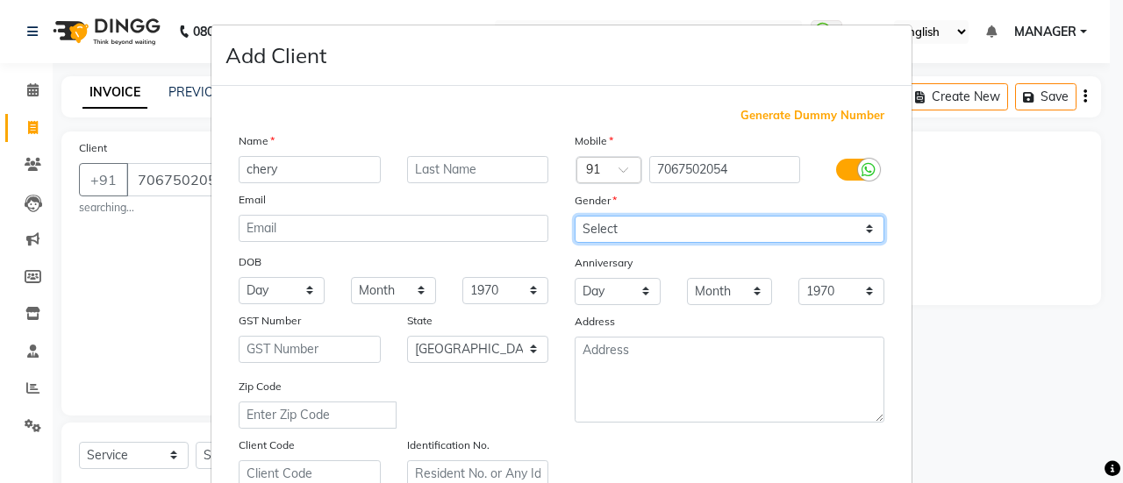
click at [598, 231] on select "Select [DEMOGRAPHIC_DATA] [DEMOGRAPHIC_DATA] Other Prefer Not To Say" at bounding box center [730, 229] width 310 height 27
select select "[DEMOGRAPHIC_DATA]"
click at [575, 216] on select "Select [DEMOGRAPHIC_DATA] [DEMOGRAPHIC_DATA] Other Prefer Not To Say" at bounding box center [730, 229] width 310 height 27
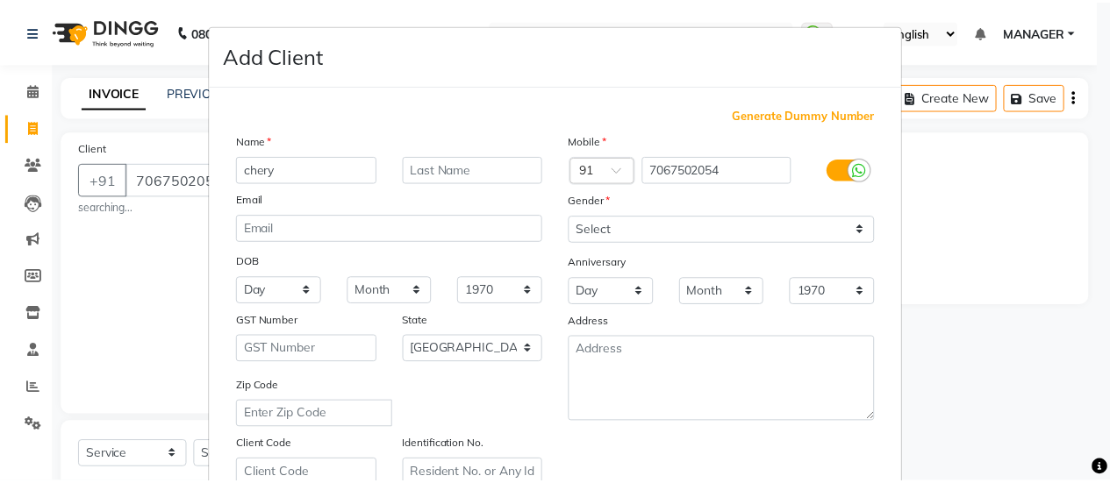
scroll to position [323, 0]
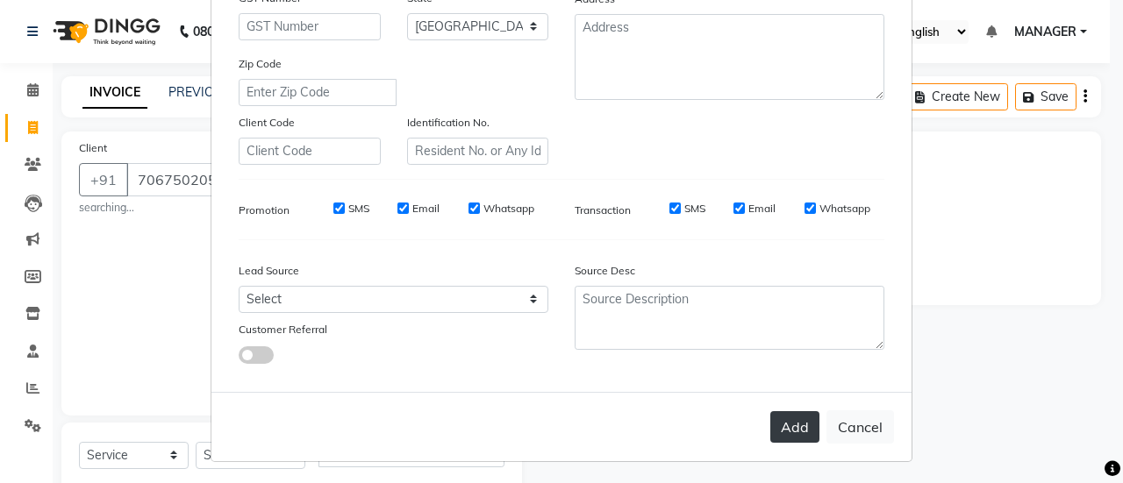
click at [770, 424] on button "Add" at bounding box center [794, 427] width 49 height 32
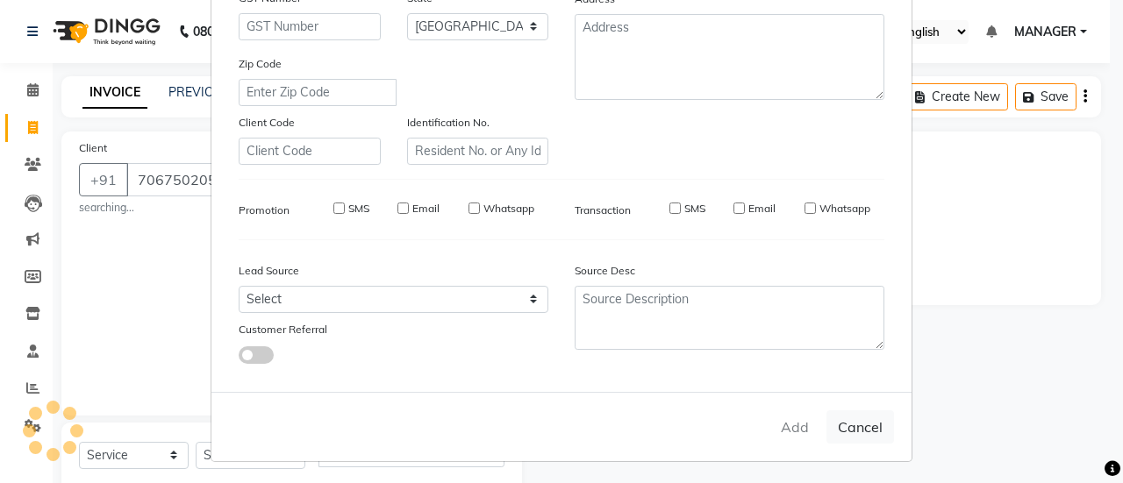
type input "70******54"
select select
select select "null"
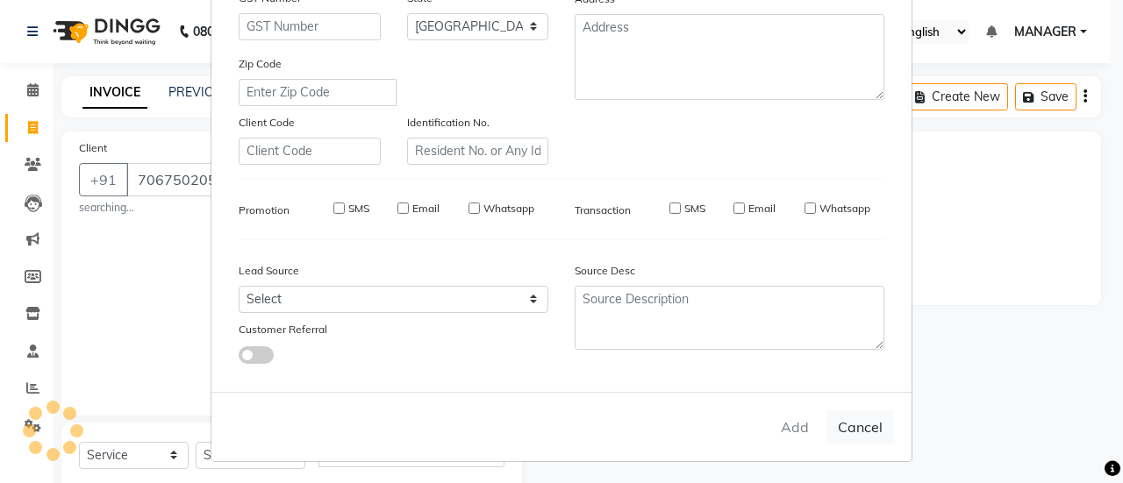
select select
checkbox input "false"
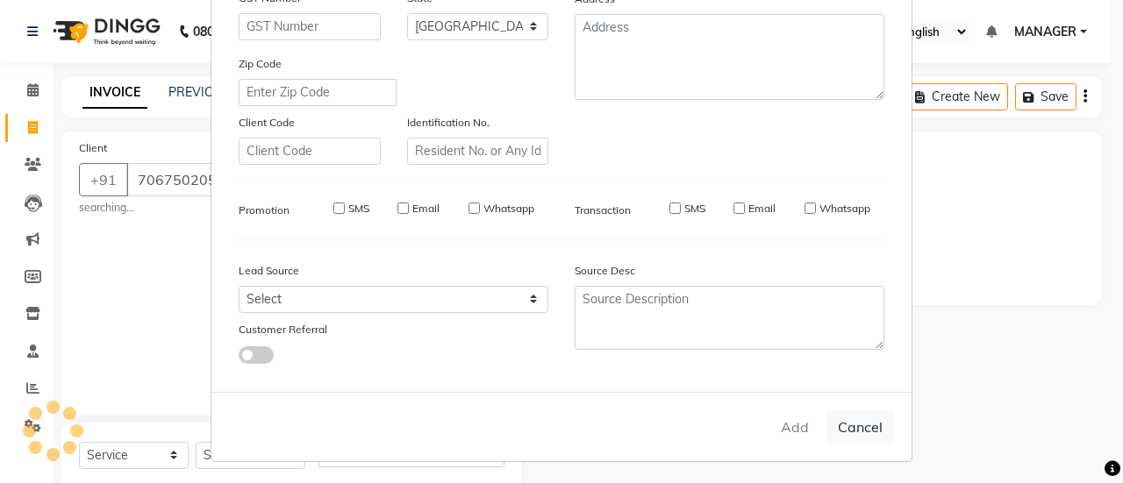
checkbox input "false"
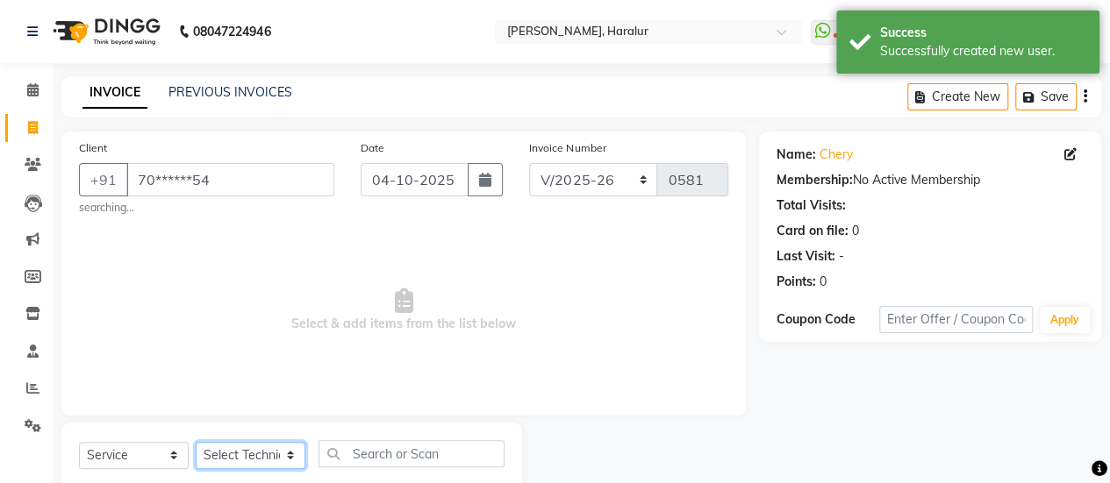
click at [245, 452] on select "Select Technician [PERSON_NAME] MANAGER Prem [PERSON_NAME]" at bounding box center [251, 455] width 110 height 27
select select "79360"
click at [196, 442] on select "Select Technician [PERSON_NAME] MANAGER Prem [PERSON_NAME]" at bounding box center [251, 455] width 110 height 27
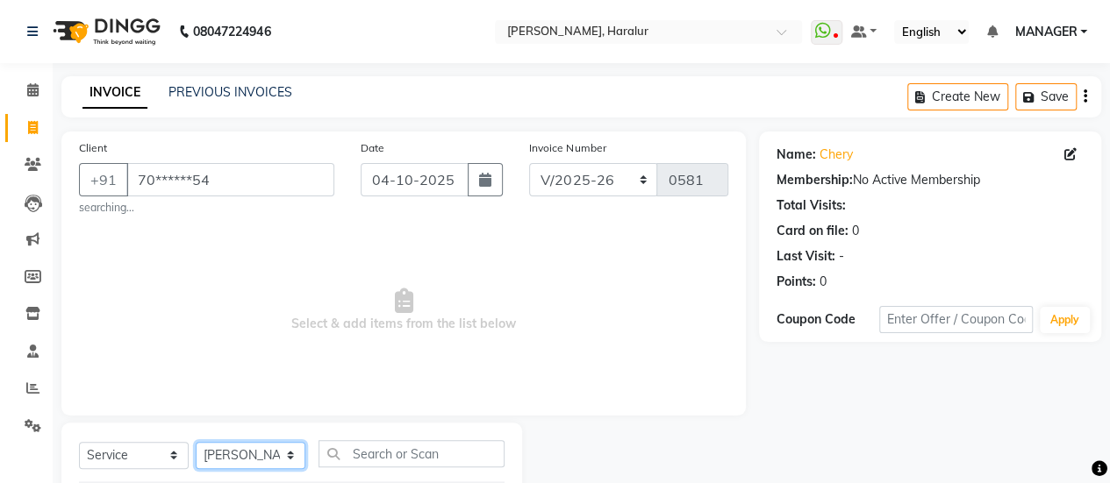
scroll to position [224, 0]
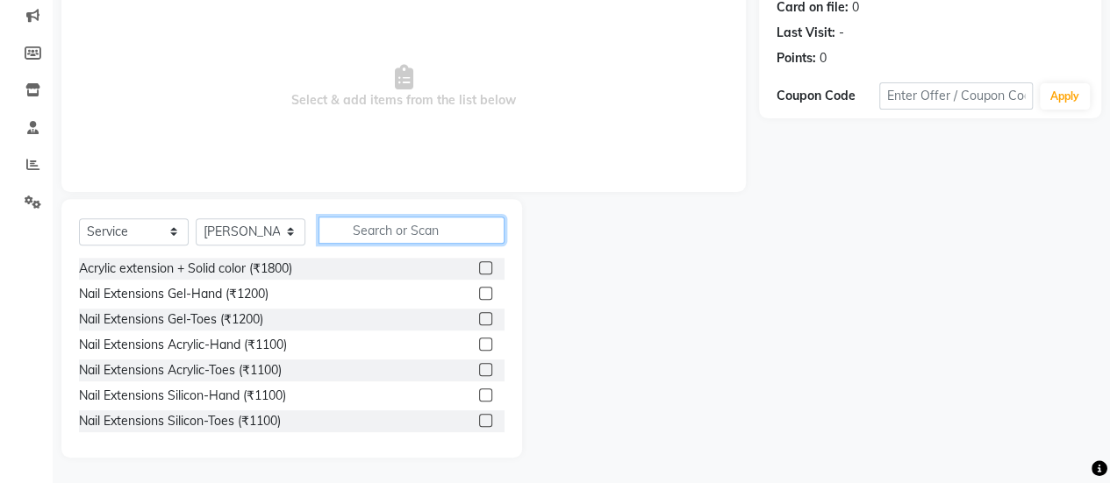
click at [361, 240] on input "text" at bounding box center [411, 230] width 186 height 27
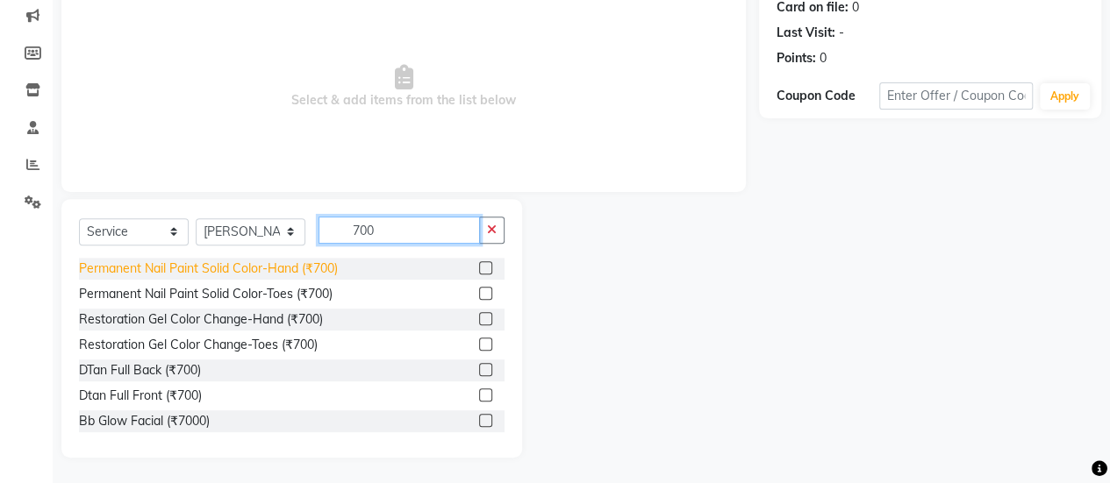
type input "700"
click at [319, 261] on div "Permanent Nail Paint Solid Color-Hand (₹700)" at bounding box center [208, 269] width 259 height 18
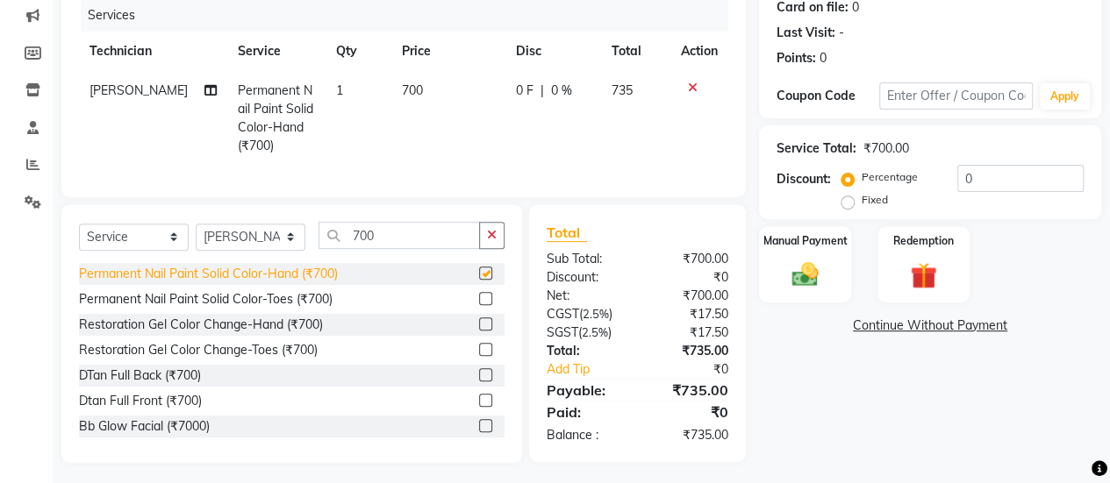
checkbox input "false"
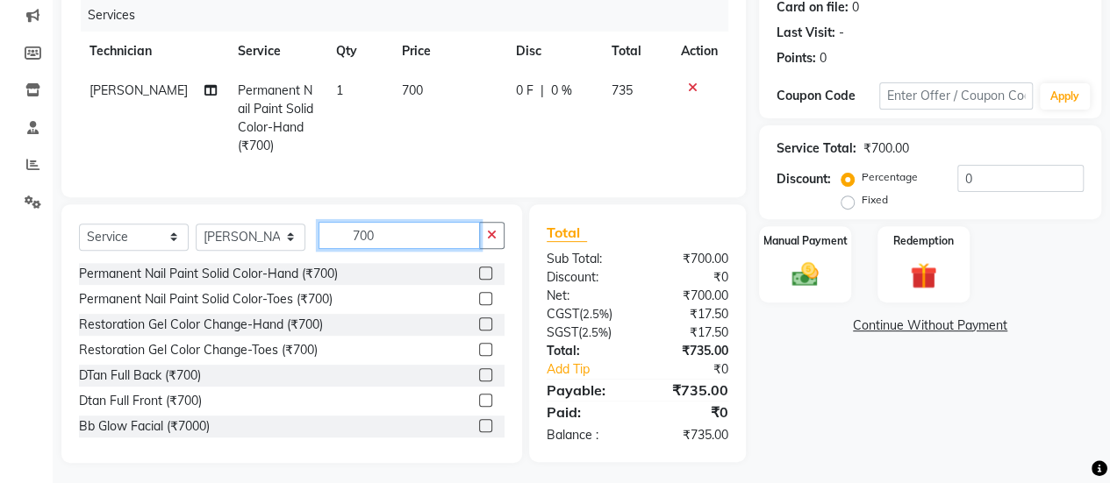
click at [411, 249] on input "700" at bounding box center [398, 235] width 161 height 27
type input "7"
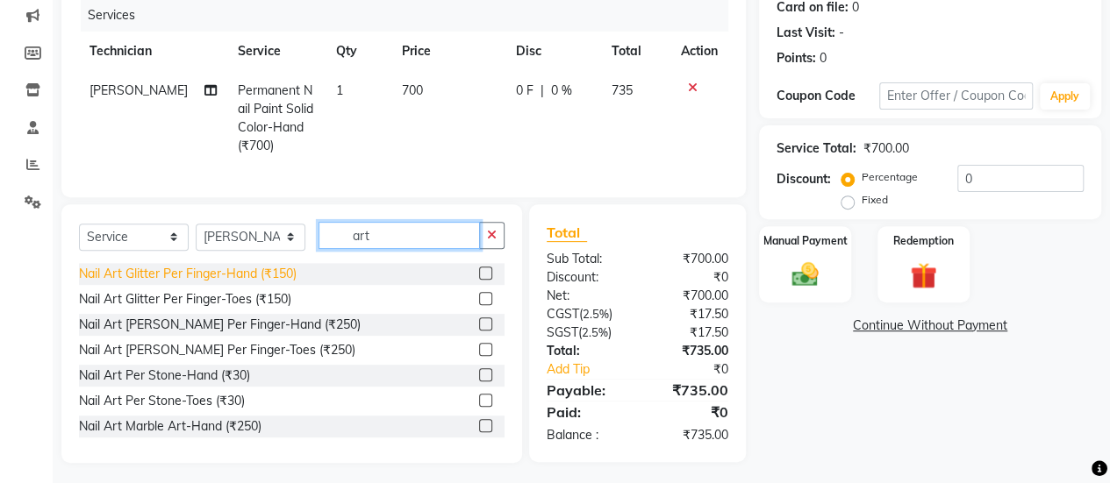
type input "art"
click at [226, 283] on div "Nail Art Glitter Per Finger-Hand (₹150)" at bounding box center [188, 274] width 218 height 18
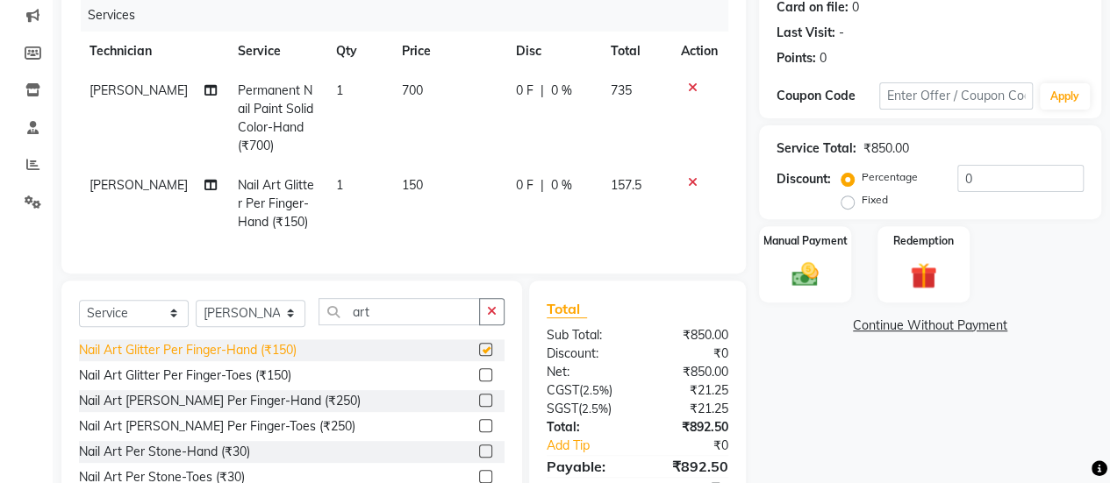
checkbox input "false"
click at [403, 177] on span "150" at bounding box center [412, 185] width 21 height 16
select select "79360"
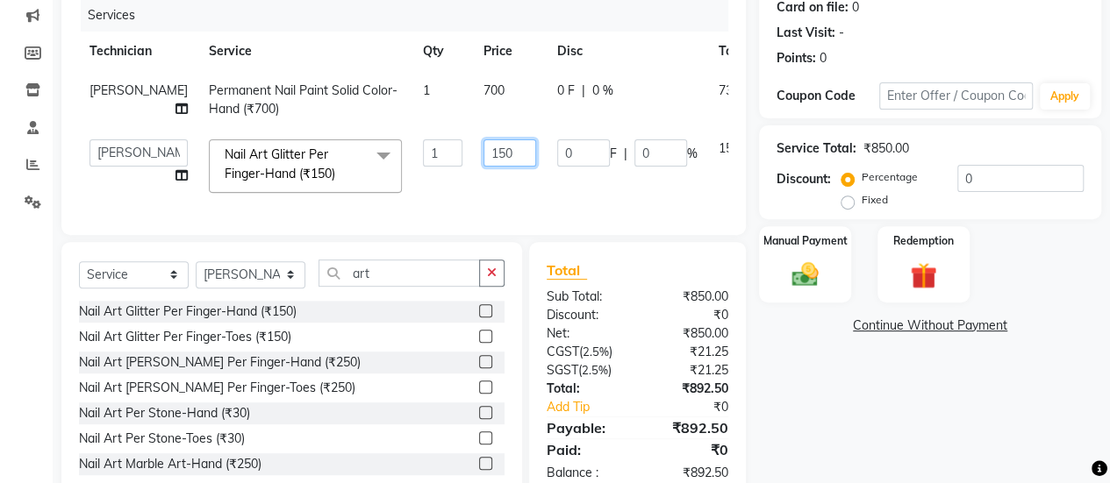
click at [484, 149] on input "150" at bounding box center [509, 152] width 53 height 27
type input "1"
type input "200"
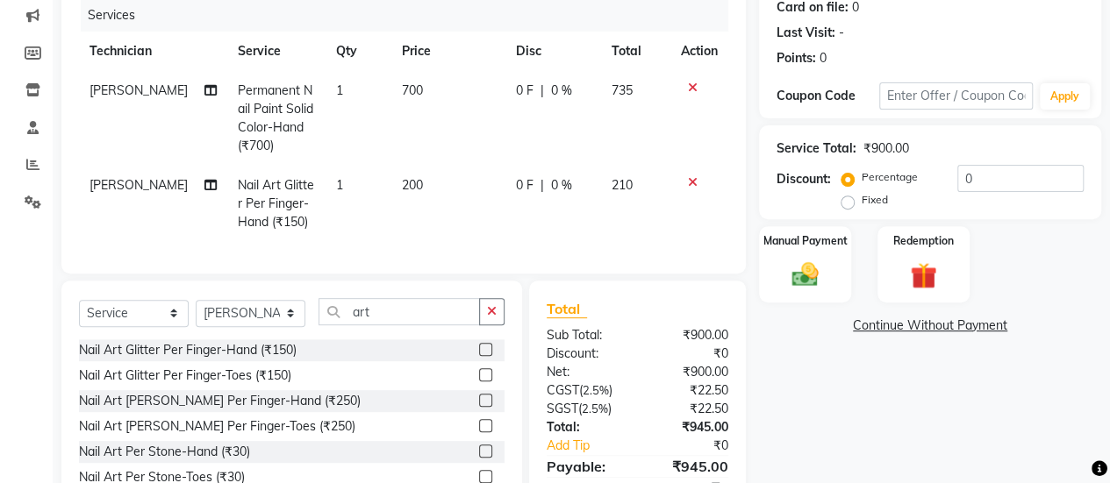
click at [342, 182] on td "1" at bounding box center [358, 204] width 66 height 76
select select "79360"
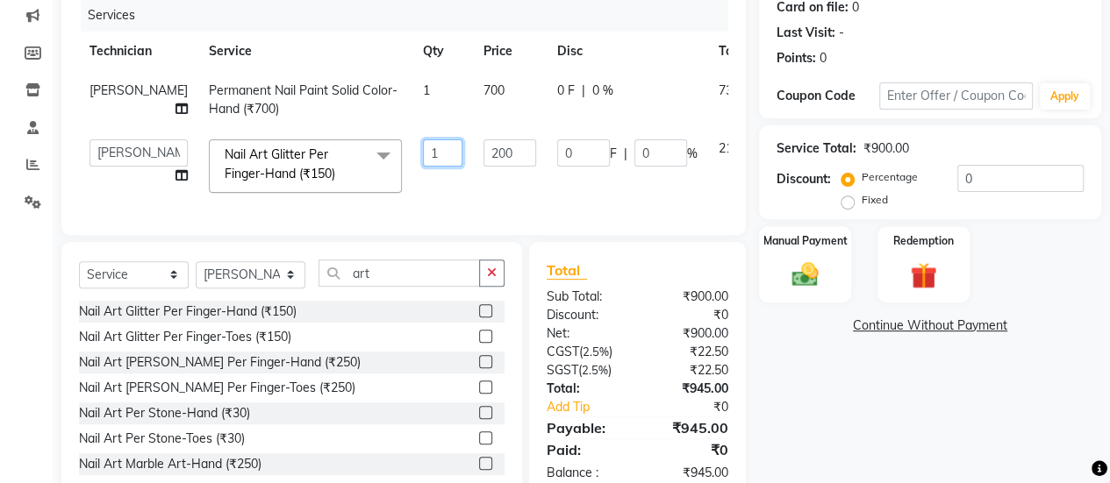
click at [423, 150] on input "1" at bounding box center [442, 152] width 39 height 27
type input "2"
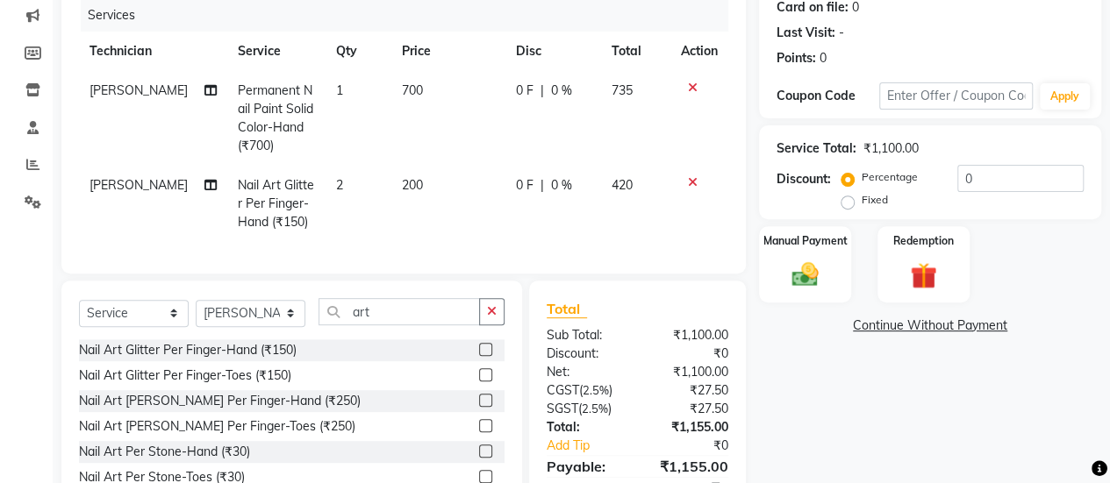
click at [839, 419] on div "Name: Chery Membership: No Active Membership Total Visits: Card on file: 0 Last…" at bounding box center [936, 224] width 355 height 632
click at [412, 187] on span "200" at bounding box center [412, 185] width 21 height 16
select select "79360"
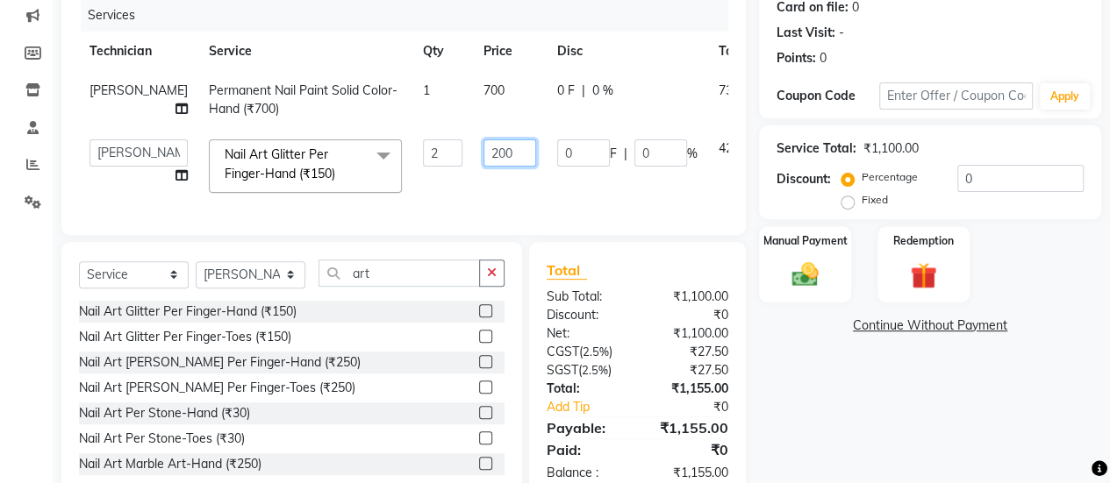
click at [488, 150] on input "200" at bounding box center [509, 152] width 53 height 27
type input "2"
type input "100"
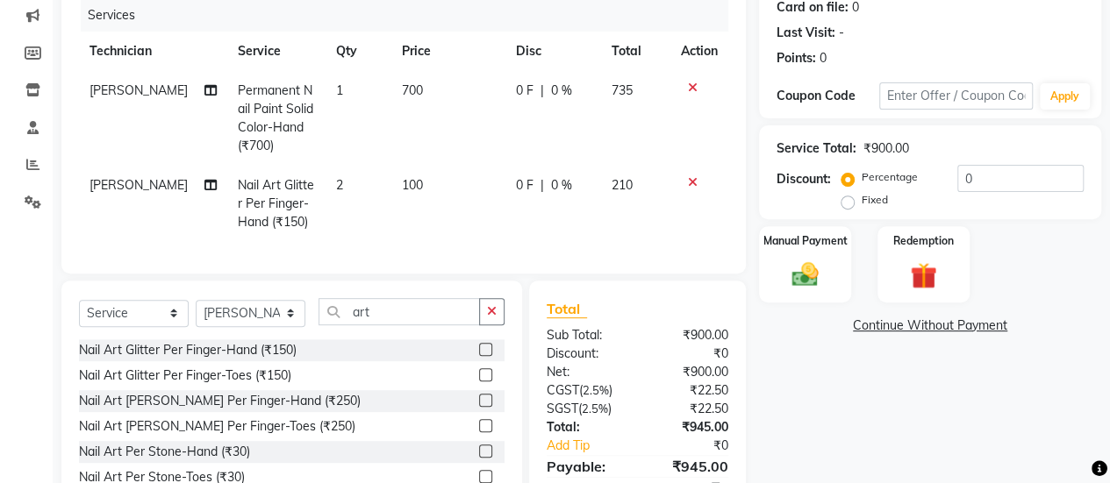
click at [856, 397] on div "Name: Chery Membership: No Active Membership Total Visits: Card on file: 0 Last…" at bounding box center [936, 224] width 355 height 632
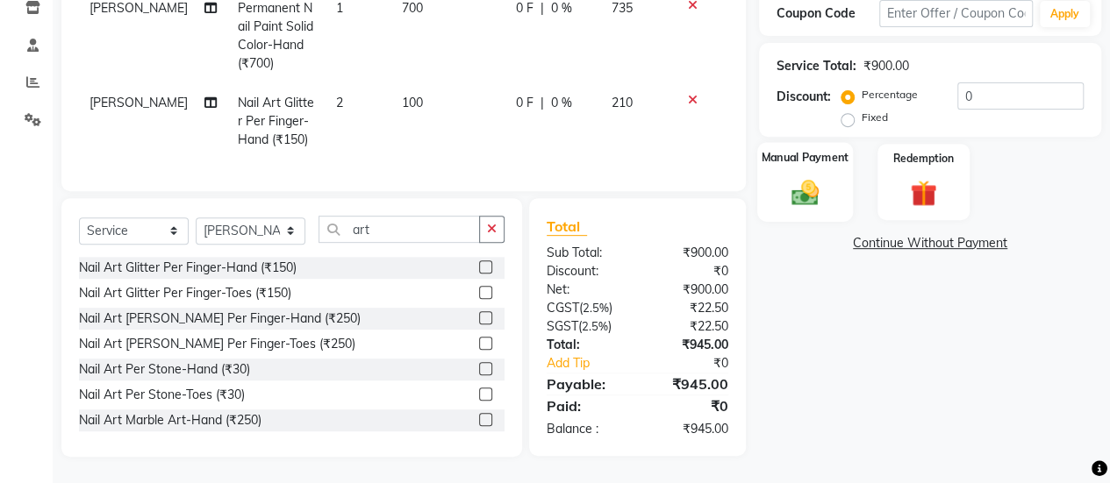
click at [785, 176] on img at bounding box center [804, 192] width 45 height 32
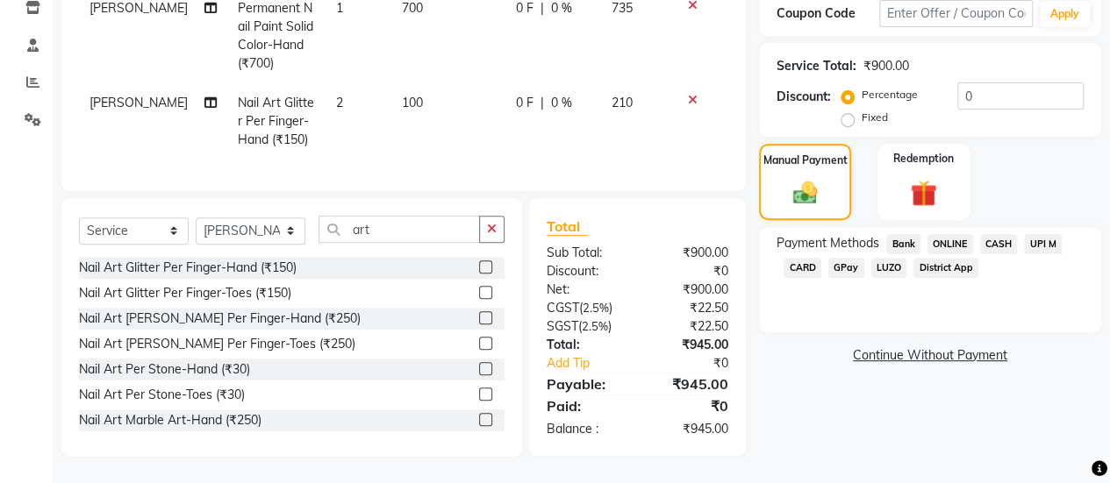
click at [936, 234] on span "ONLINE" at bounding box center [950, 244] width 46 height 20
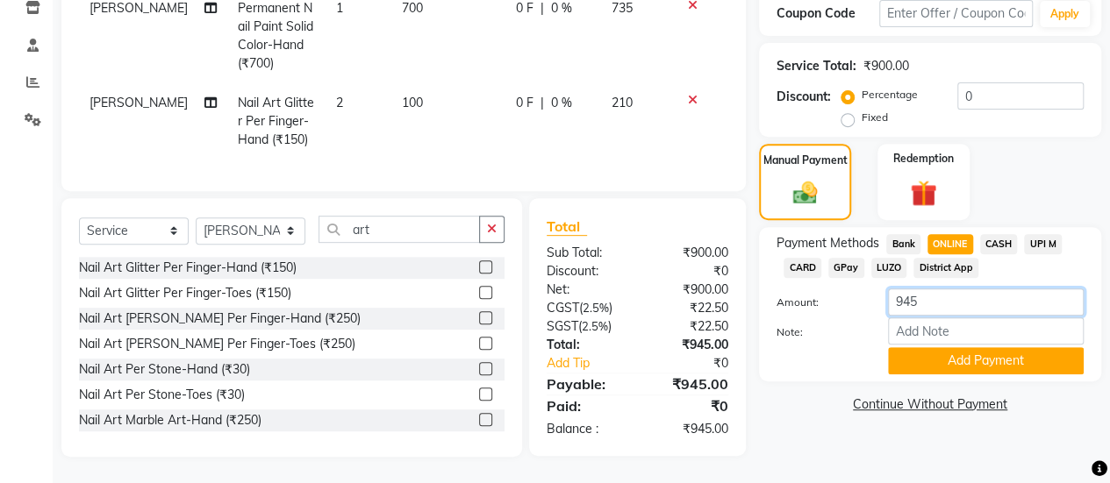
click at [947, 289] on input "945" at bounding box center [986, 302] width 196 height 27
type input "9"
click at [1009, 234] on span "CASH" at bounding box center [999, 244] width 38 height 20
type input "945"
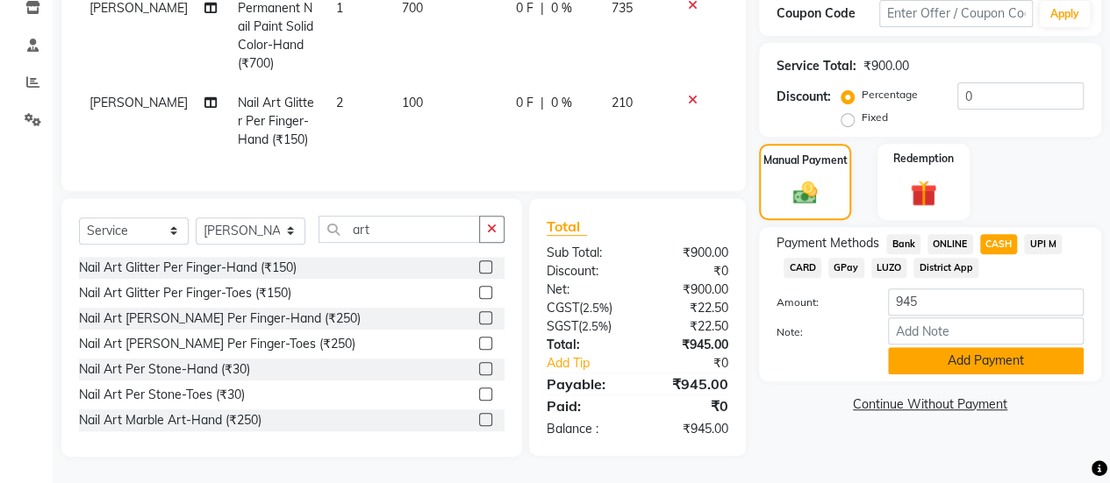
click at [1010, 347] on button "Add Payment" at bounding box center [986, 360] width 196 height 27
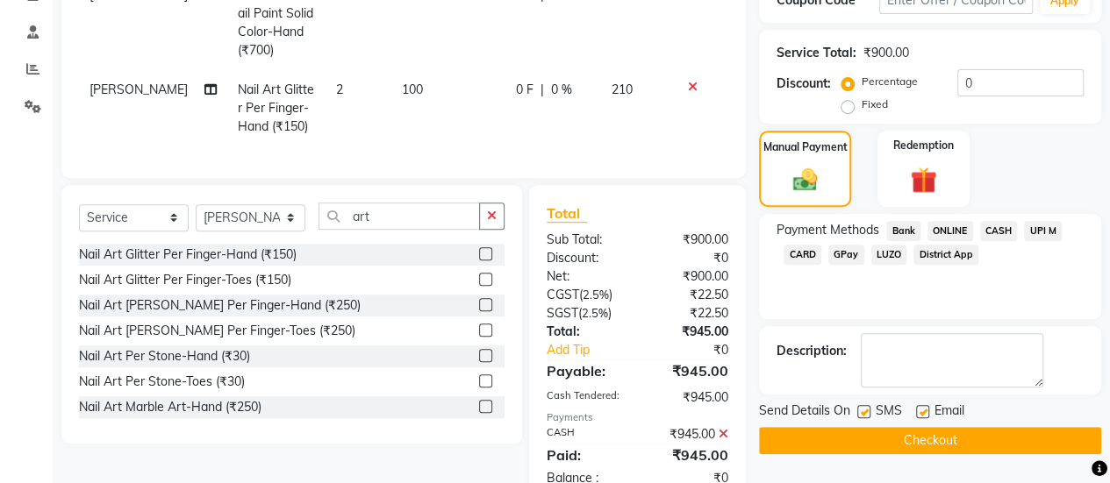
scroll to position [379, 0]
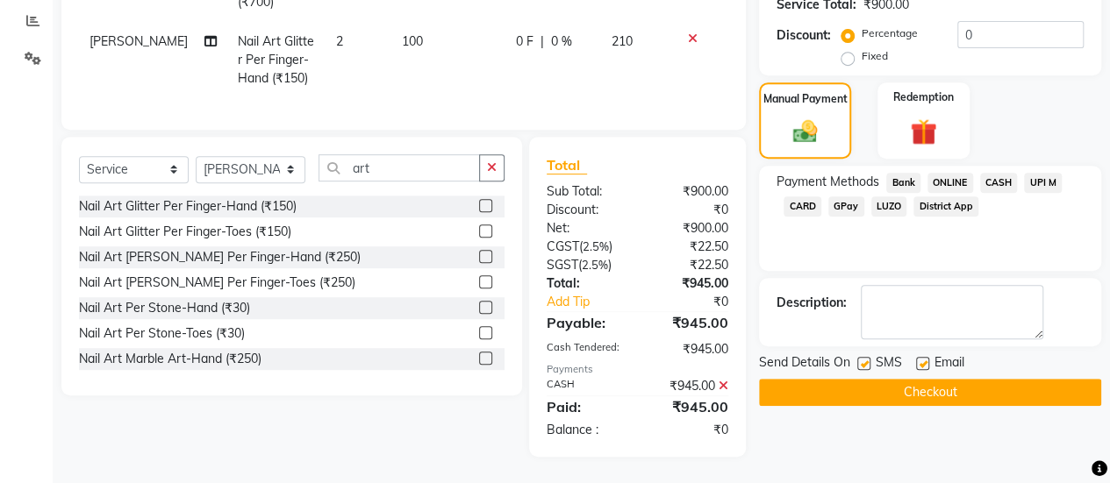
click at [937, 173] on span "ONLINE" at bounding box center [950, 183] width 46 height 20
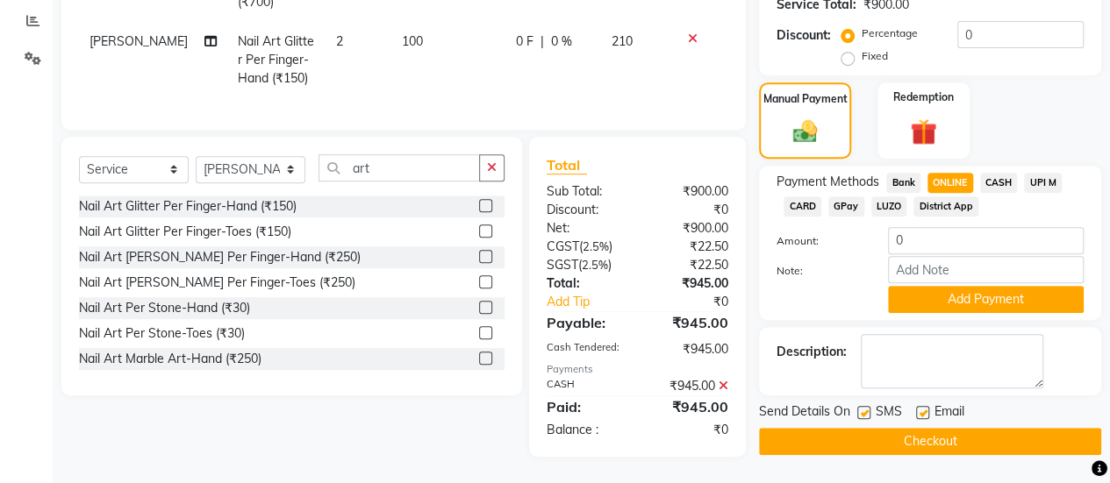
click at [814, 266] on label "Note:" at bounding box center [818, 271] width 111 height 16
click at [888, 266] on input "Note:" at bounding box center [986, 269] width 196 height 27
click at [815, 263] on label "Note:" at bounding box center [818, 271] width 111 height 16
click at [888, 260] on input "Note:" at bounding box center [986, 269] width 196 height 27
click at [688, 32] on icon at bounding box center [693, 38] width 10 height 12
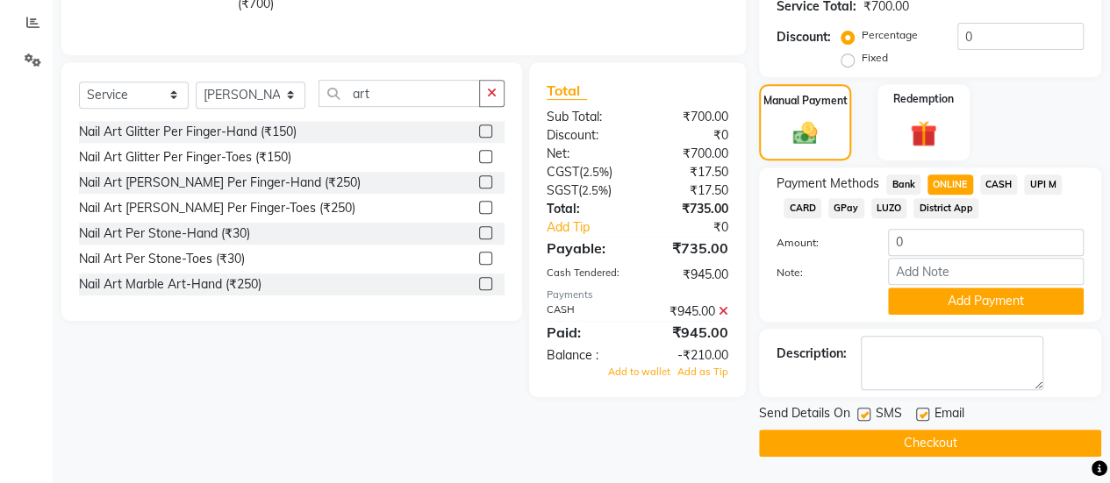
scroll to position [363, 0]
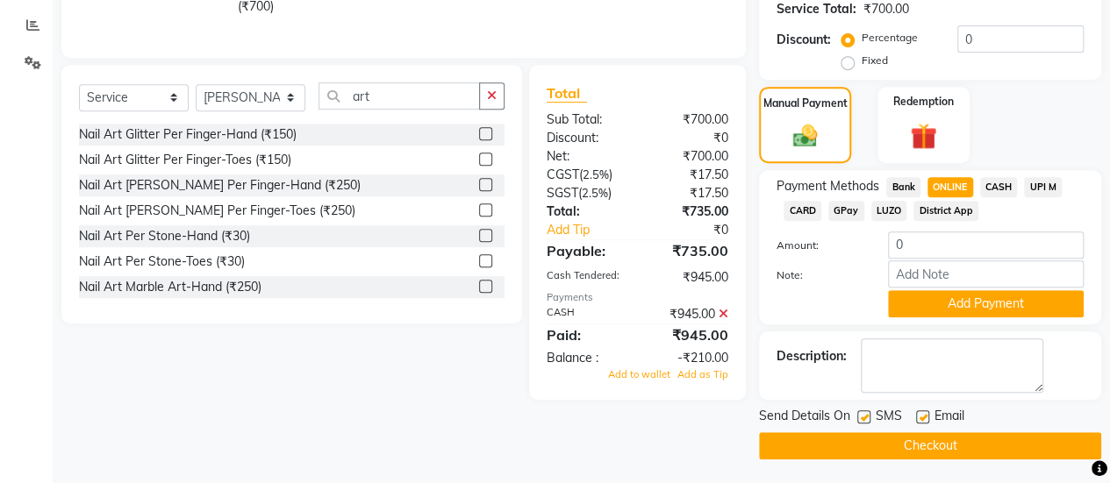
click at [721, 320] on icon at bounding box center [723, 314] width 10 height 12
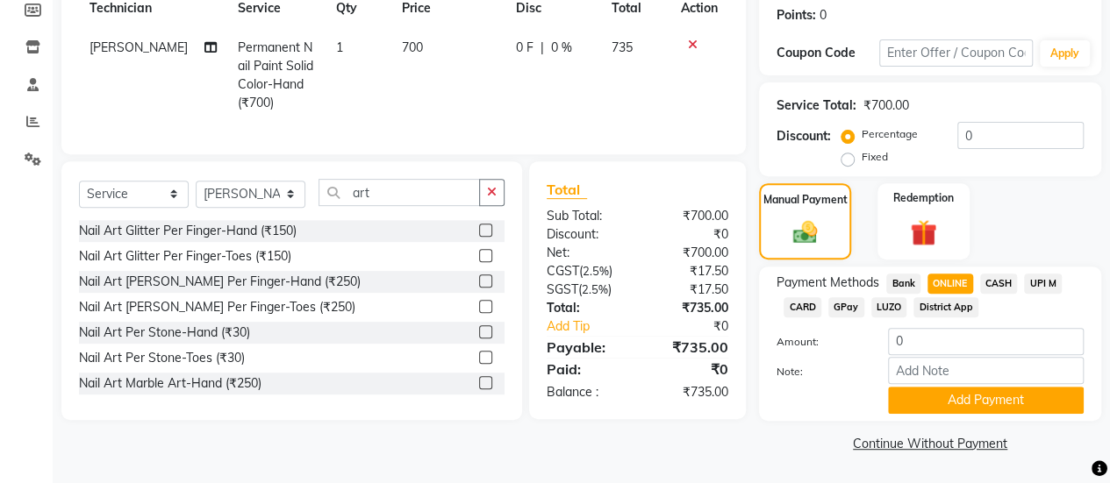
scroll to position [265, 0]
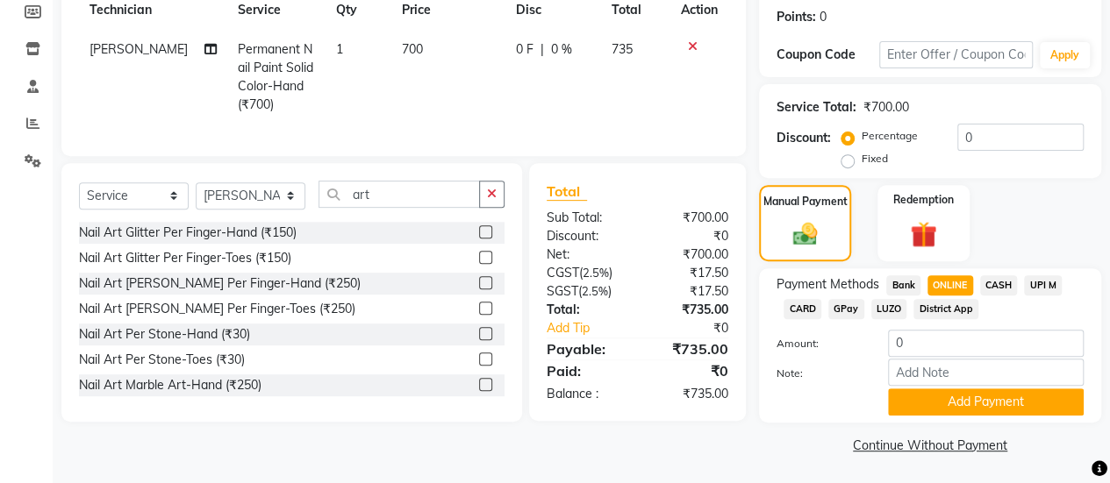
click at [996, 280] on span "CASH" at bounding box center [999, 285] width 38 height 20
type input "735"
click at [1016, 403] on button "Add Payment" at bounding box center [986, 402] width 196 height 27
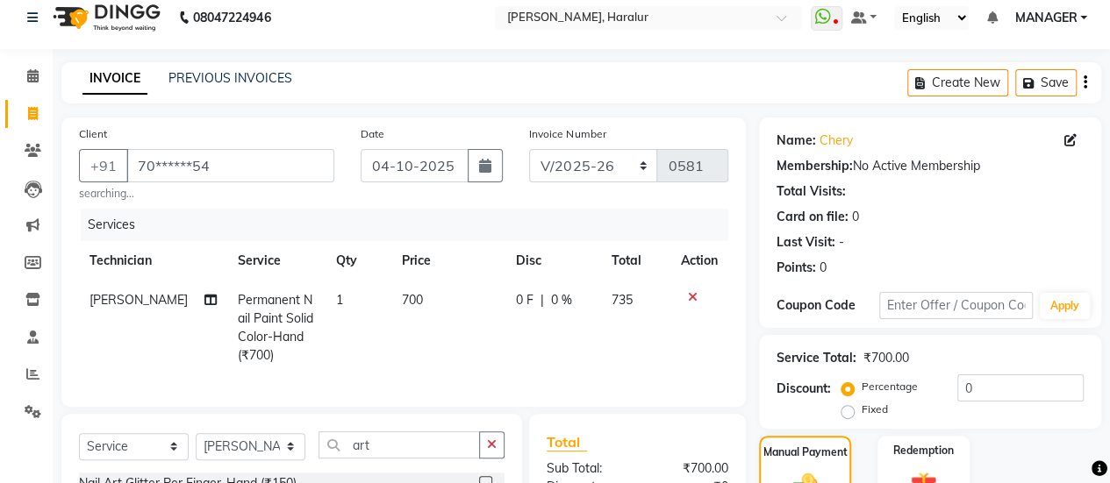
scroll to position [0, 0]
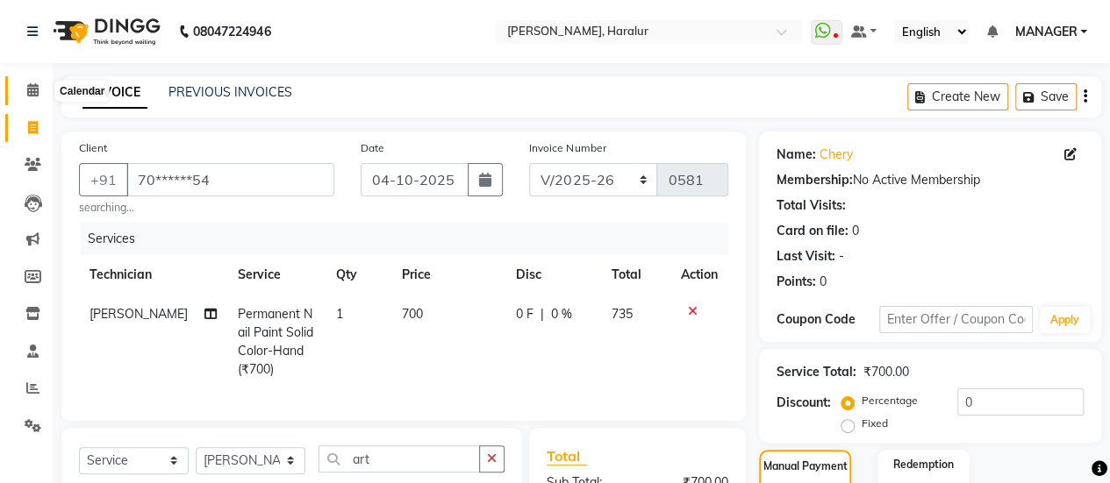
click at [35, 87] on icon at bounding box center [32, 89] width 11 height 13
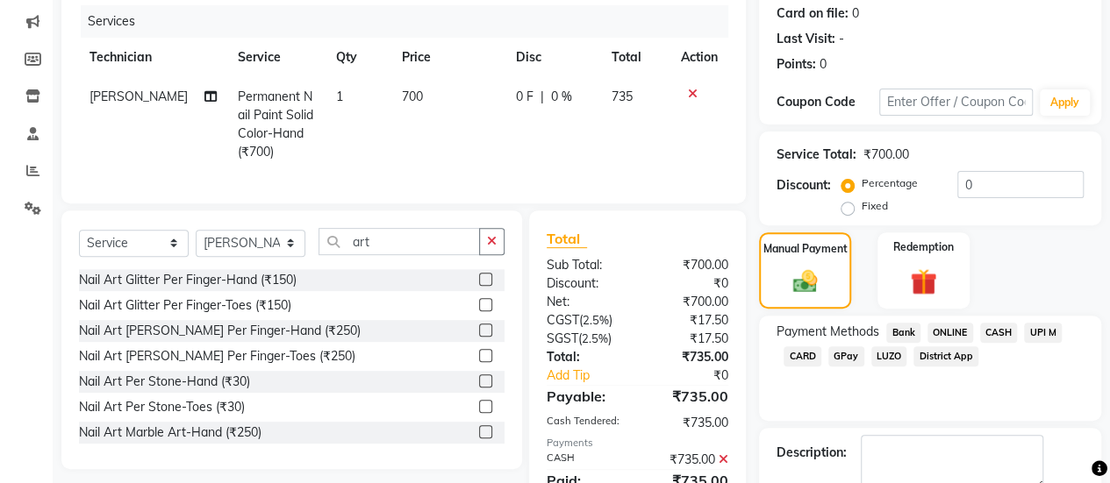
scroll to position [314, 0]
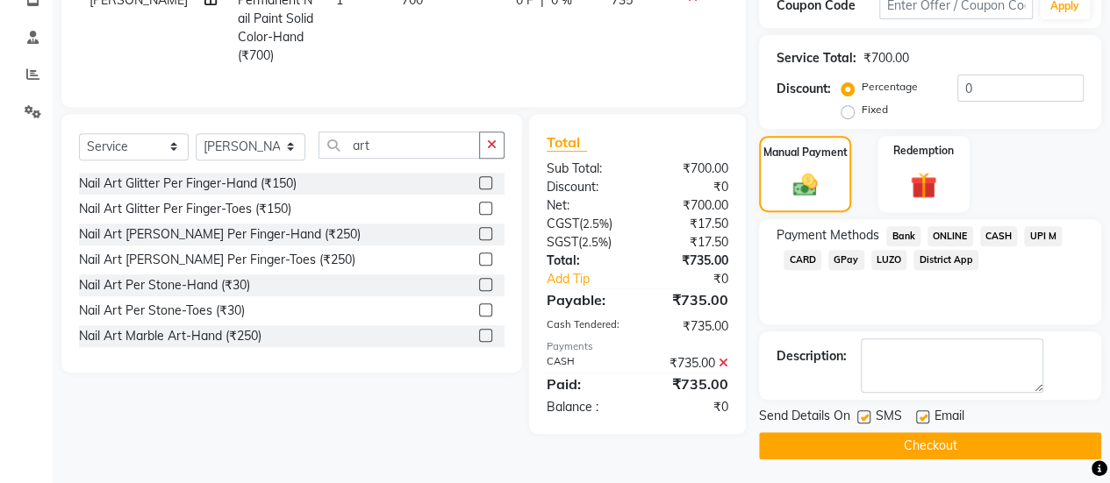
click at [824, 446] on button "Checkout" at bounding box center [930, 445] width 342 height 27
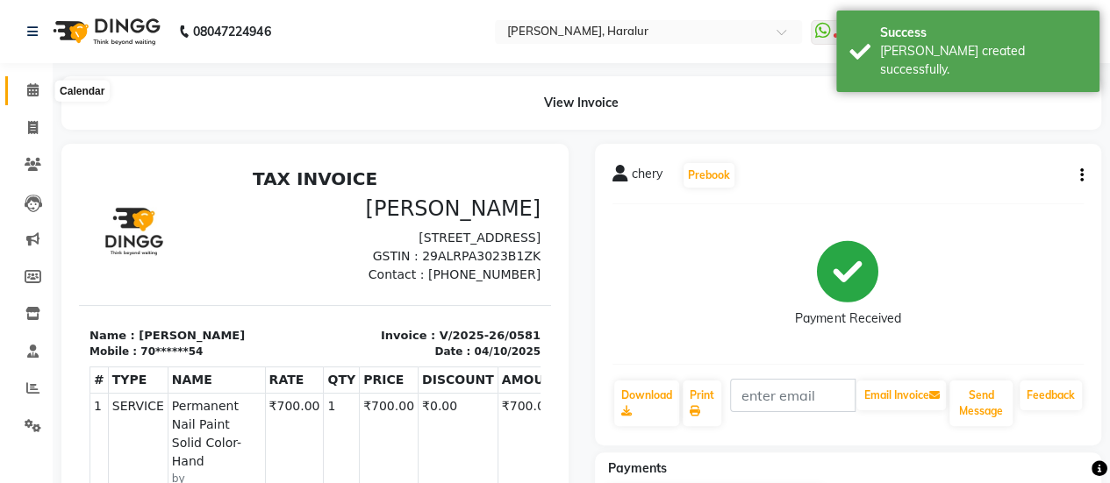
click at [35, 82] on span at bounding box center [33, 91] width 31 height 20
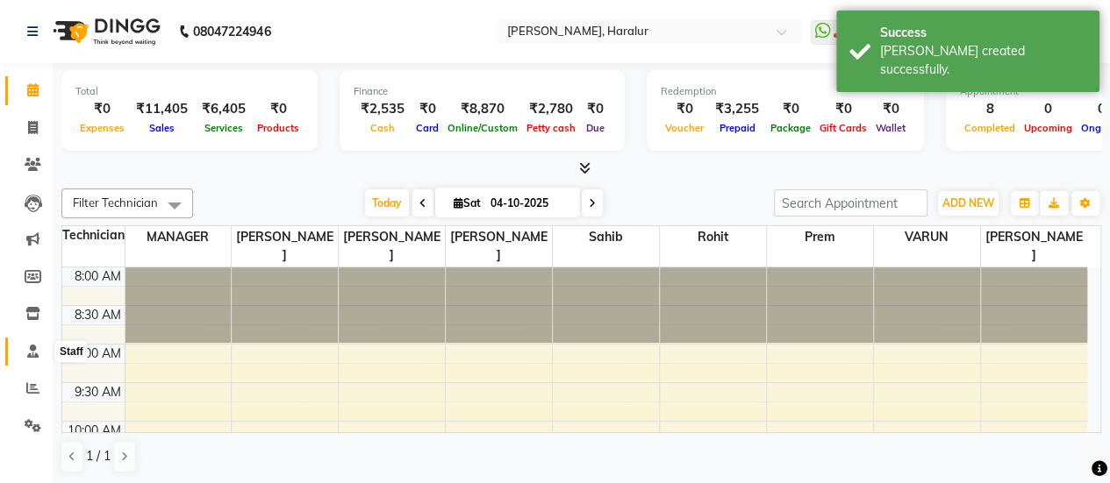
click at [30, 353] on icon at bounding box center [32, 351] width 11 height 13
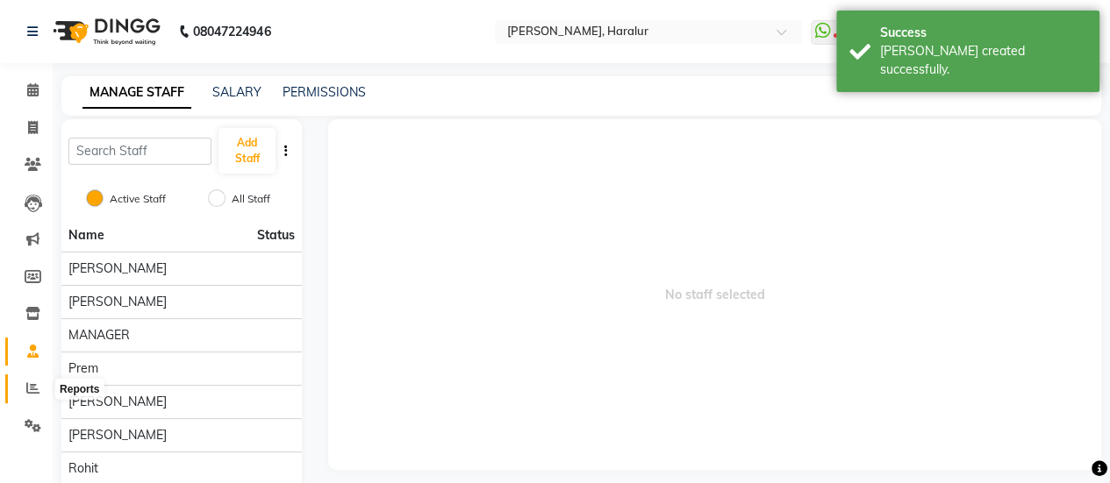
click at [31, 382] on icon at bounding box center [32, 388] width 13 height 13
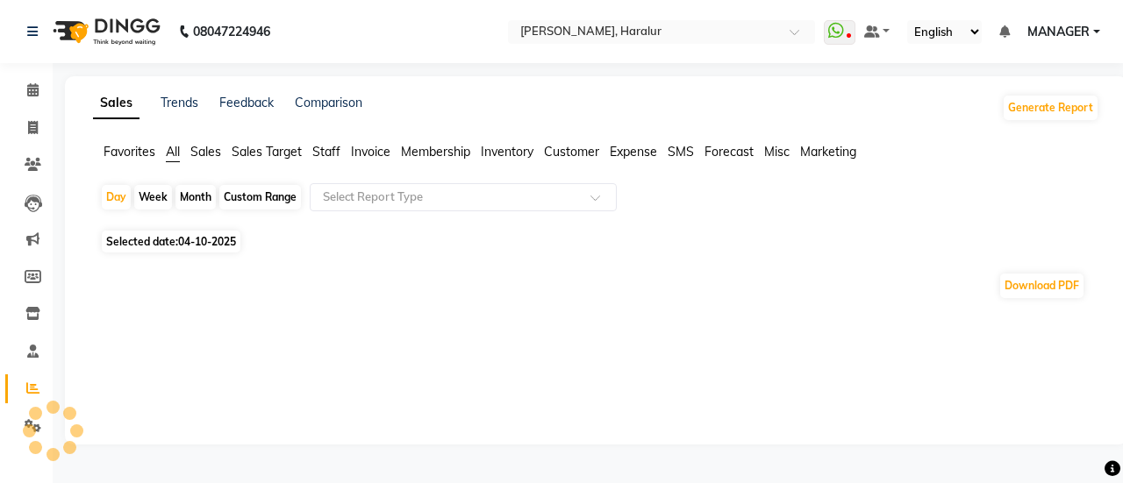
click at [333, 150] on span "Staff" at bounding box center [326, 152] width 28 height 16
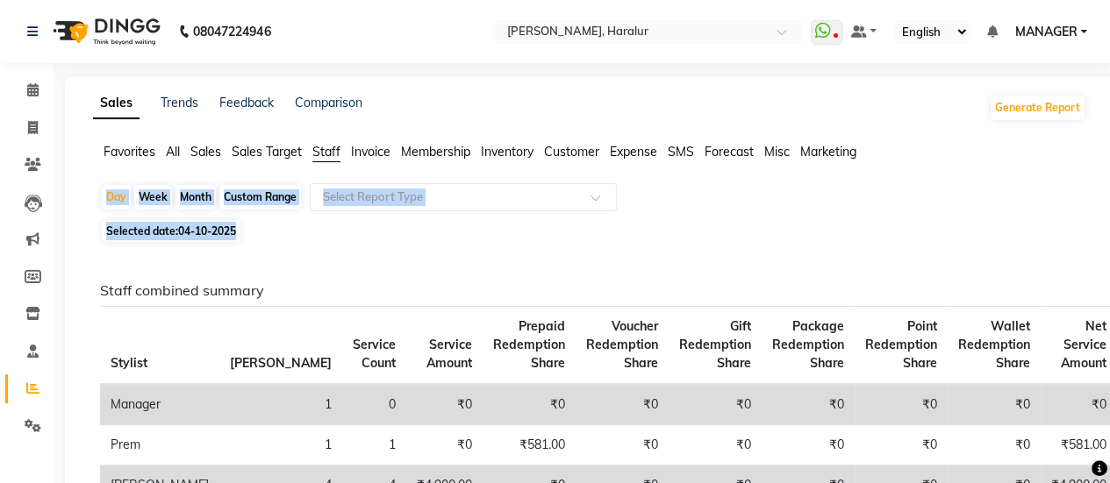
drag, startPoint x: 1109, startPoint y: 150, endPoint x: 1027, endPoint y: 222, distance: 108.8
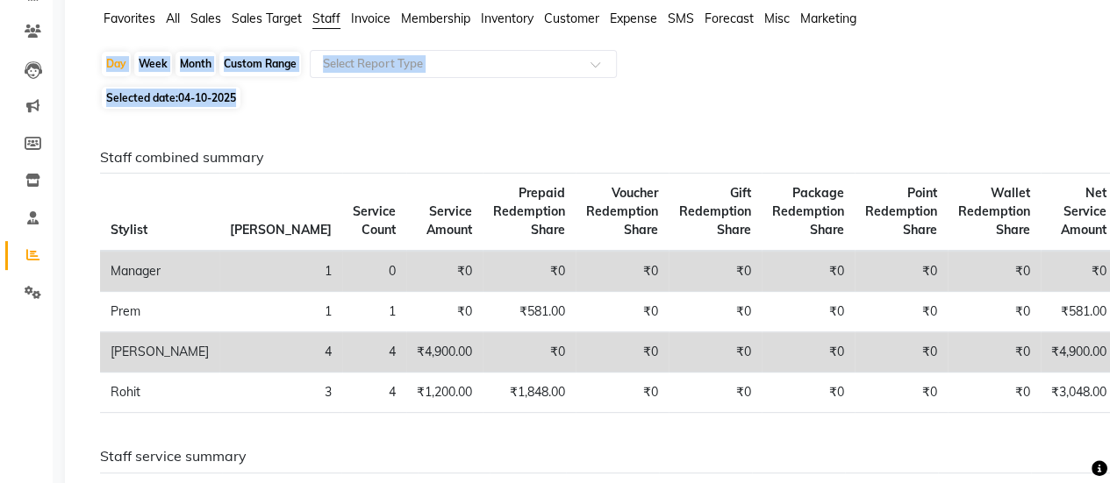
scroll to position [130, 0]
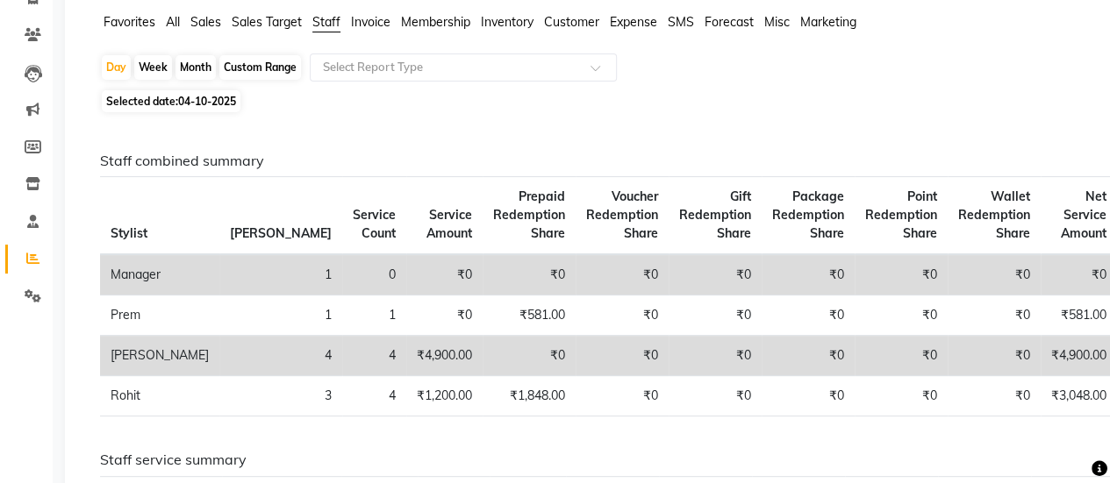
click at [761, 161] on h6 "Staff combined summary" at bounding box center [586, 161] width 972 height 17
drag, startPoint x: 761, startPoint y: 161, endPoint x: 754, endPoint y: 125, distance: 36.6
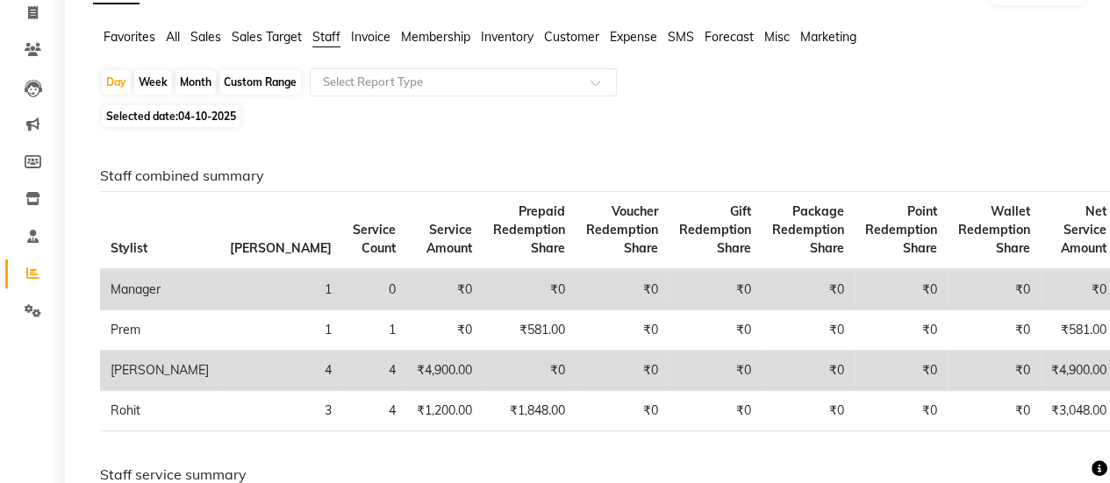
scroll to position [0, 0]
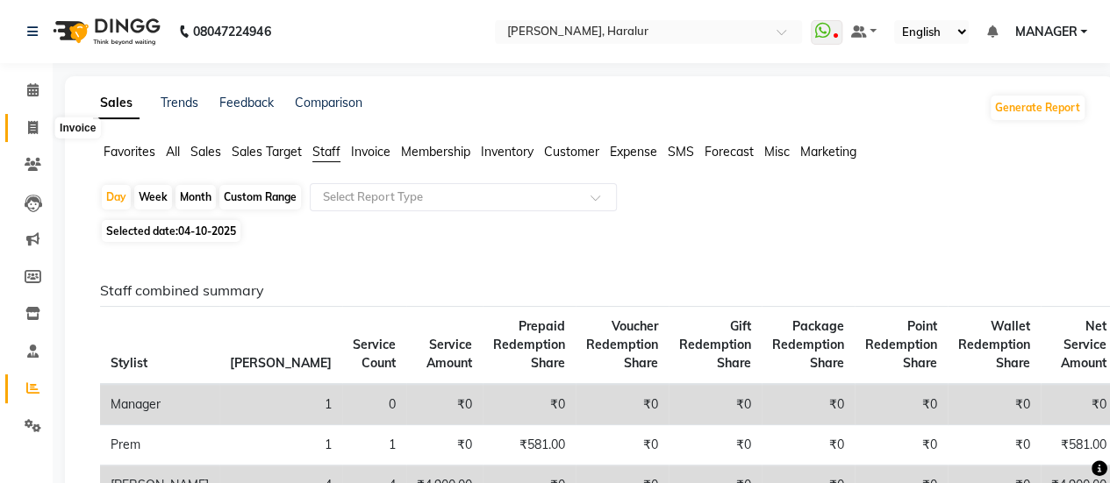
click at [35, 131] on icon at bounding box center [33, 127] width 10 height 13
select select "service"
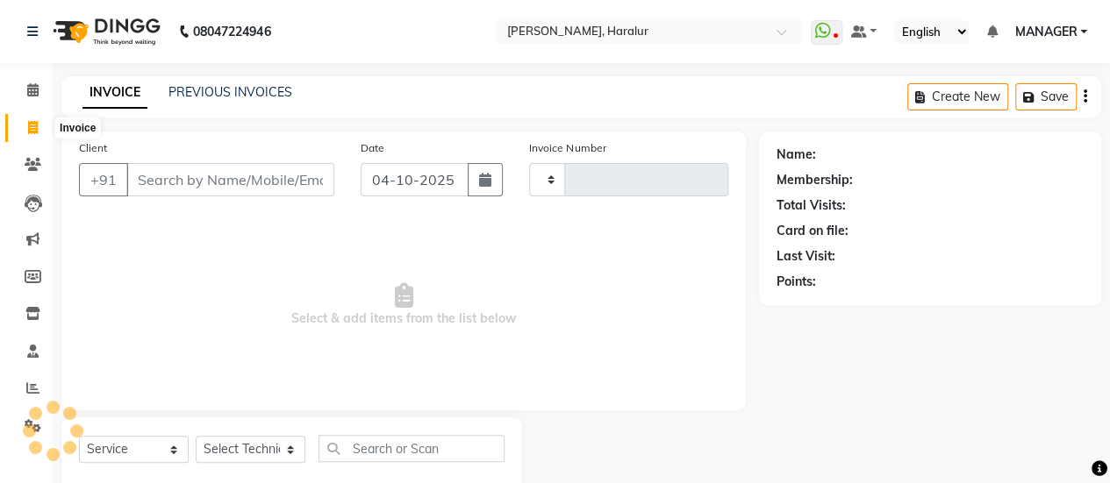
scroll to position [43, 0]
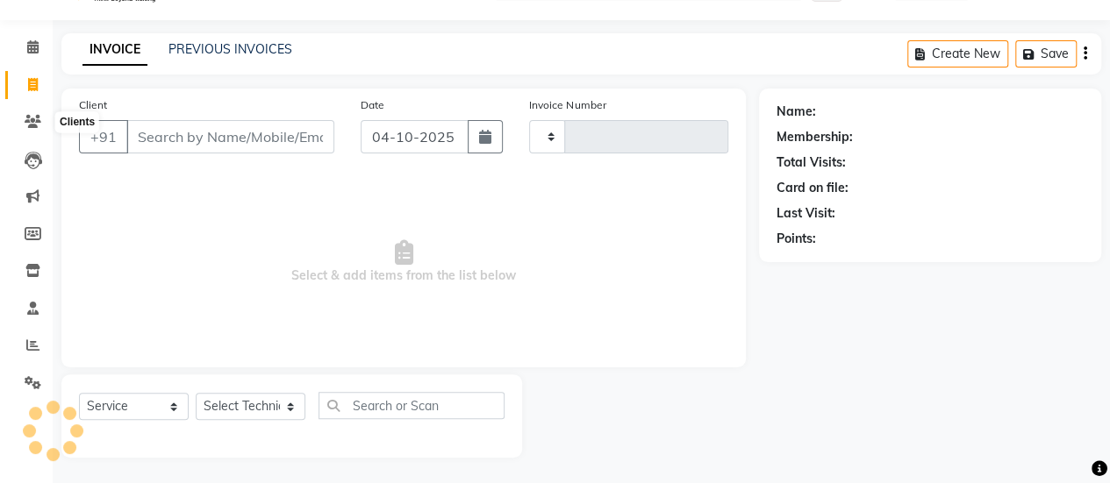
type input "0582"
select select "8259"
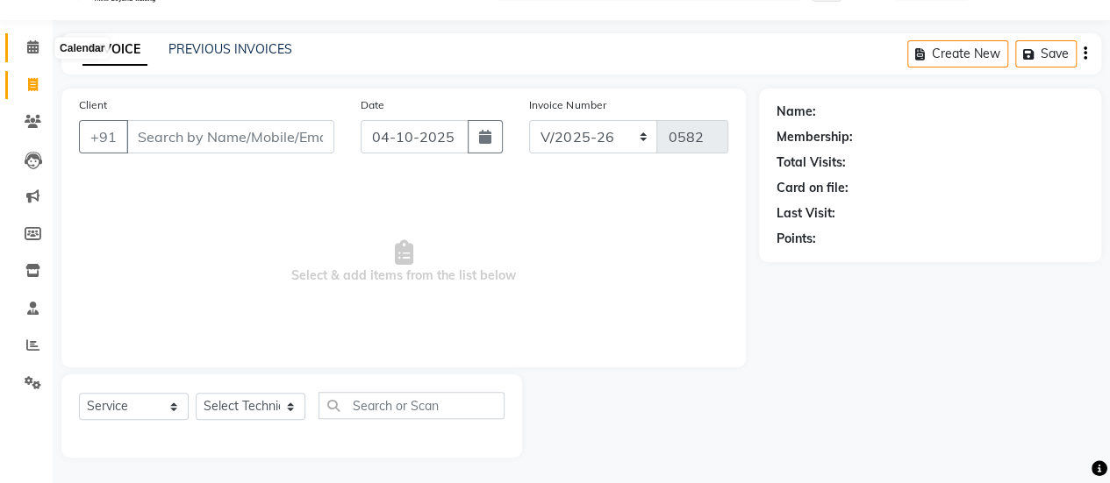
click at [33, 38] on span at bounding box center [33, 48] width 31 height 20
